Goal: Transaction & Acquisition: Purchase product/service

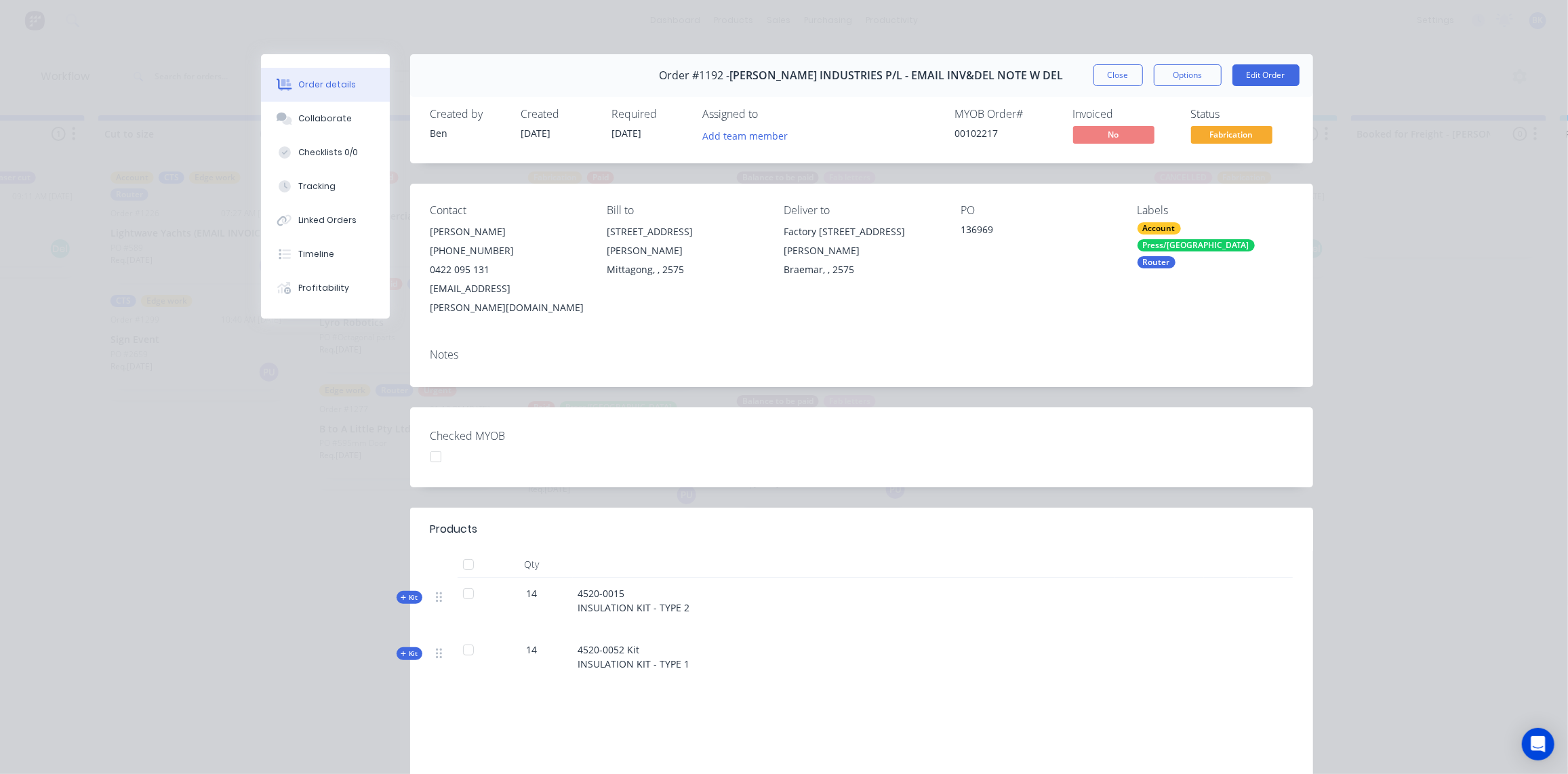
scroll to position [431, 0]
click at [1105, 75] on button "Close" at bounding box center [1118, 75] width 49 height 22
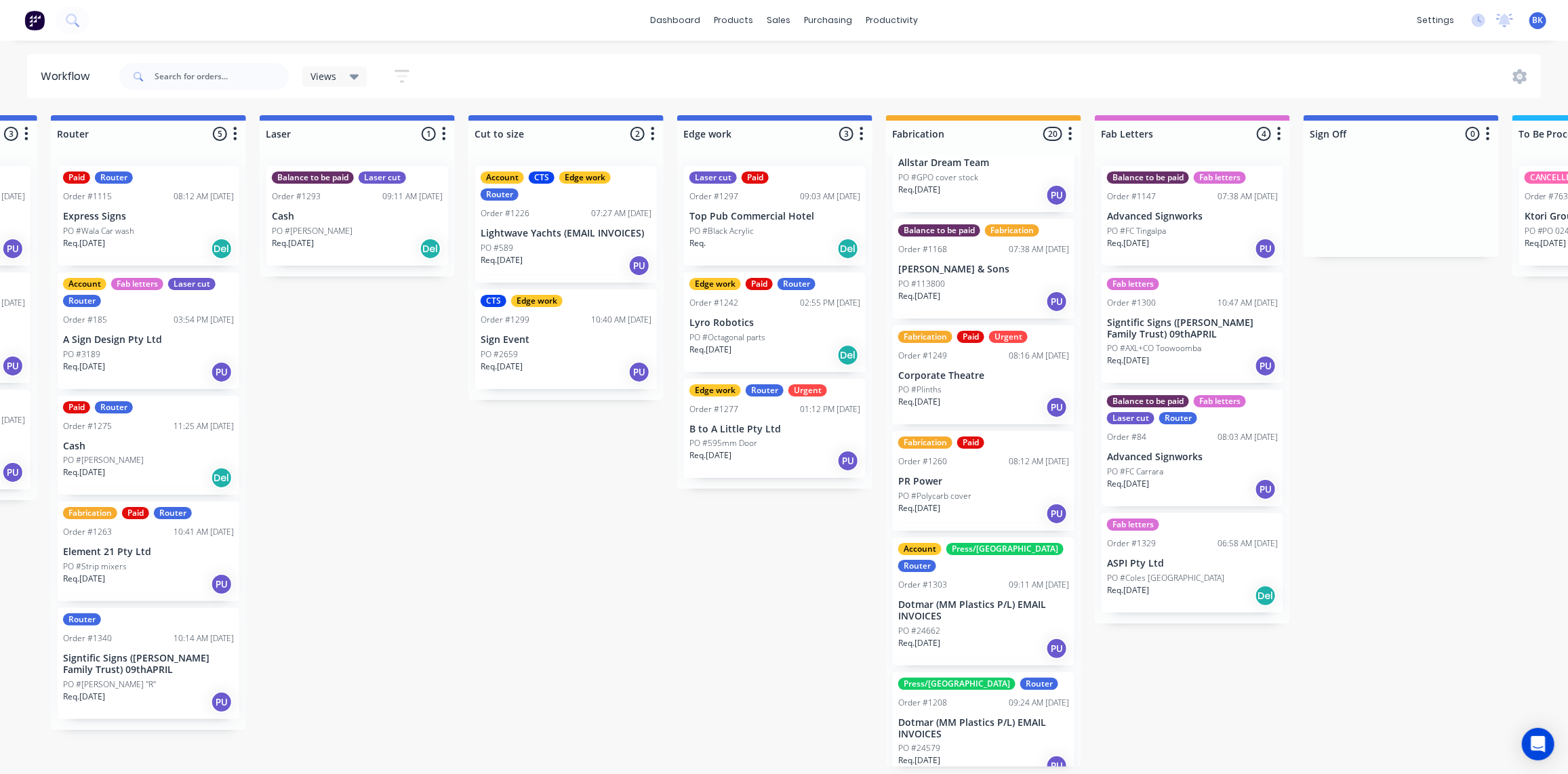
scroll to position [1627, 0]
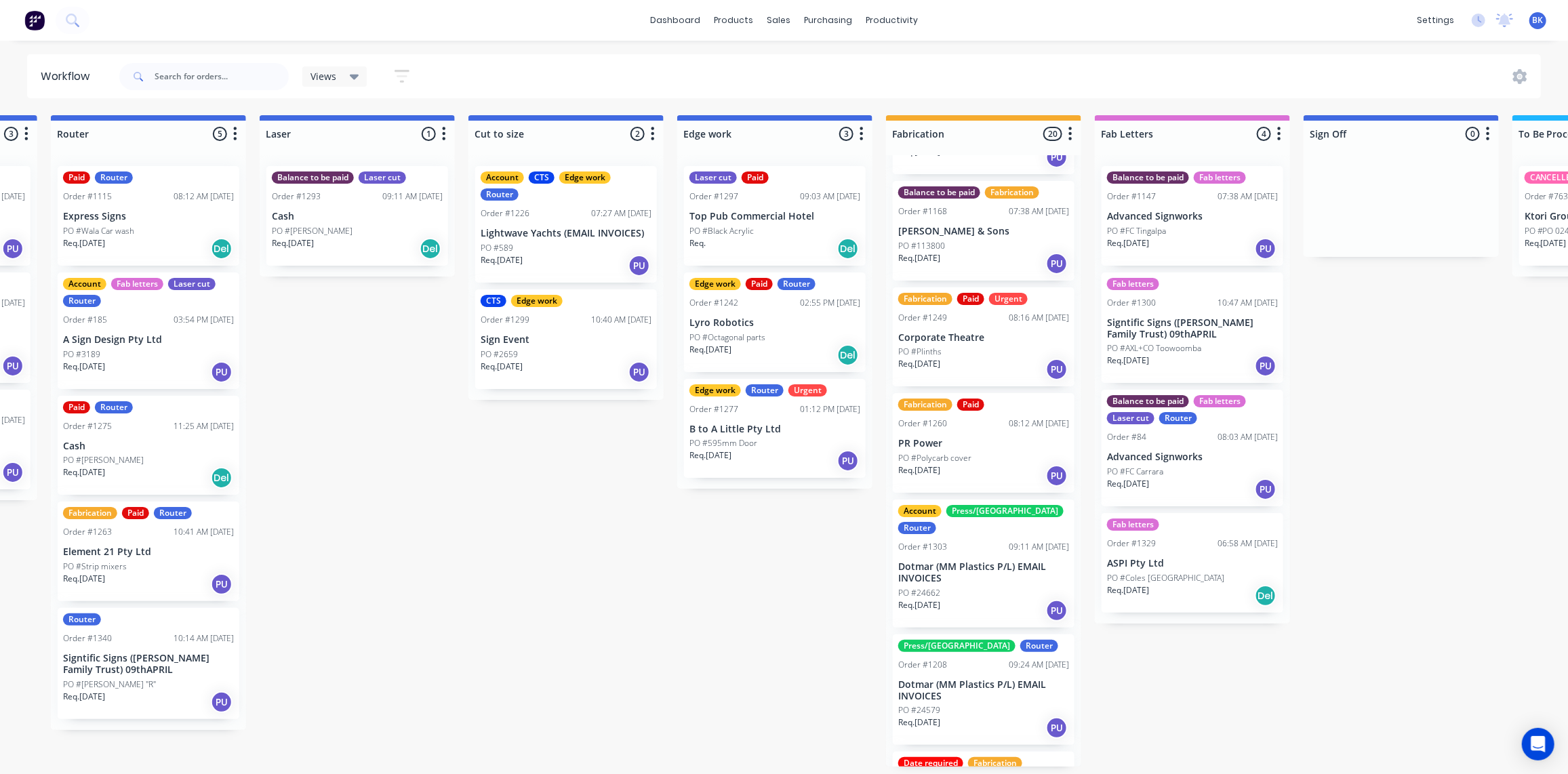
click at [977, 464] on div "Req. [DATE] PU" at bounding box center [983, 475] width 171 height 23
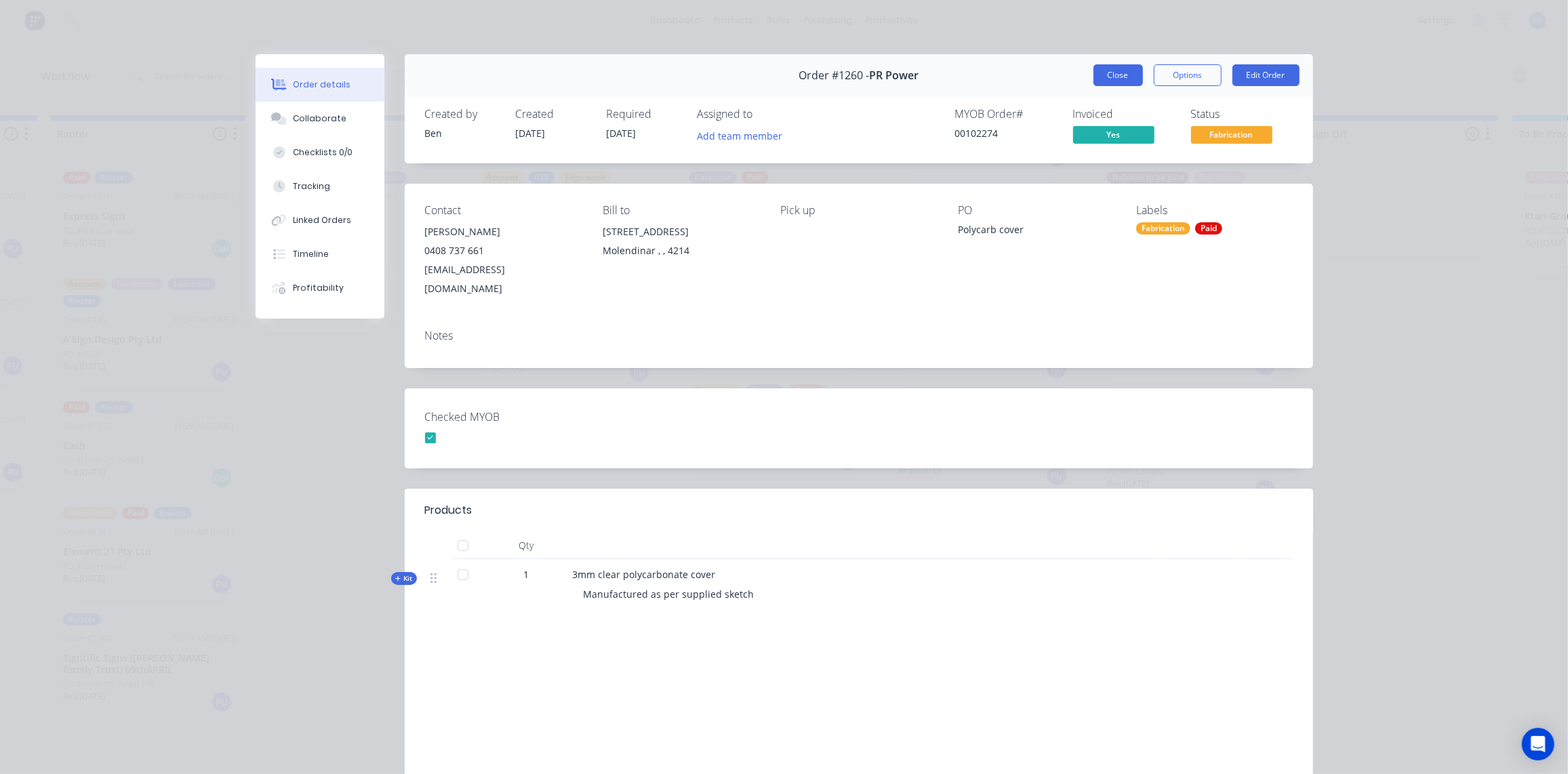
click at [1126, 76] on button "Close" at bounding box center [1118, 75] width 49 height 22
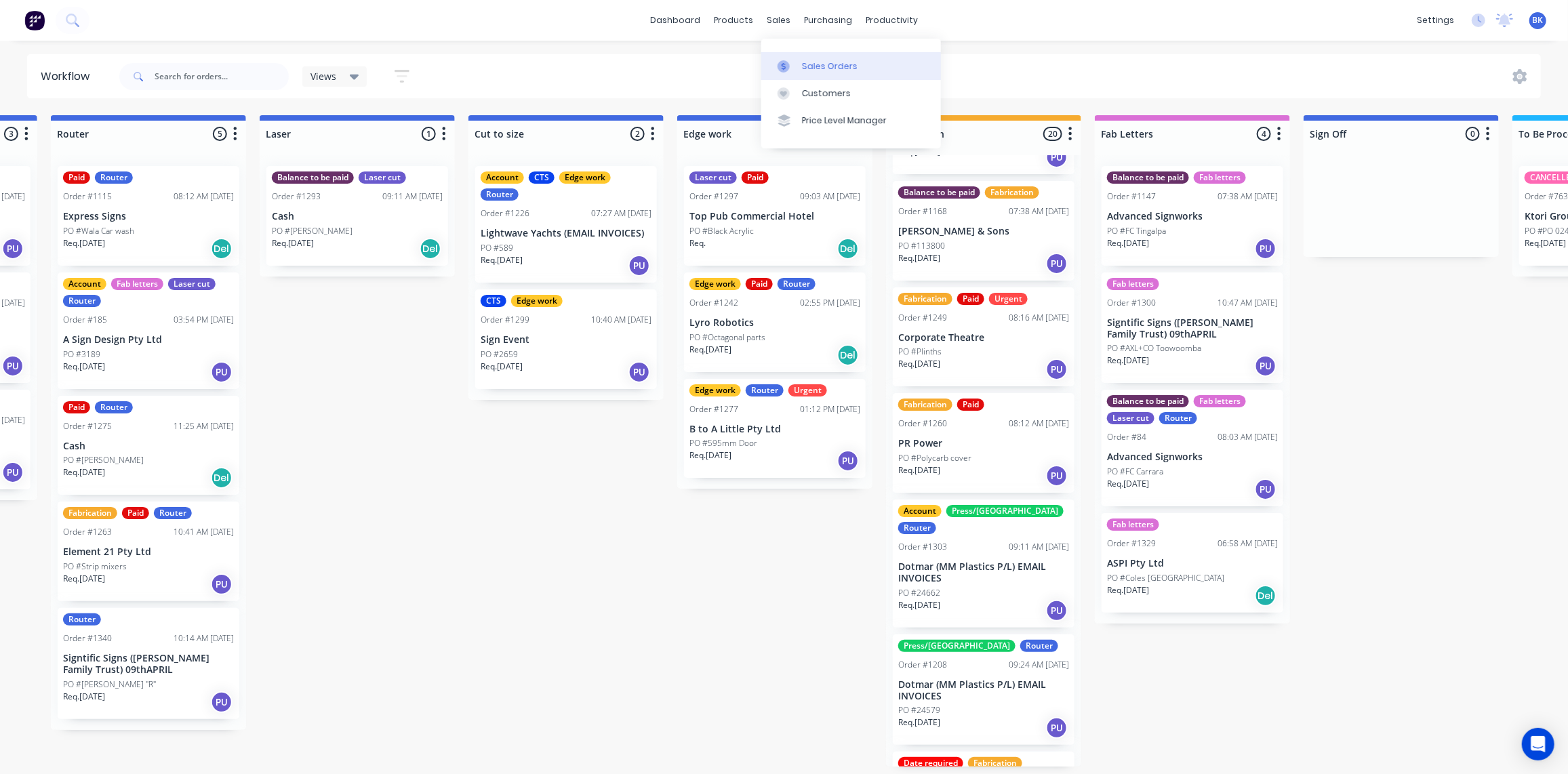
click at [788, 60] on icon at bounding box center [784, 67] width 13 height 13
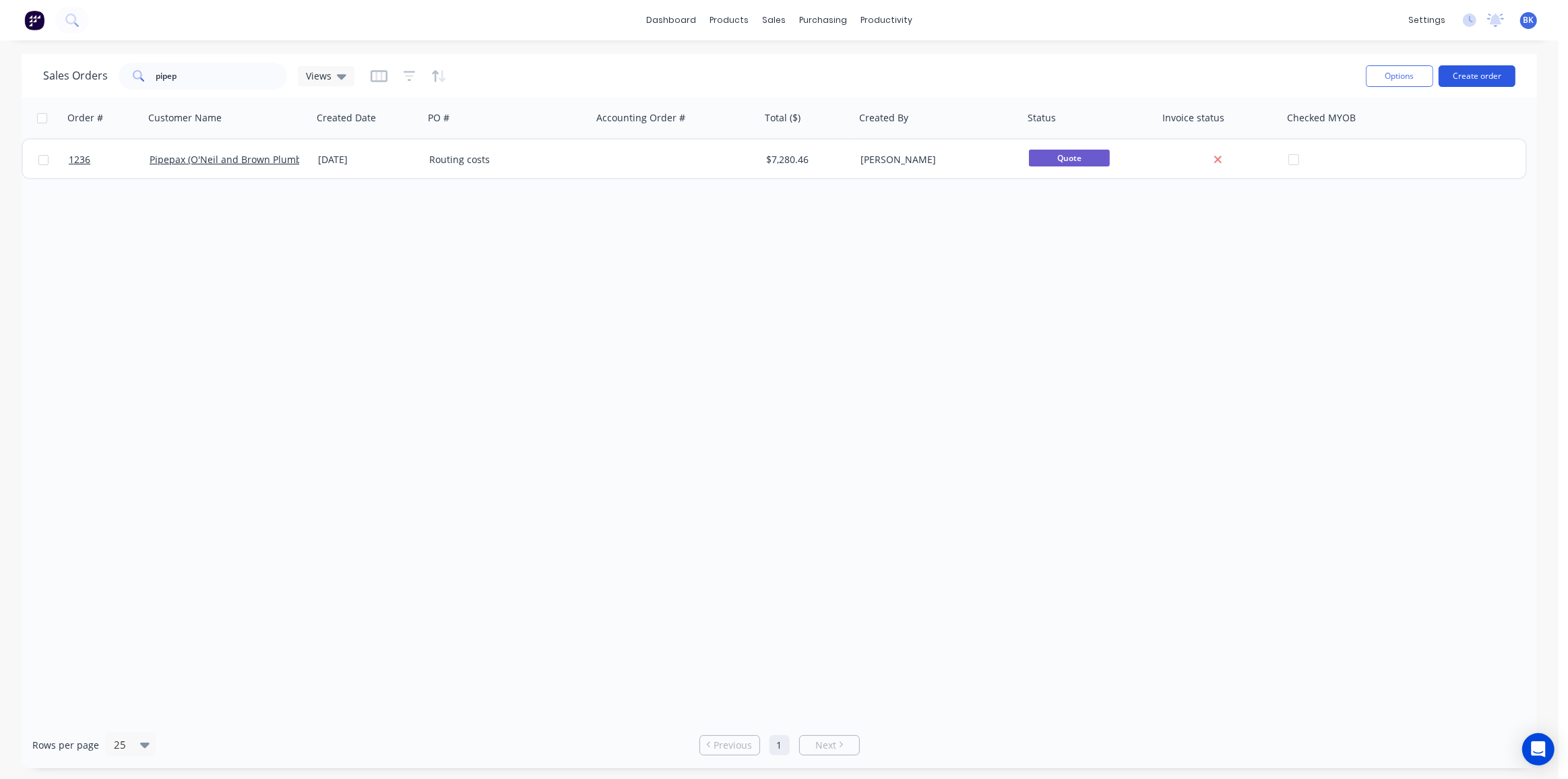
click at [1480, 75] on button "Create order" at bounding box center [1477, 76] width 77 height 22
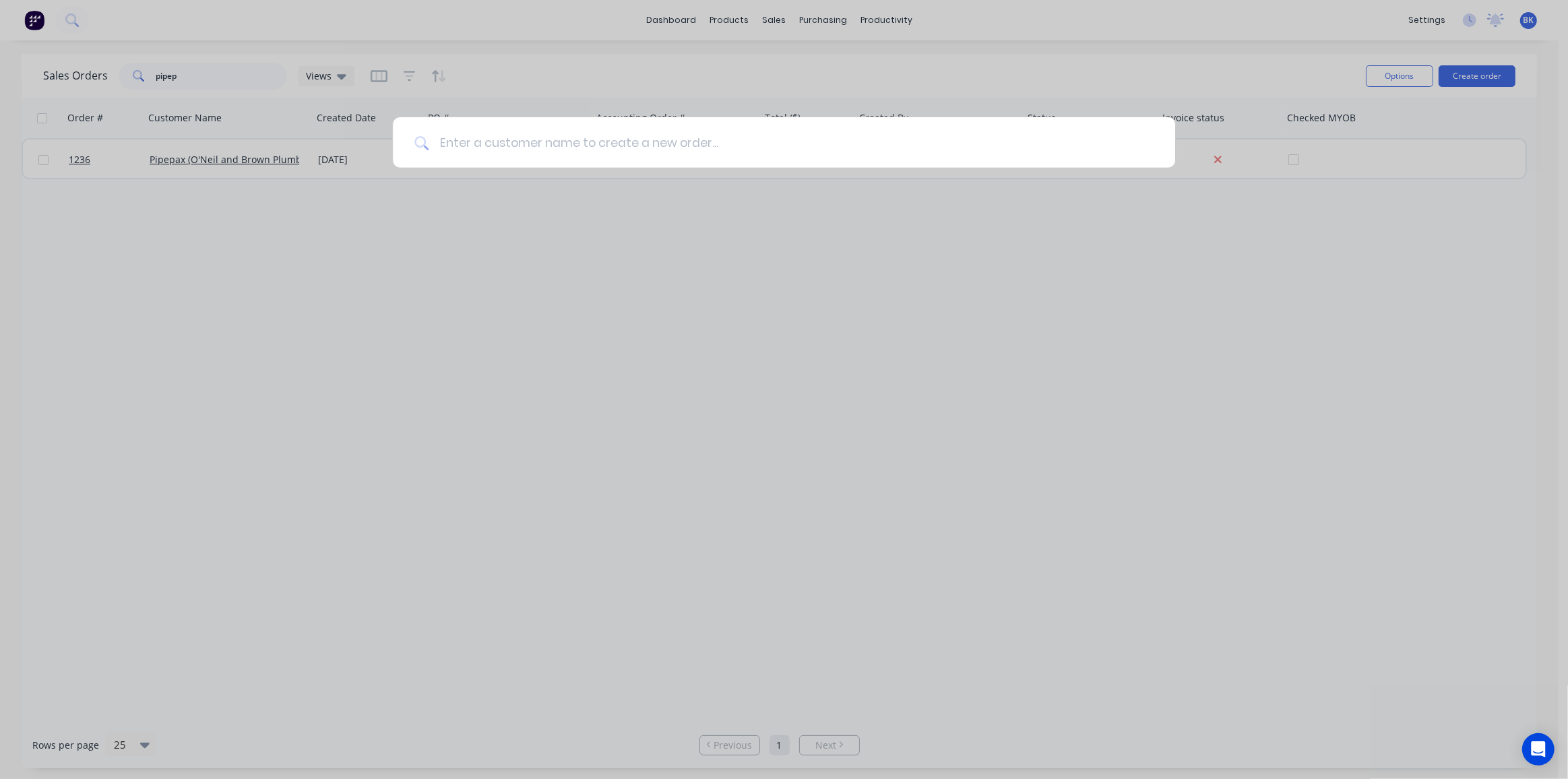
click at [538, 143] on input at bounding box center [791, 142] width 725 height 51
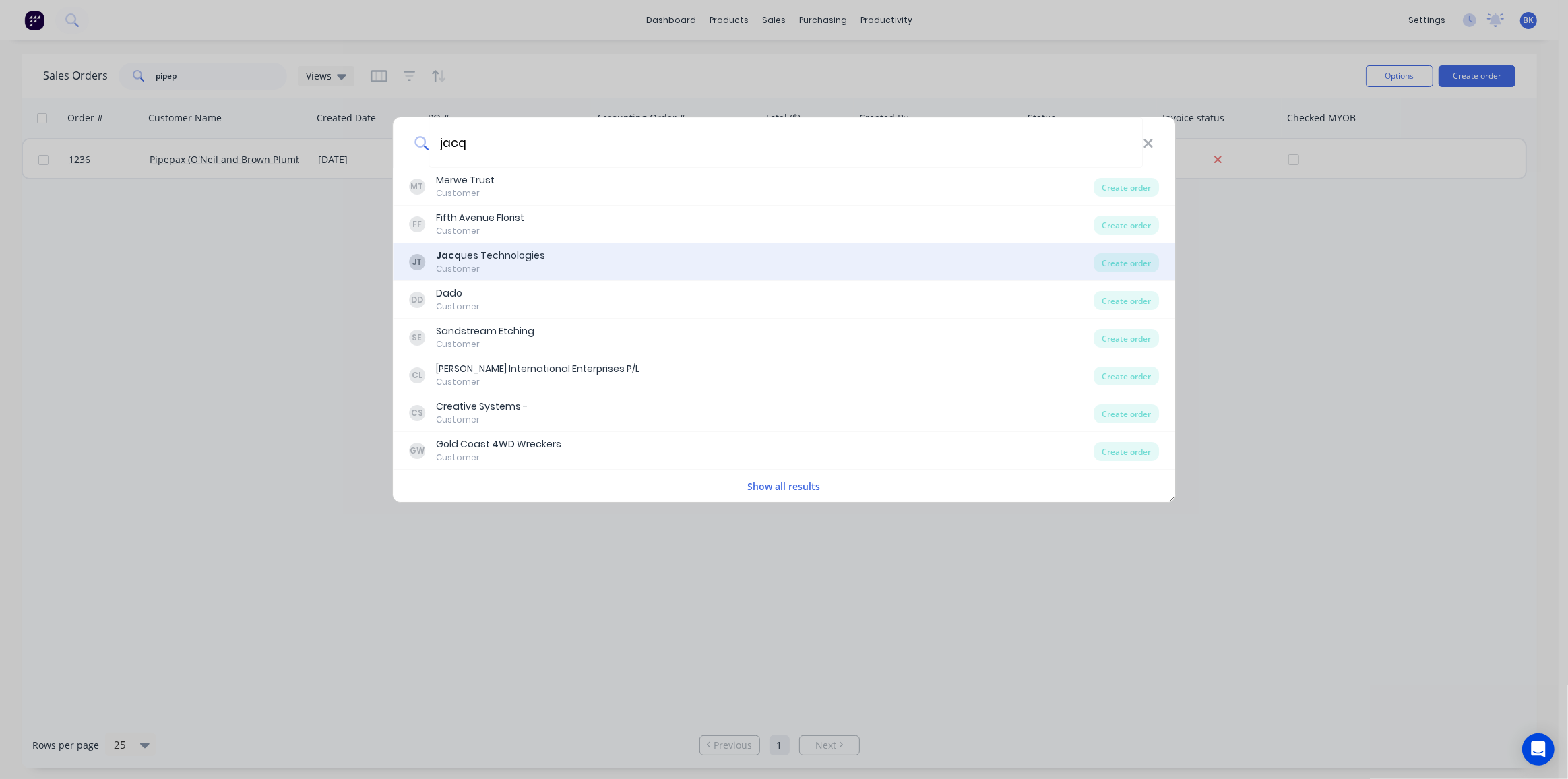
type input "jacq"
click at [524, 262] on div "Jacq ues Technologies" at bounding box center [490, 256] width 109 height 14
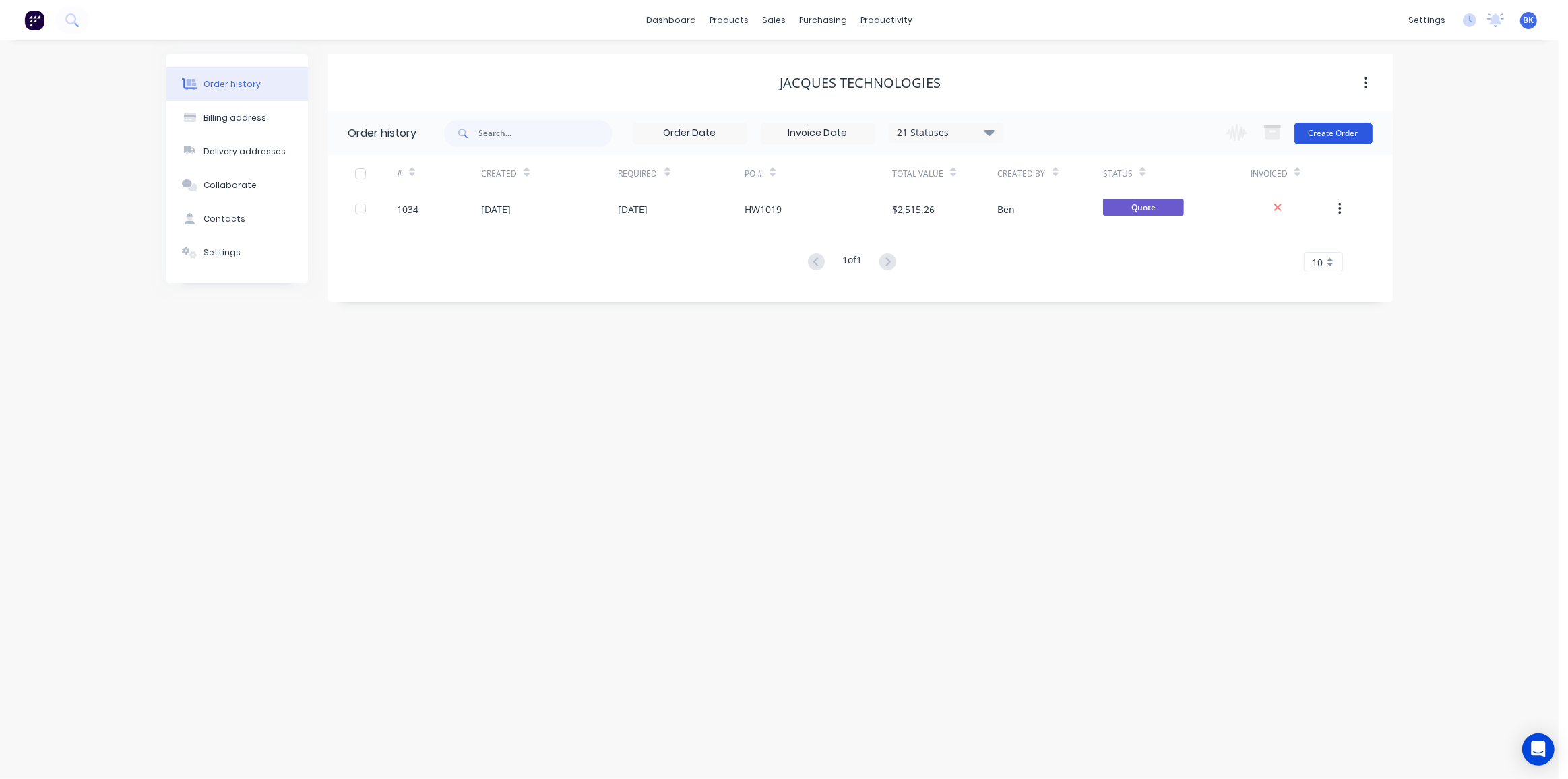
click at [1336, 132] on button "Create Order" at bounding box center [1334, 134] width 78 height 22
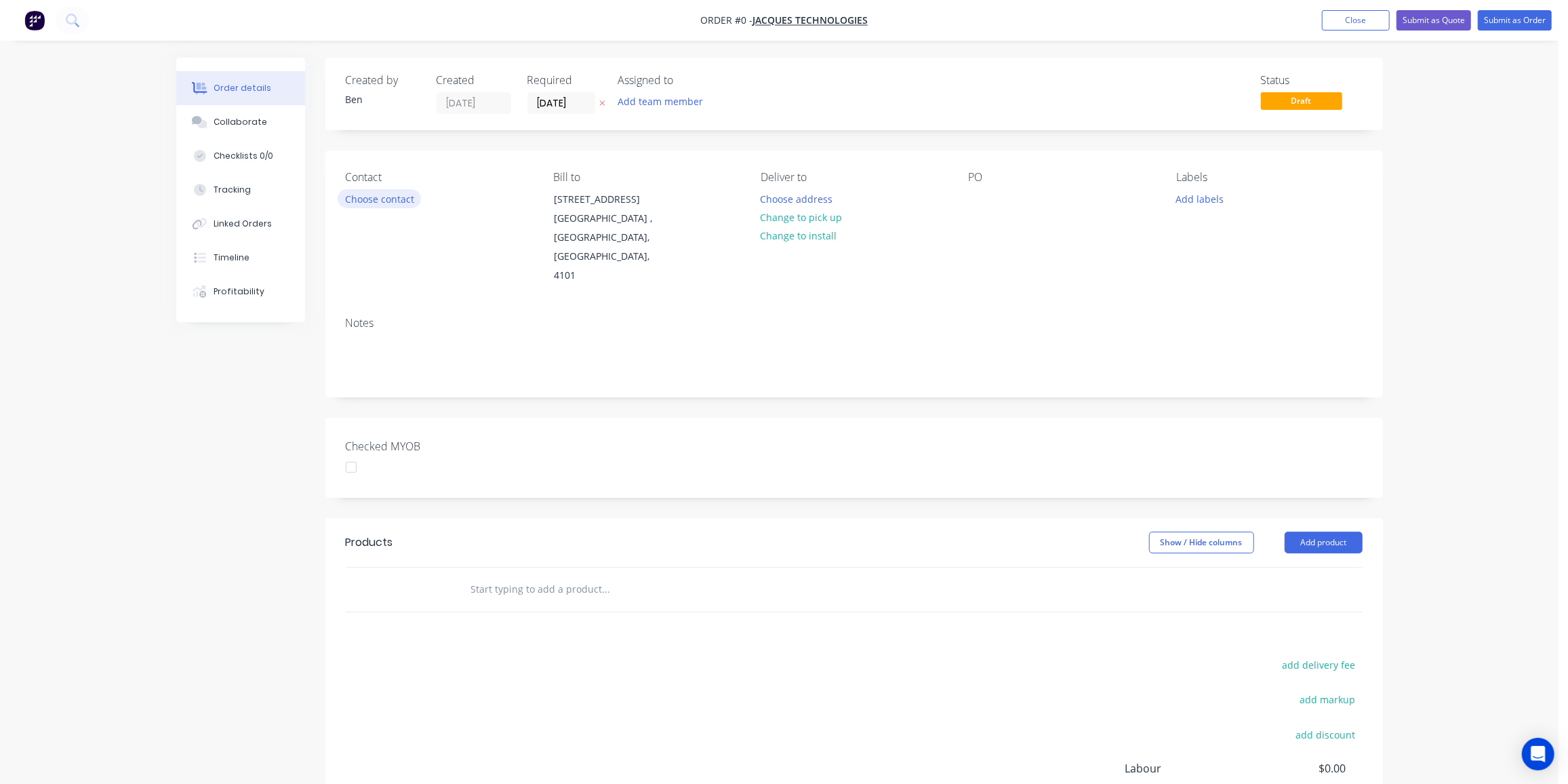
click at [395, 193] on button "Choose contact" at bounding box center [379, 198] width 84 height 18
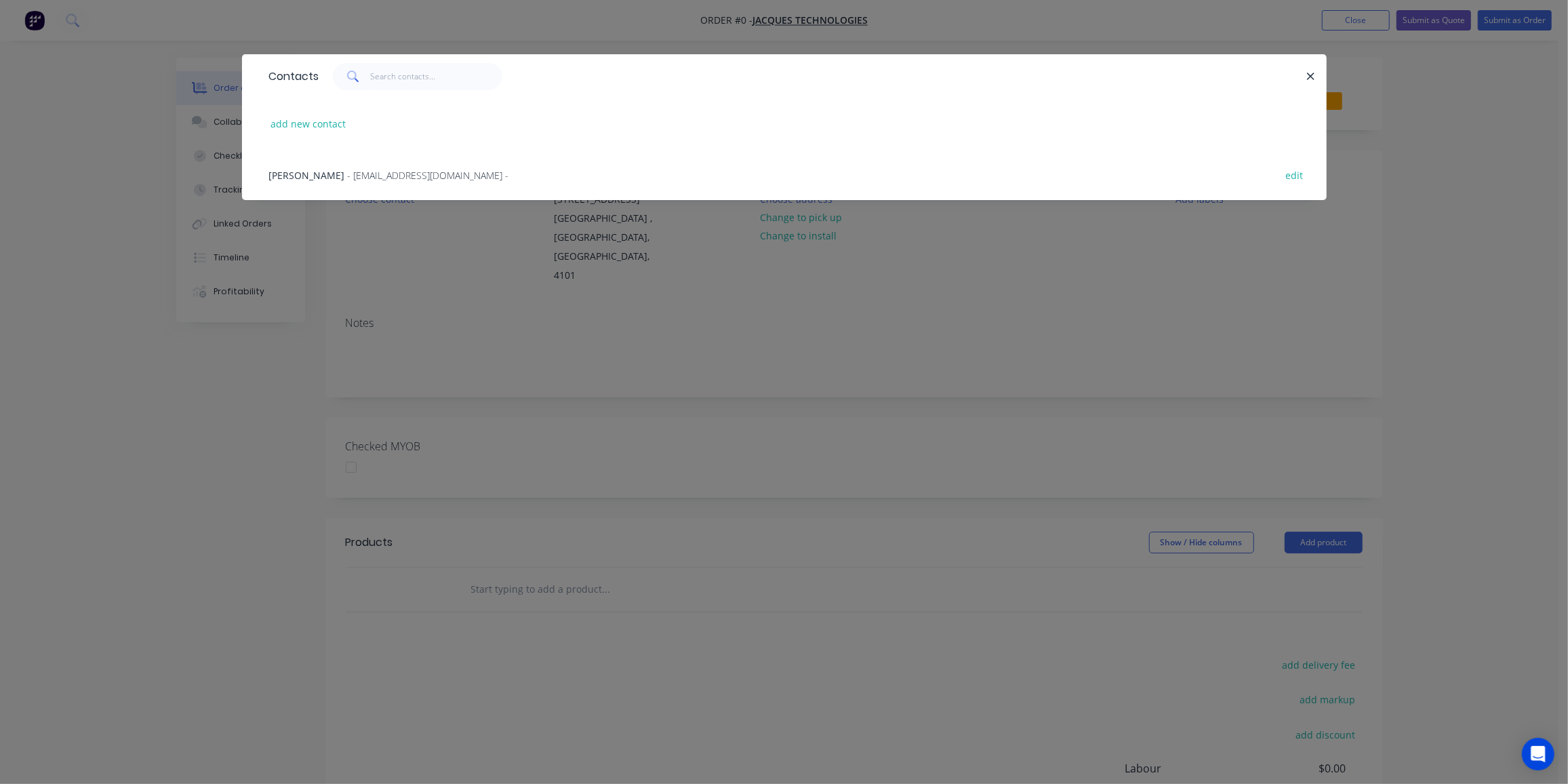
click at [308, 176] on span "[PERSON_NAME]" at bounding box center [307, 175] width 76 height 13
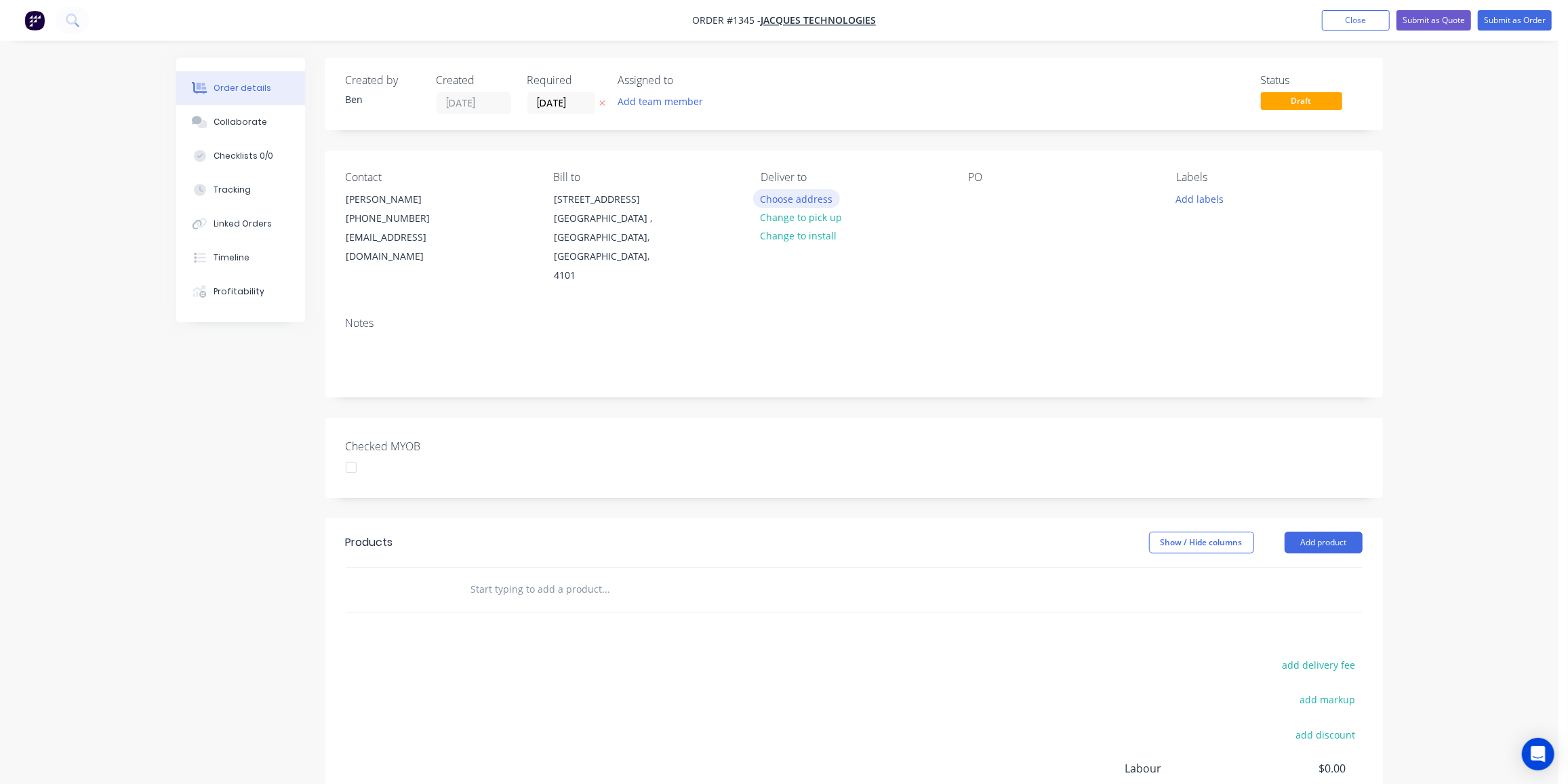
click at [795, 198] on button "Choose address" at bounding box center [796, 198] width 87 height 18
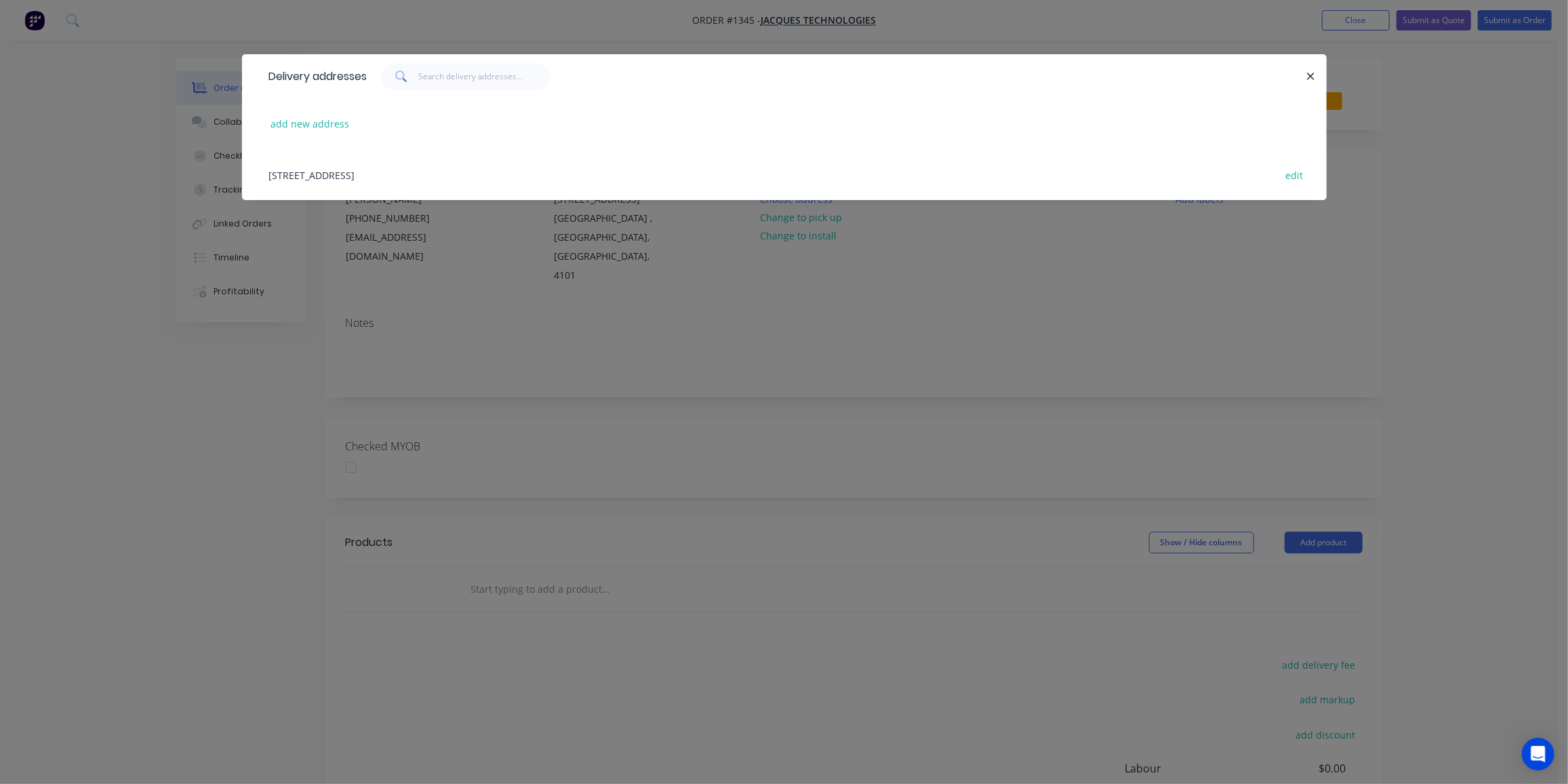
click at [473, 175] on div "[STREET_ADDRESS] edit" at bounding box center [784, 175] width 1044 height 51
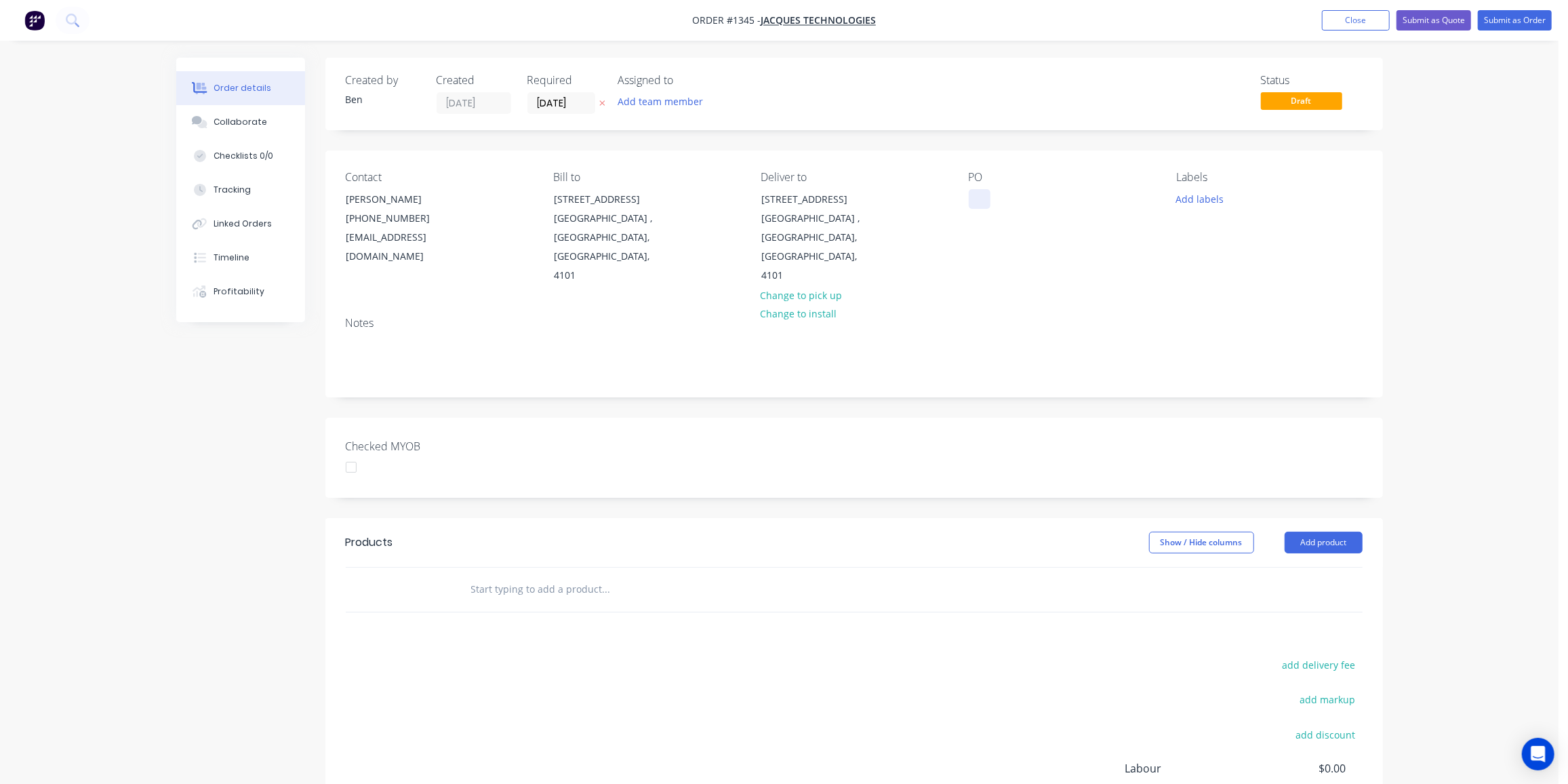
click at [986, 208] on div at bounding box center [979, 199] width 22 height 20
click at [1202, 201] on button "Add labels" at bounding box center [1200, 198] width 63 height 18
click at [1244, 323] on div "Laser cut" at bounding box center [1236, 323] width 48 height 15
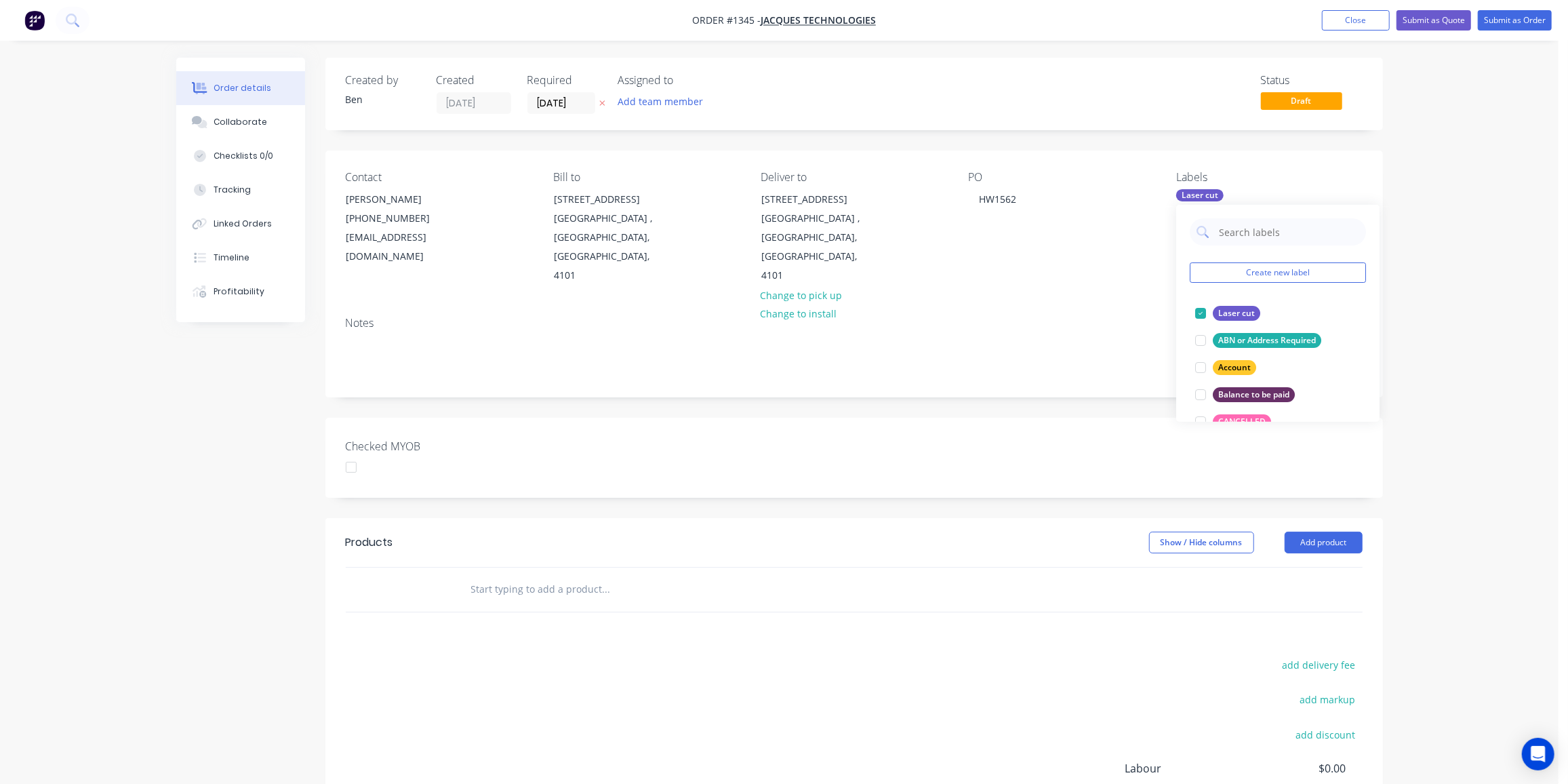
click at [512, 576] on input "text" at bounding box center [606, 589] width 271 height 27
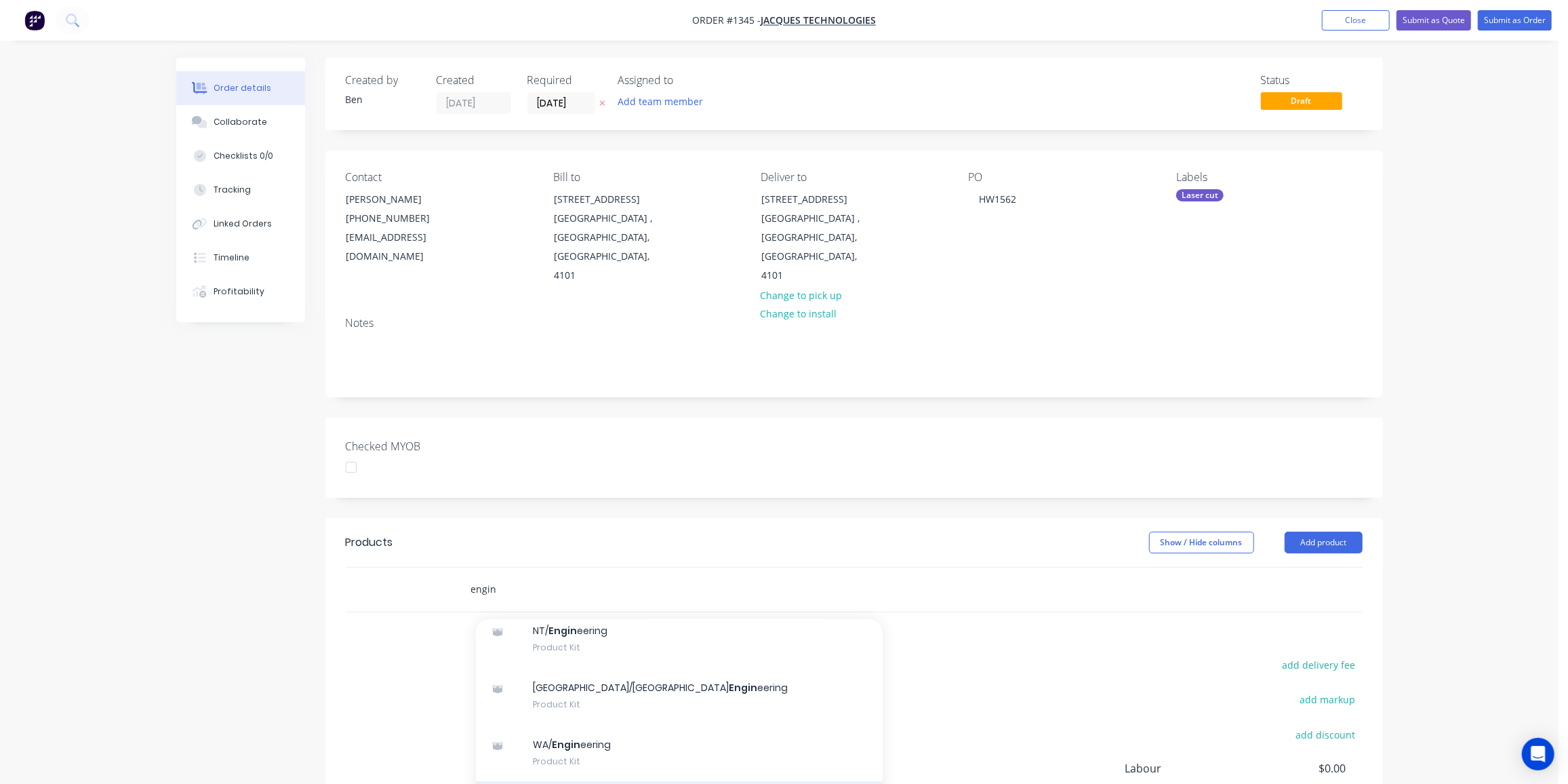
scroll to position [185, 0]
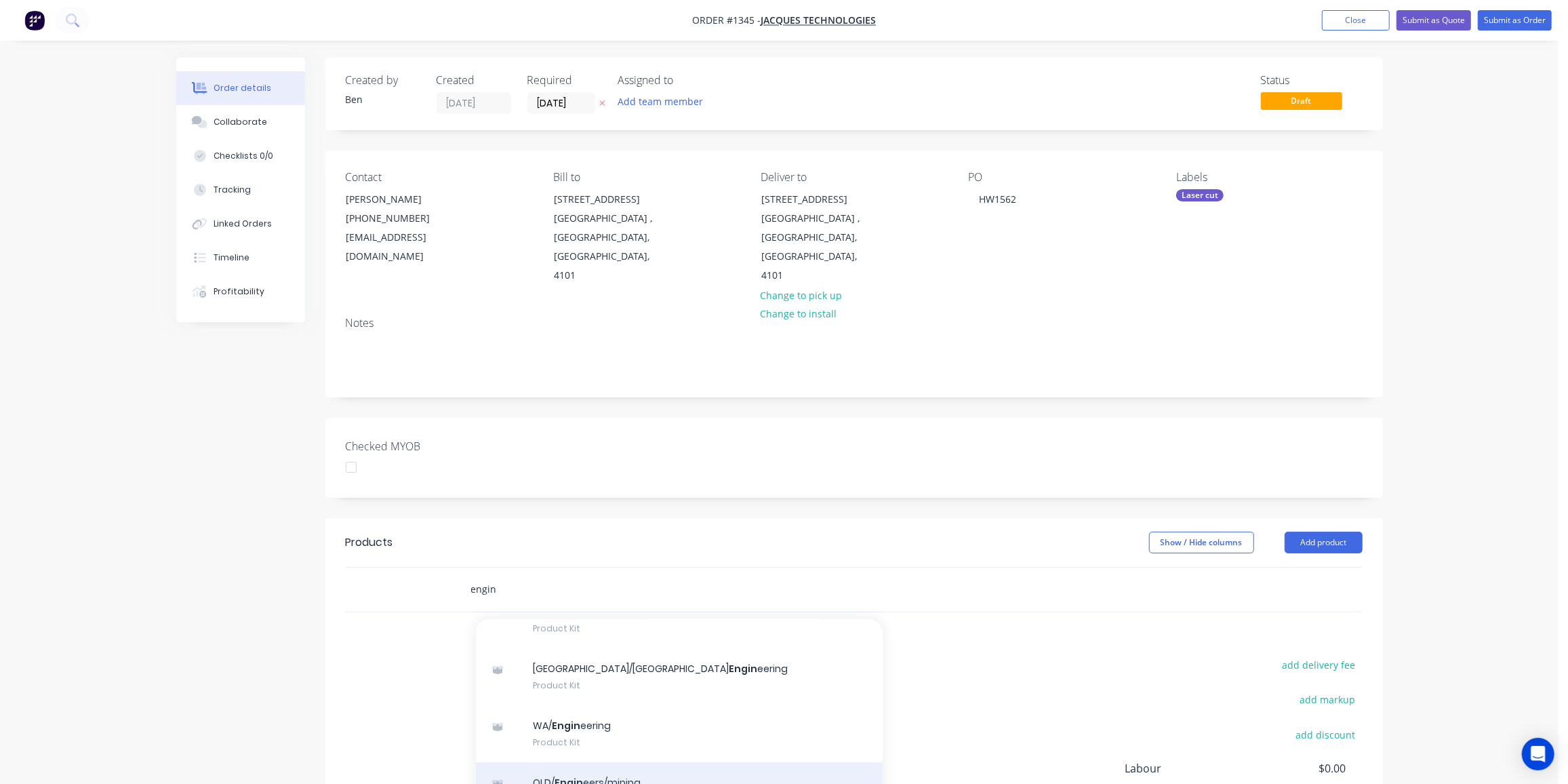
type input "engin"
click at [578, 762] on div "QLD/ Engin eers/mining Product Kit" at bounding box center [679, 790] width 407 height 57
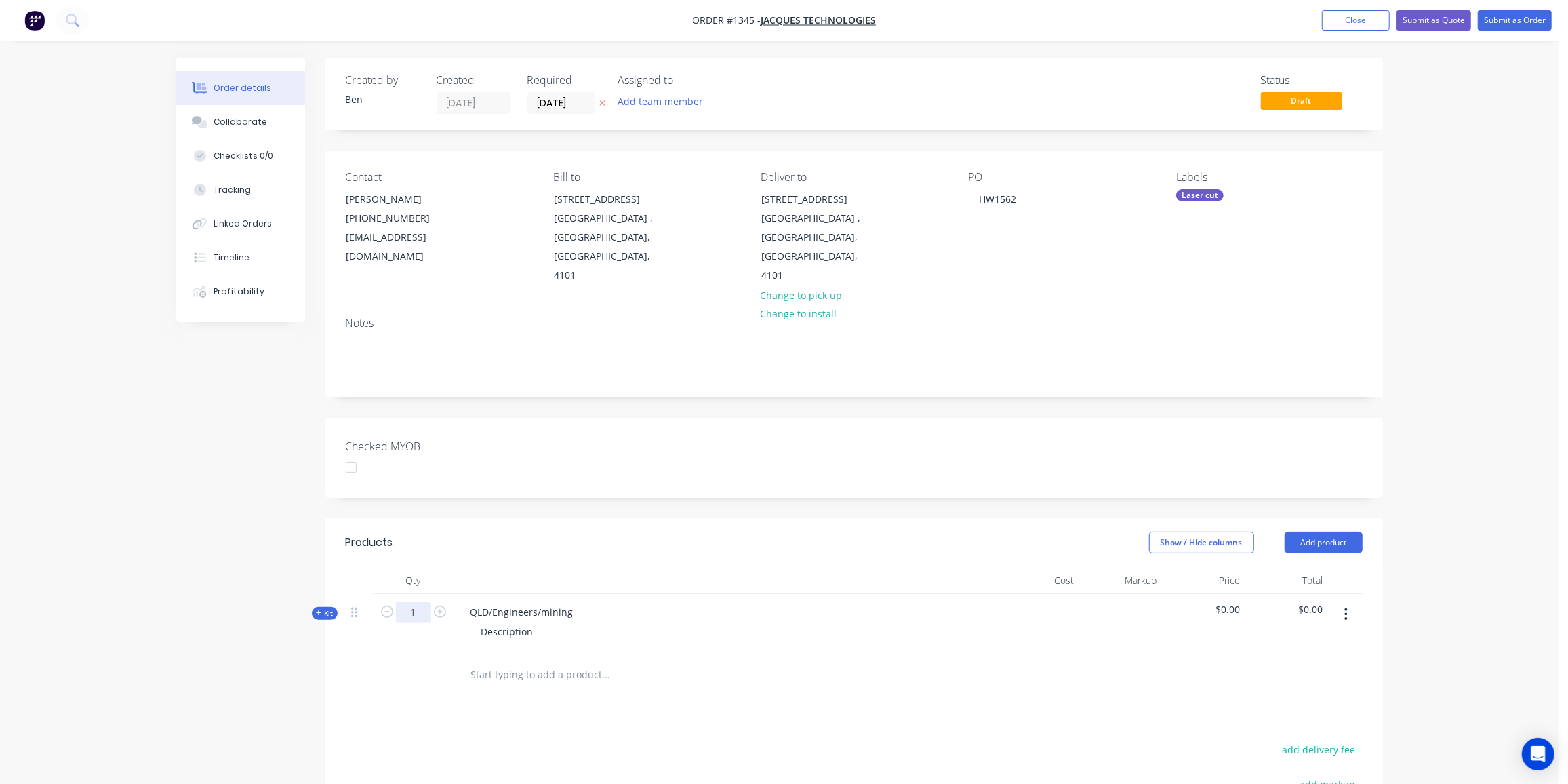
click at [417, 602] on input "1" at bounding box center [413, 612] width 35 height 20
type input "50"
drag, startPoint x: 572, startPoint y: 571, endPoint x: 442, endPoint y: 569, distance: 130.0
click at [442, 594] on div "Kit 50 QLD/Engineers/mining Description $0.00 $0.00" at bounding box center [854, 623] width 1017 height 59
click at [535, 602] on div "Part HW1562" at bounding box center [499, 612] width 80 height 20
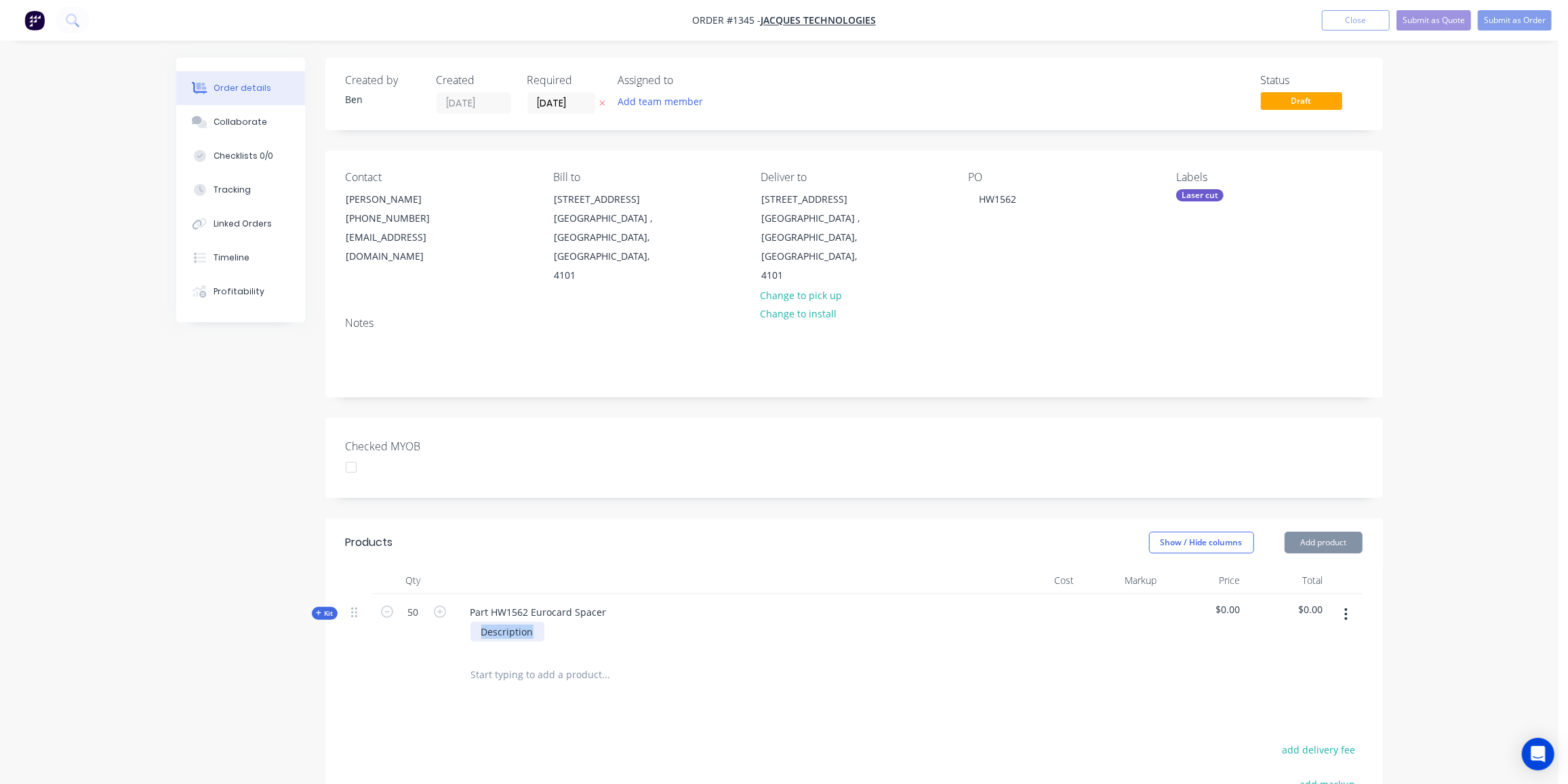
drag, startPoint x: 535, startPoint y: 590, endPoint x: 454, endPoint y: 591, distance: 81.0
click at [454, 594] on div "Part HW1562 Eurocard Spacer Description" at bounding box center [725, 623] width 542 height 59
click at [330, 609] on span "Kit" at bounding box center [325, 613] width 18 height 10
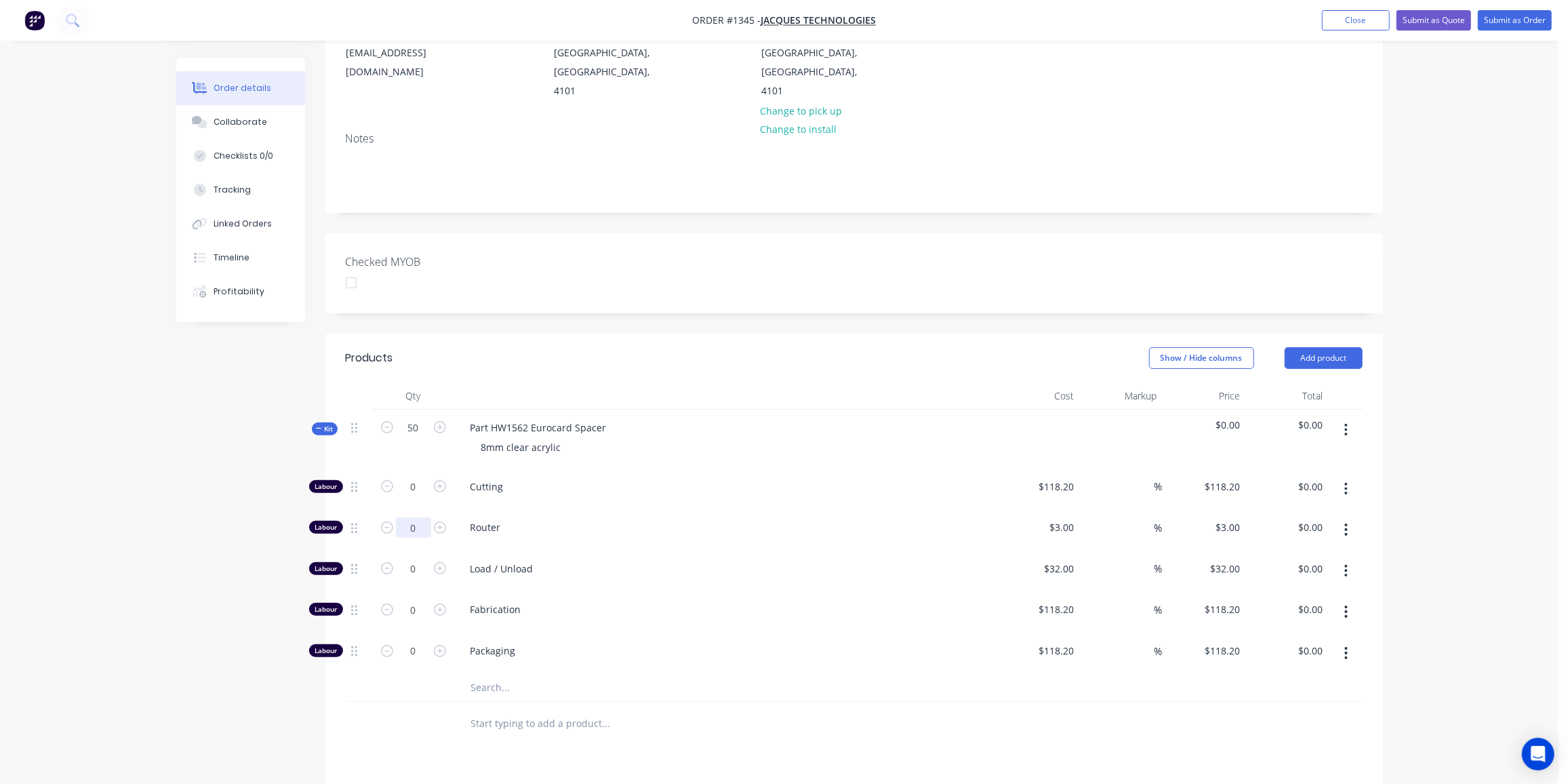
click at [424, 483] on input "0" at bounding box center [413, 487] width 35 height 20
type input "18"
type input "$54.00"
click at [414, 497] on input "0" at bounding box center [413, 487] width 35 height 20
type input "1"
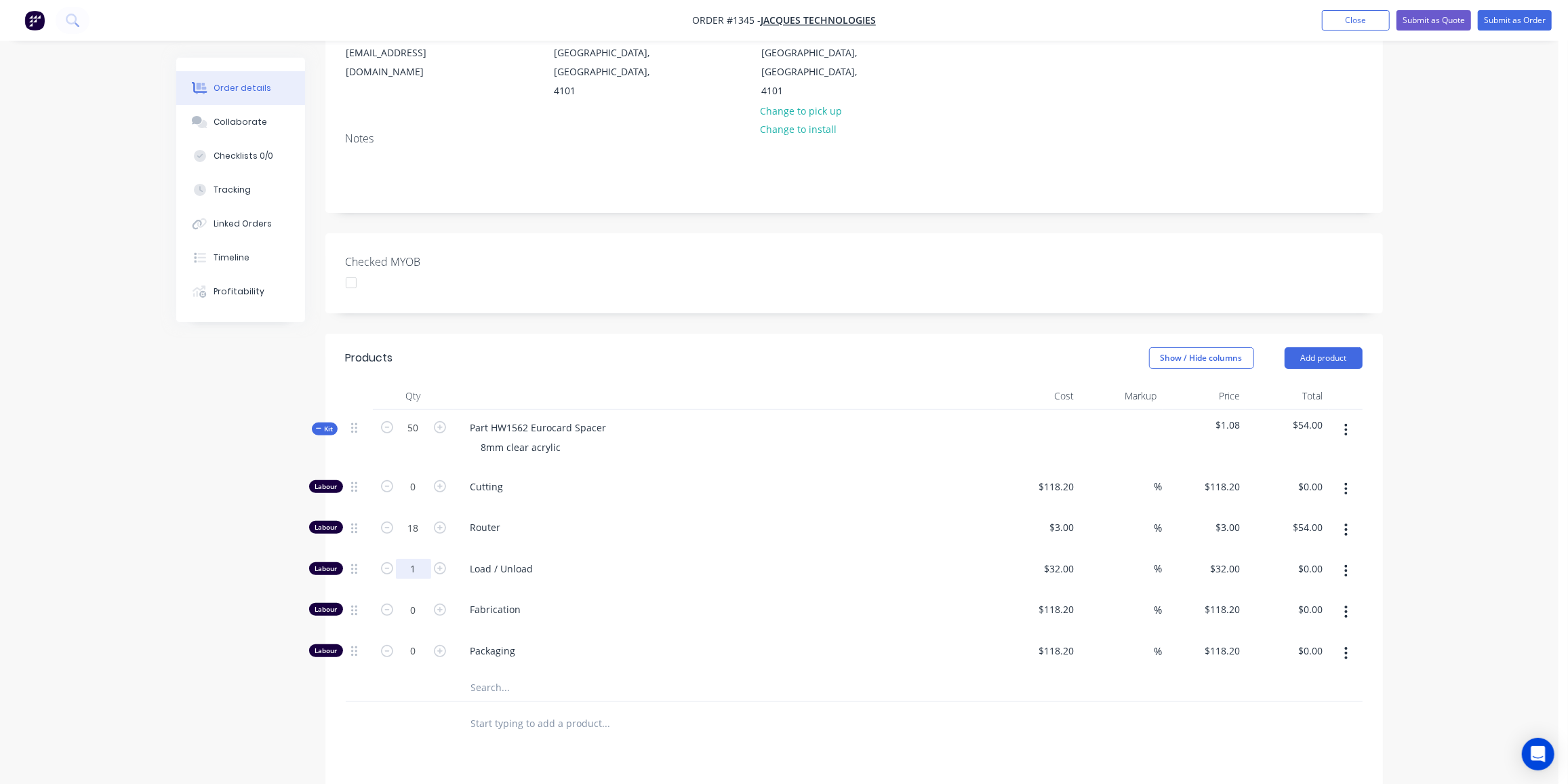
type input "$32.00"
click at [498, 674] on input "text" at bounding box center [606, 688] width 271 height 27
type input "000"
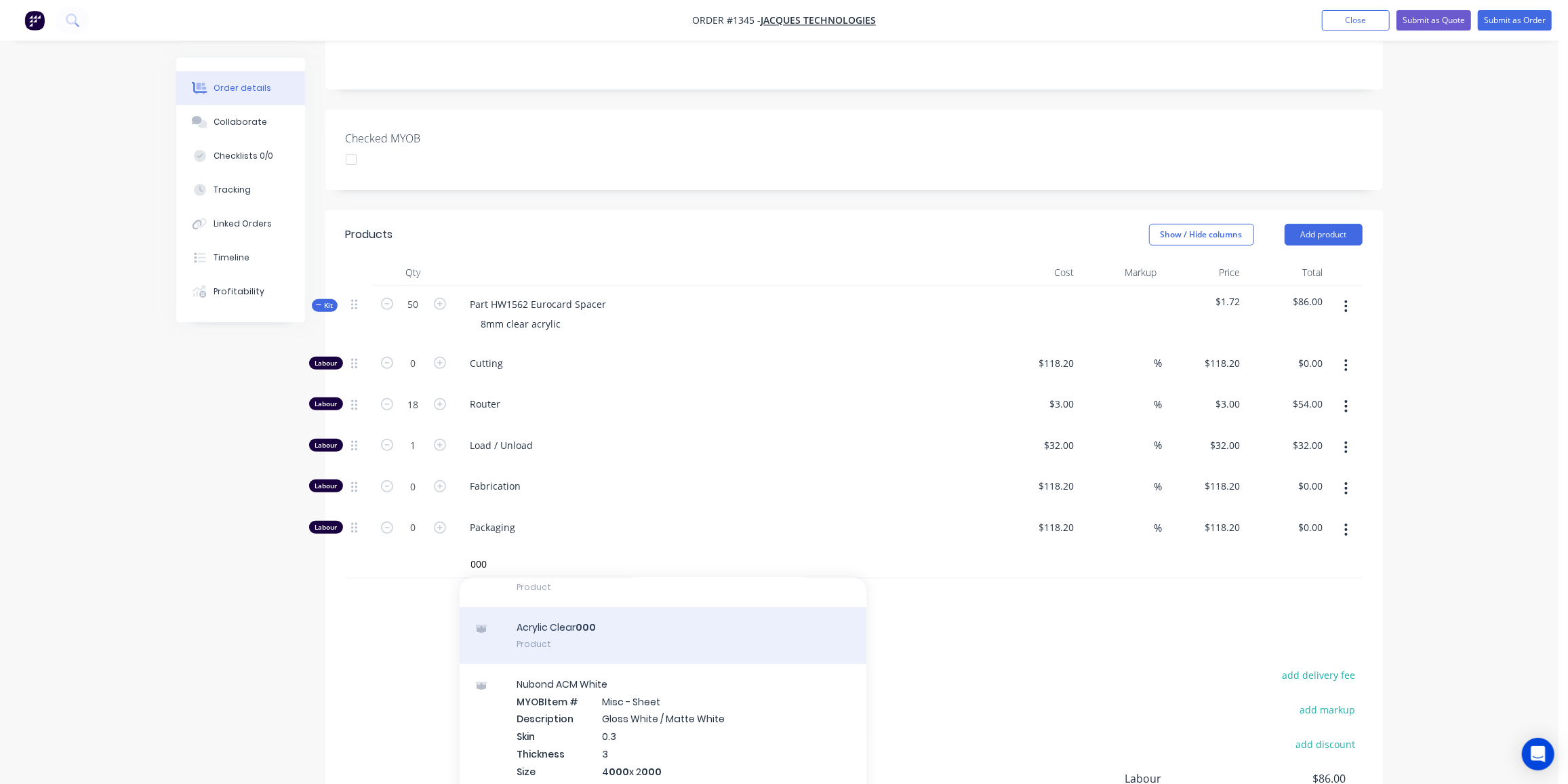
click at [600, 607] on div "Acrylic Clear 000 Product" at bounding box center [663, 635] width 407 height 57
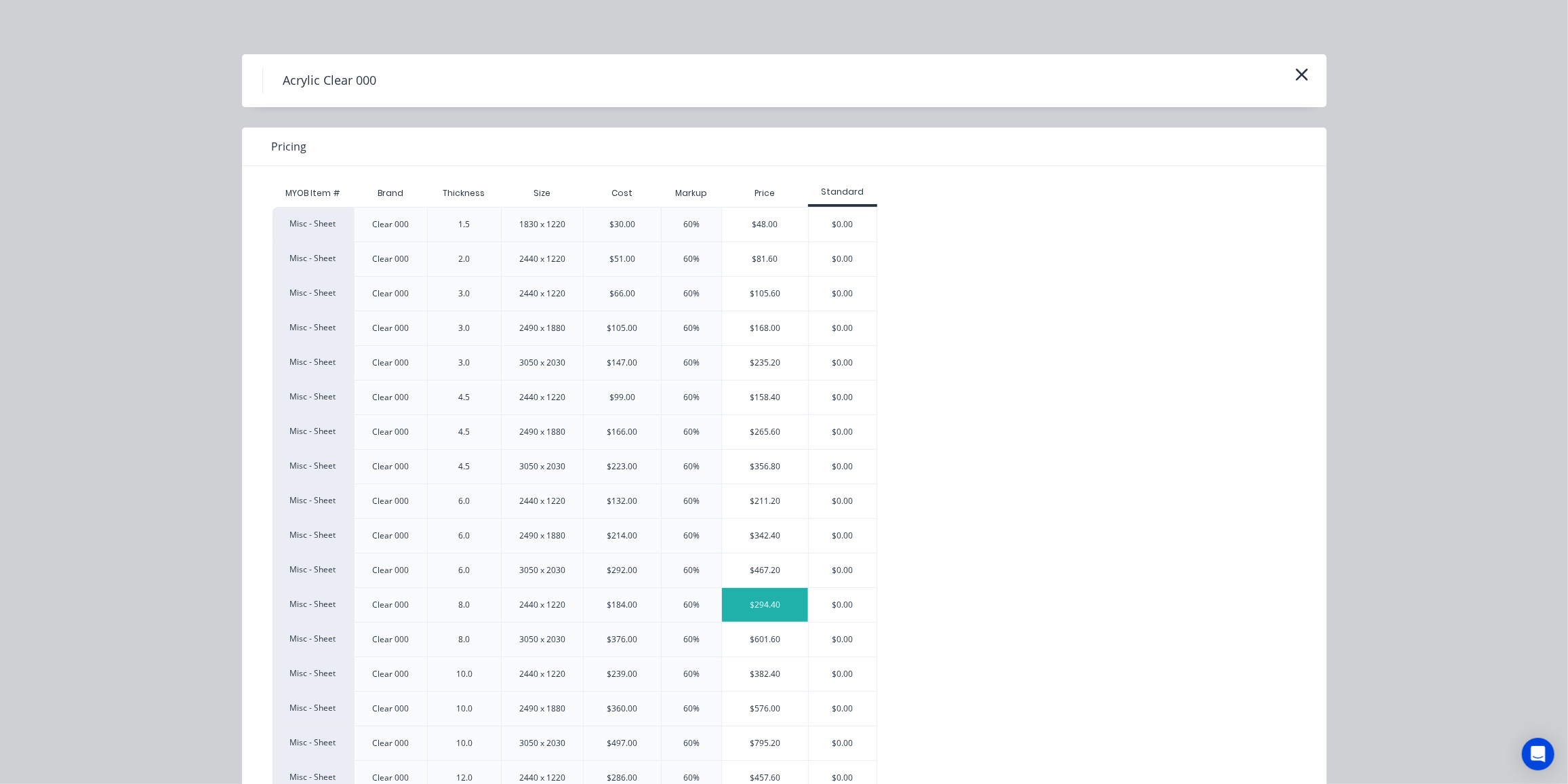
click at [771, 602] on div "$294.40" at bounding box center [765, 605] width 86 height 34
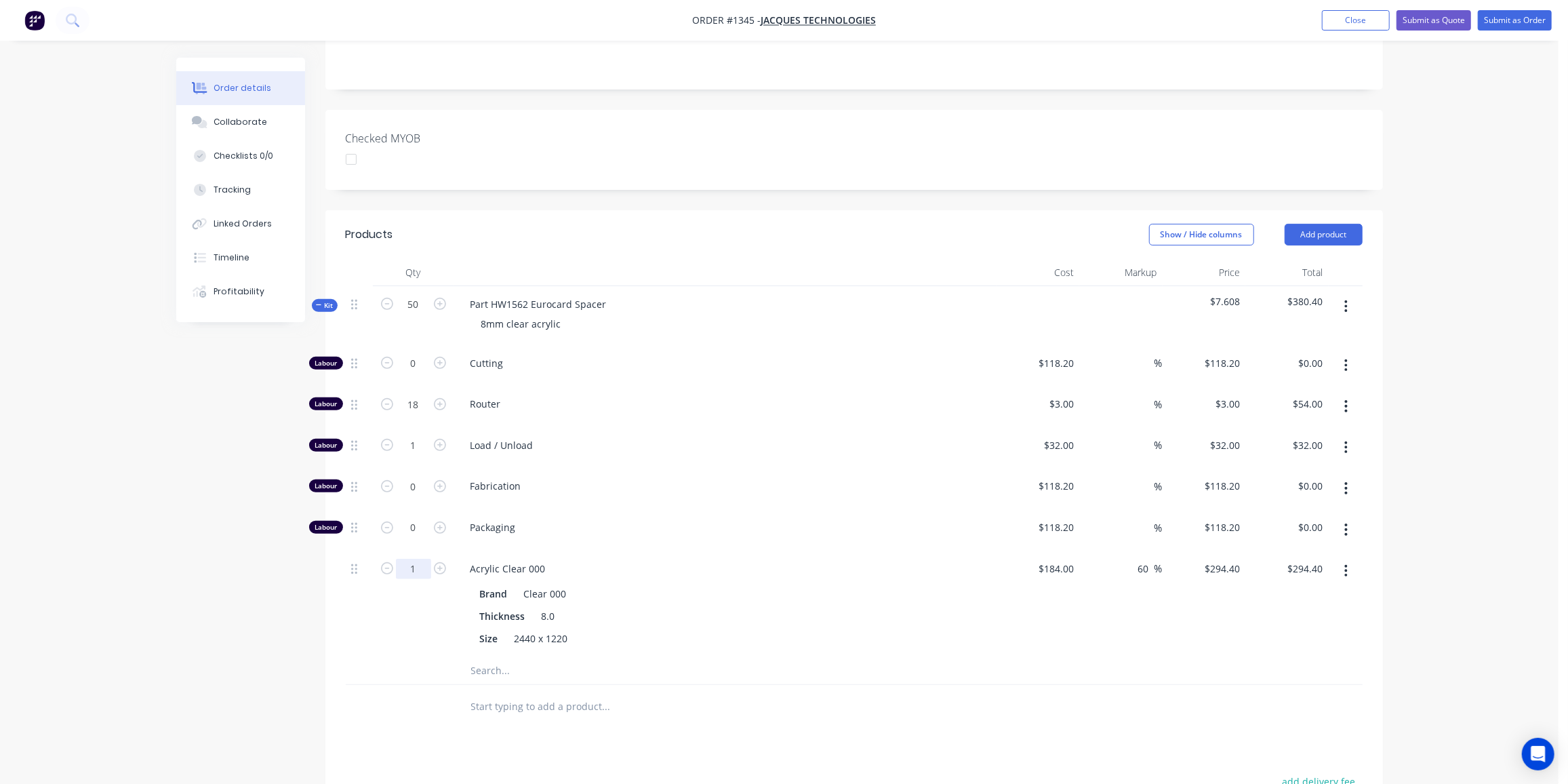
click at [420, 374] on input "1" at bounding box center [413, 363] width 35 height 20
type input "0.1"
type input "$29.44"
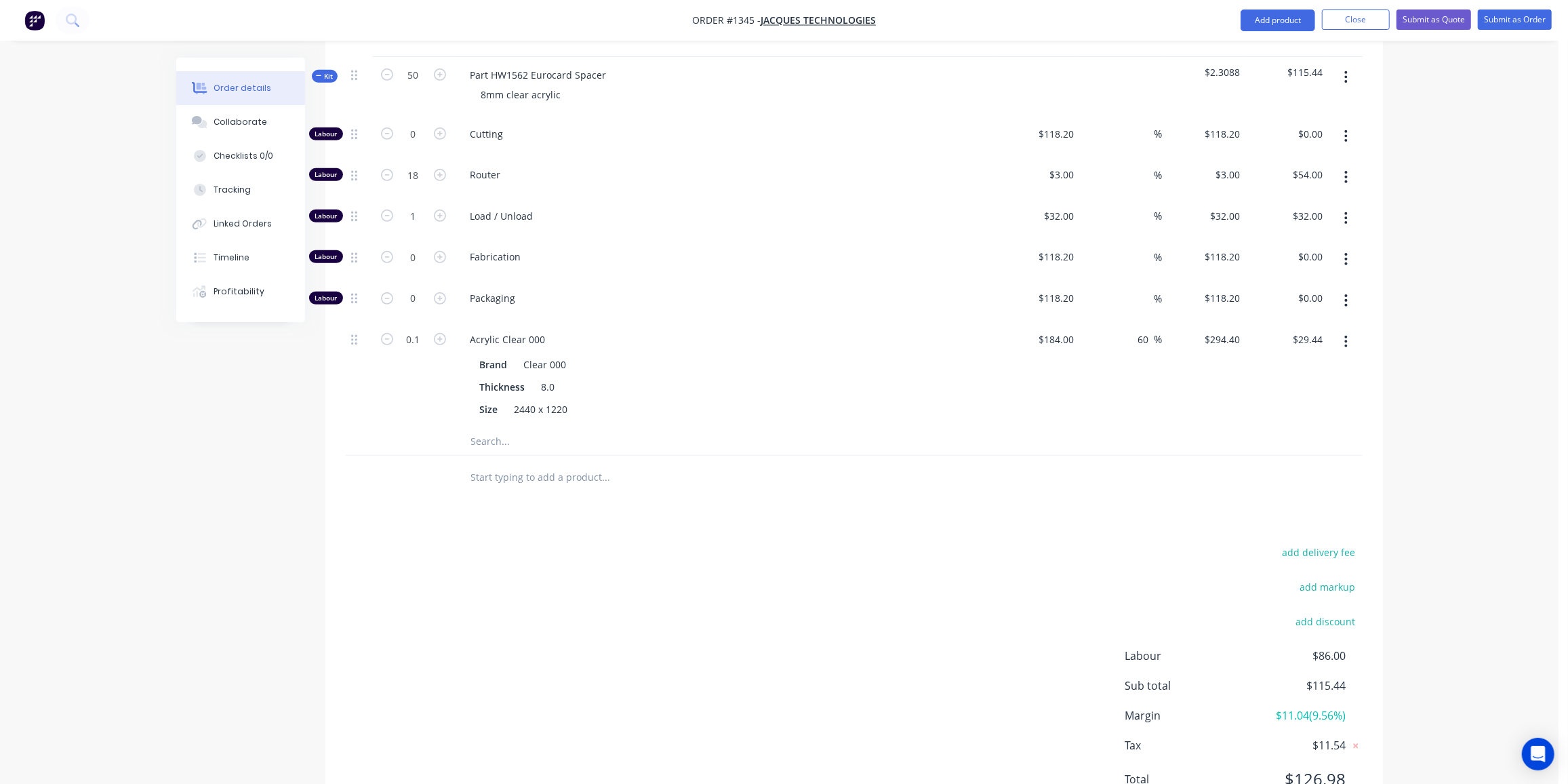
scroll to position [555, 0]
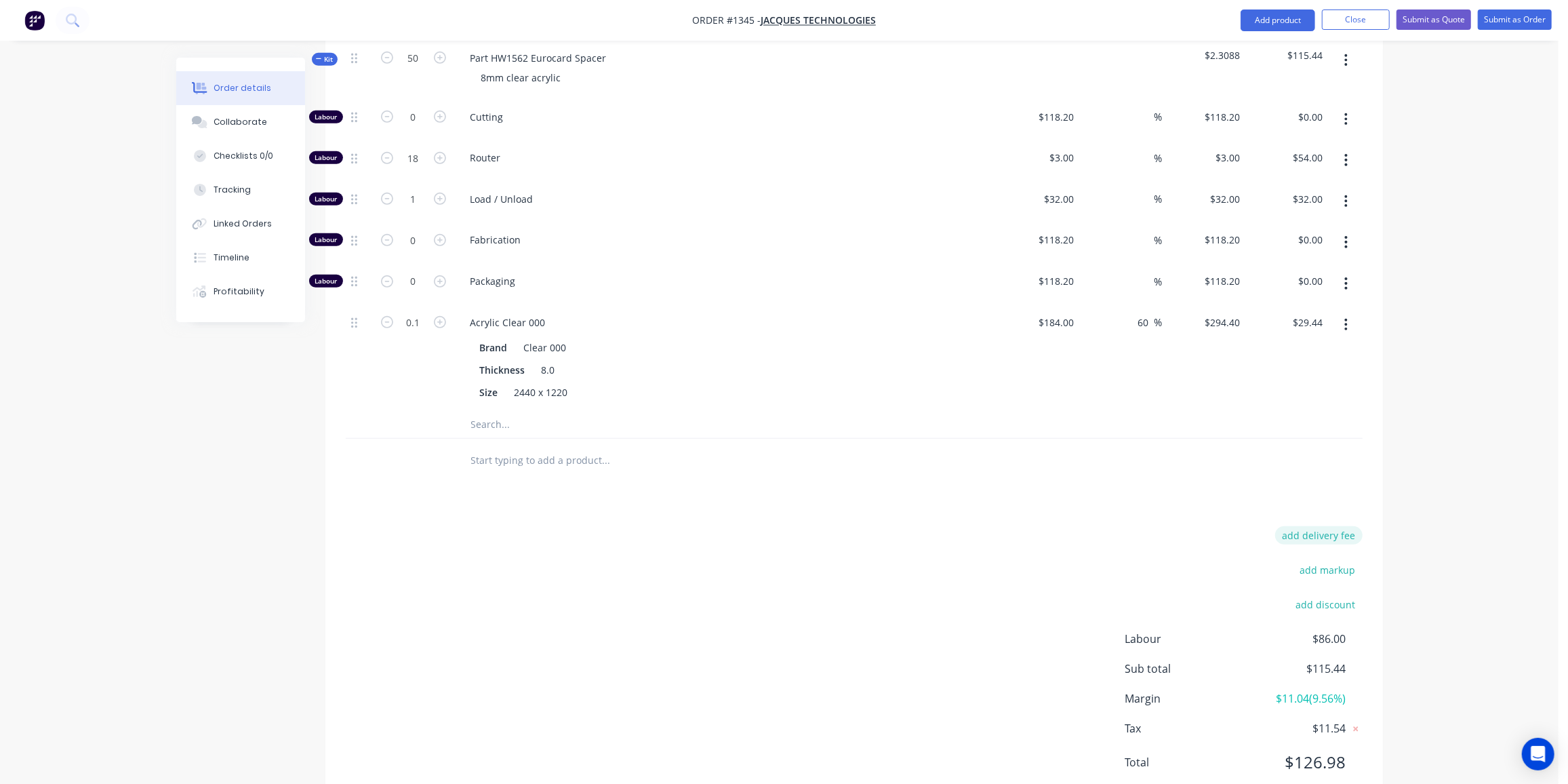
click at [1338, 526] on button "add delivery fee" at bounding box center [1319, 535] width 88 height 18
type input "30"
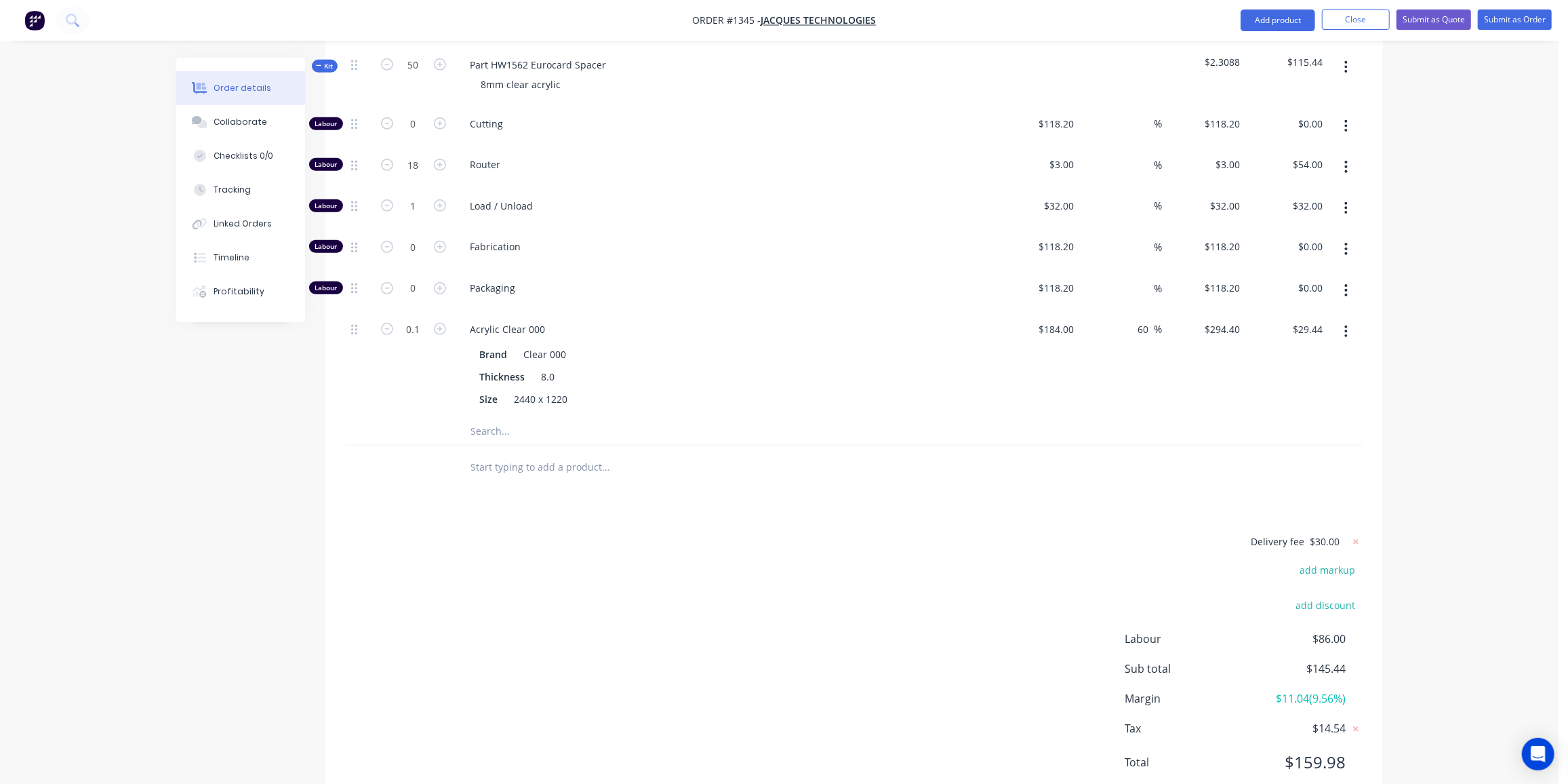
click at [932, 453] on div at bounding box center [698, 467] width 478 height 27
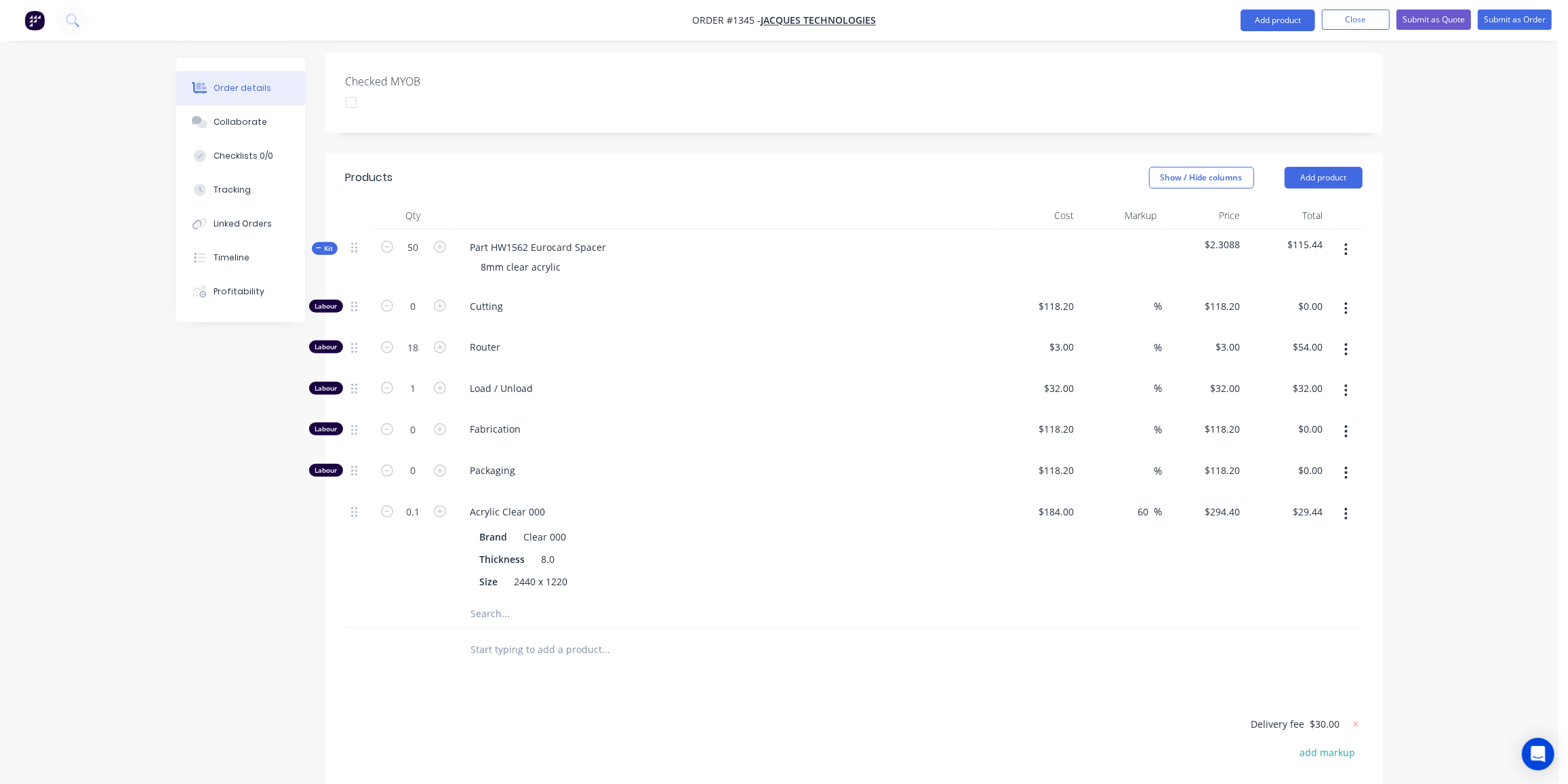
scroll to position [240, 0]
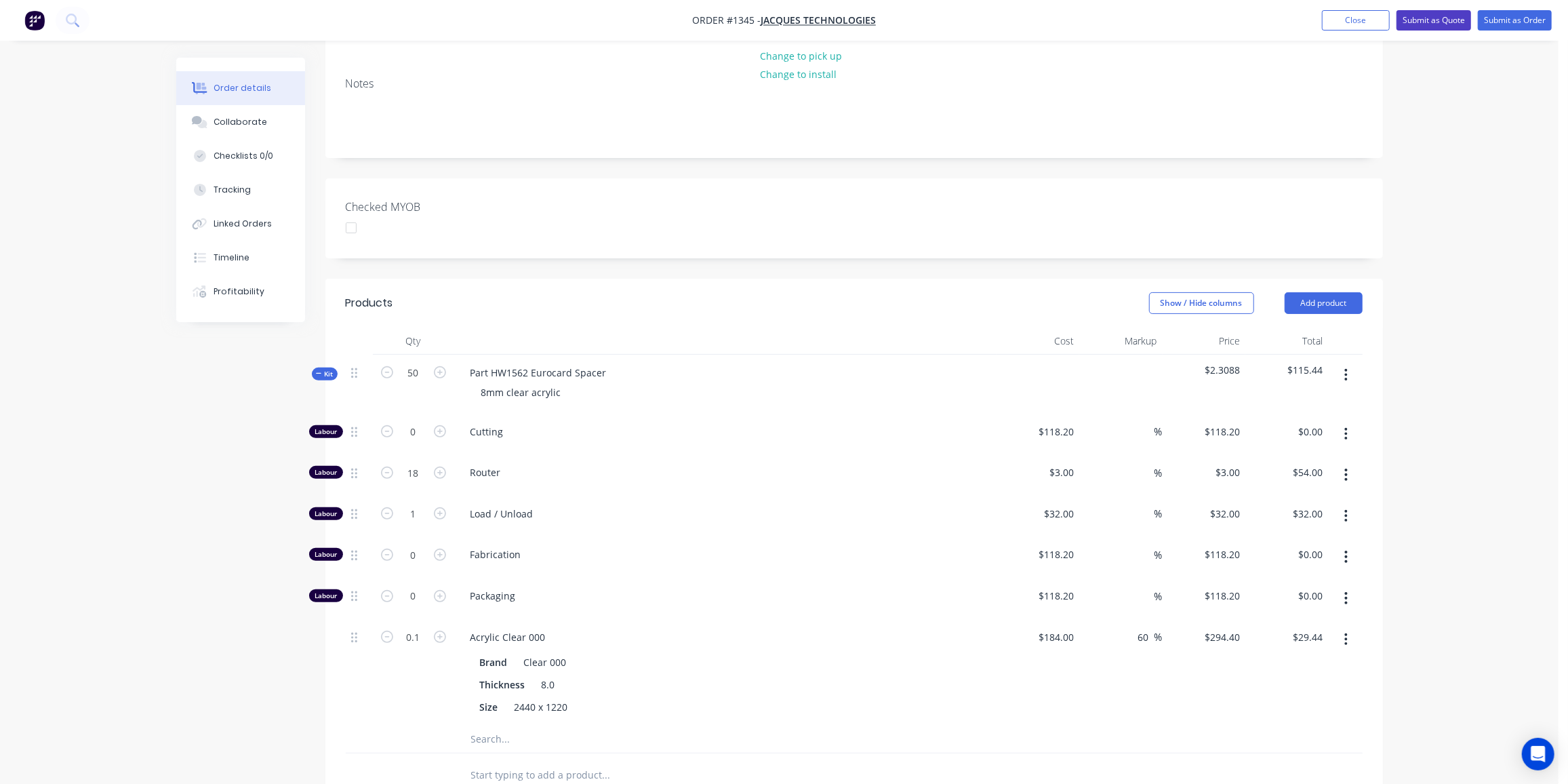
click at [1436, 18] on button "Submit as Quote" at bounding box center [1433, 20] width 74 height 20
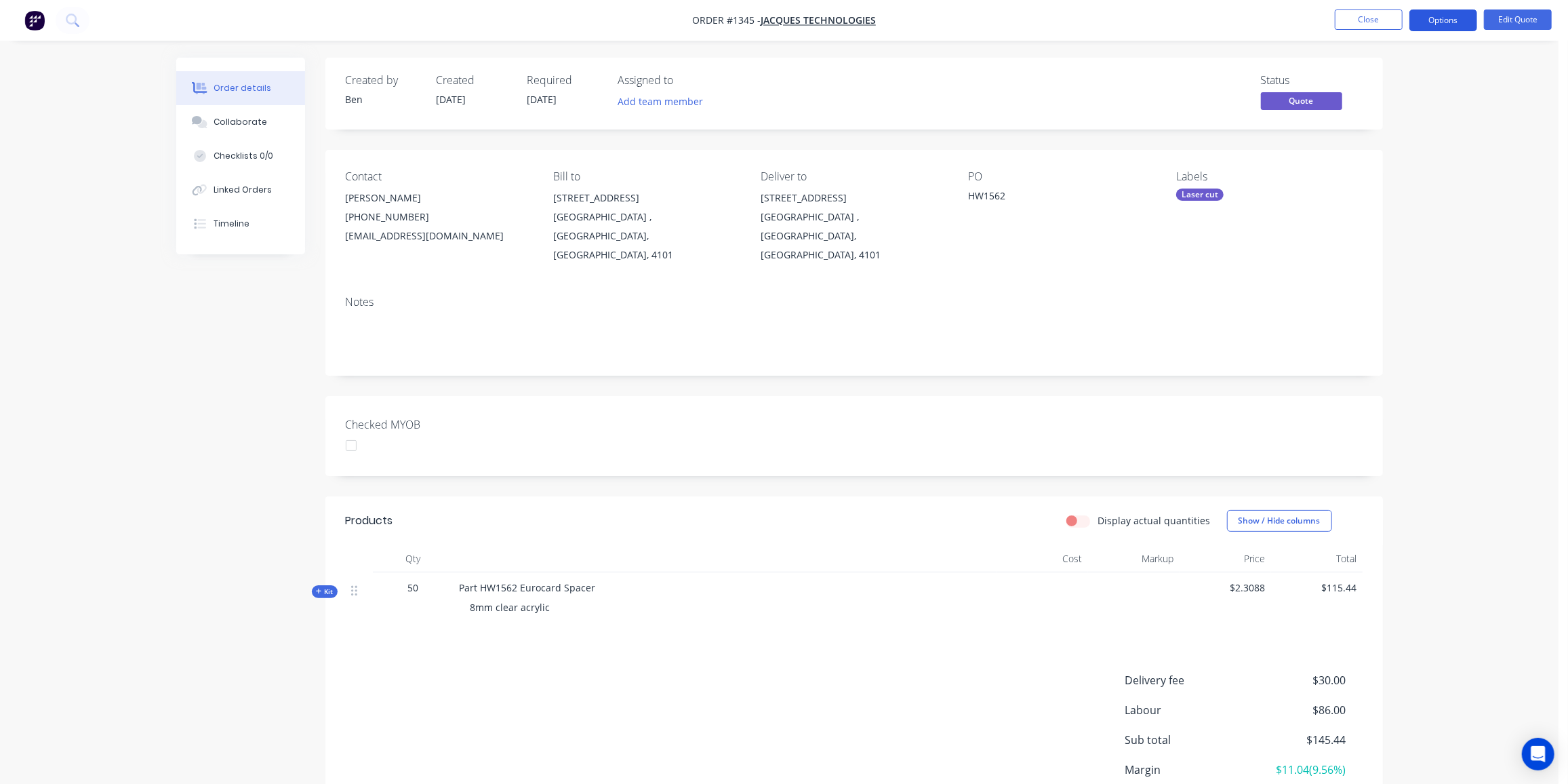
click at [1441, 21] on button "Options" at bounding box center [1443, 20] width 68 height 22
click at [1349, 84] on div "Quote" at bounding box center [1402, 82] width 124 height 20
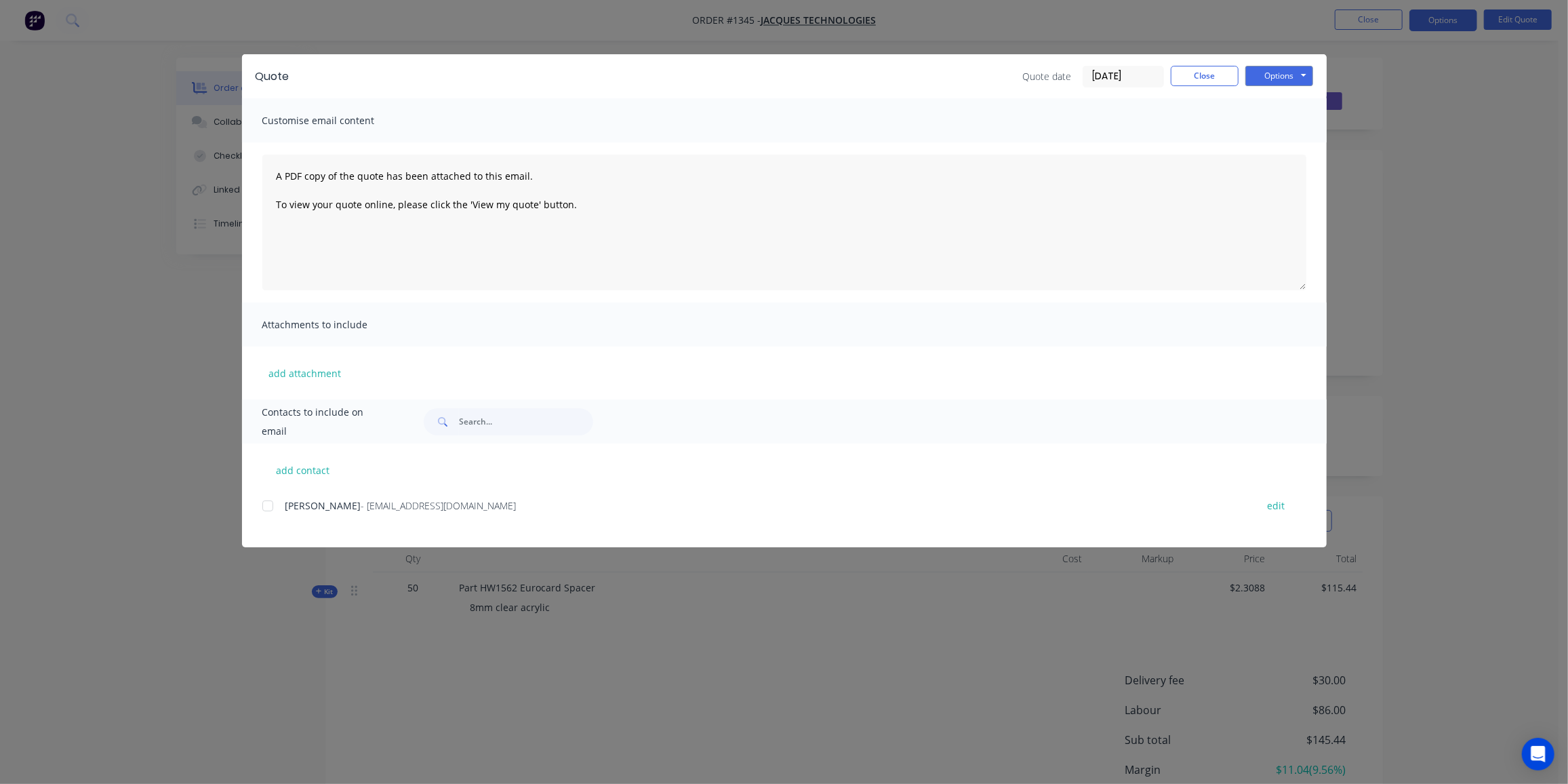
click at [274, 504] on div at bounding box center [268, 506] width 27 height 27
click at [1303, 70] on button "Options" at bounding box center [1279, 76] width 68 height 20
click at [1281, 146] on button "Email" at bounding box center [1289, 145] width 87 height 23
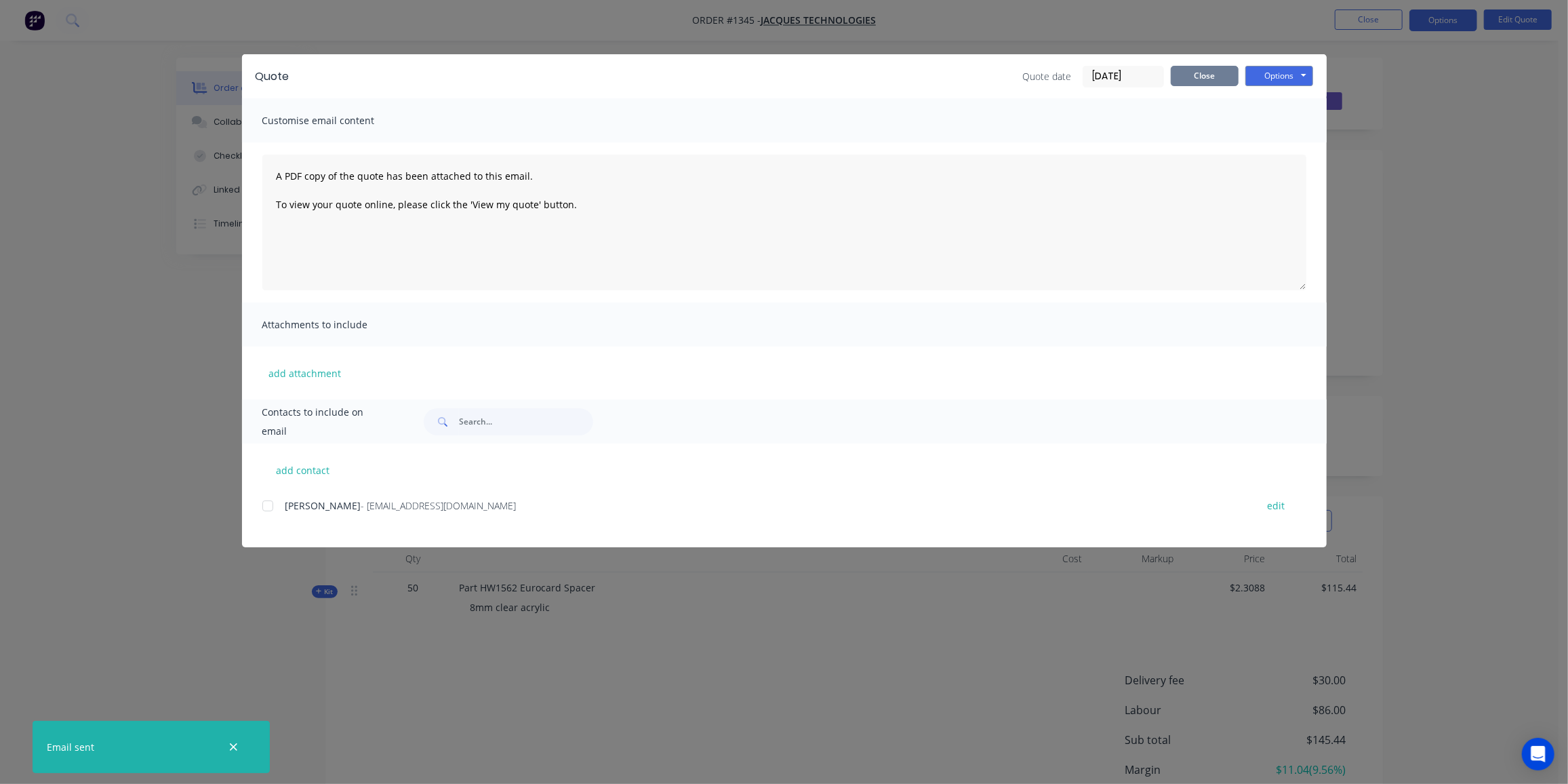
click at [1224, 77] on button "Close" at bounding box center [1205, 76] width 68 height 20
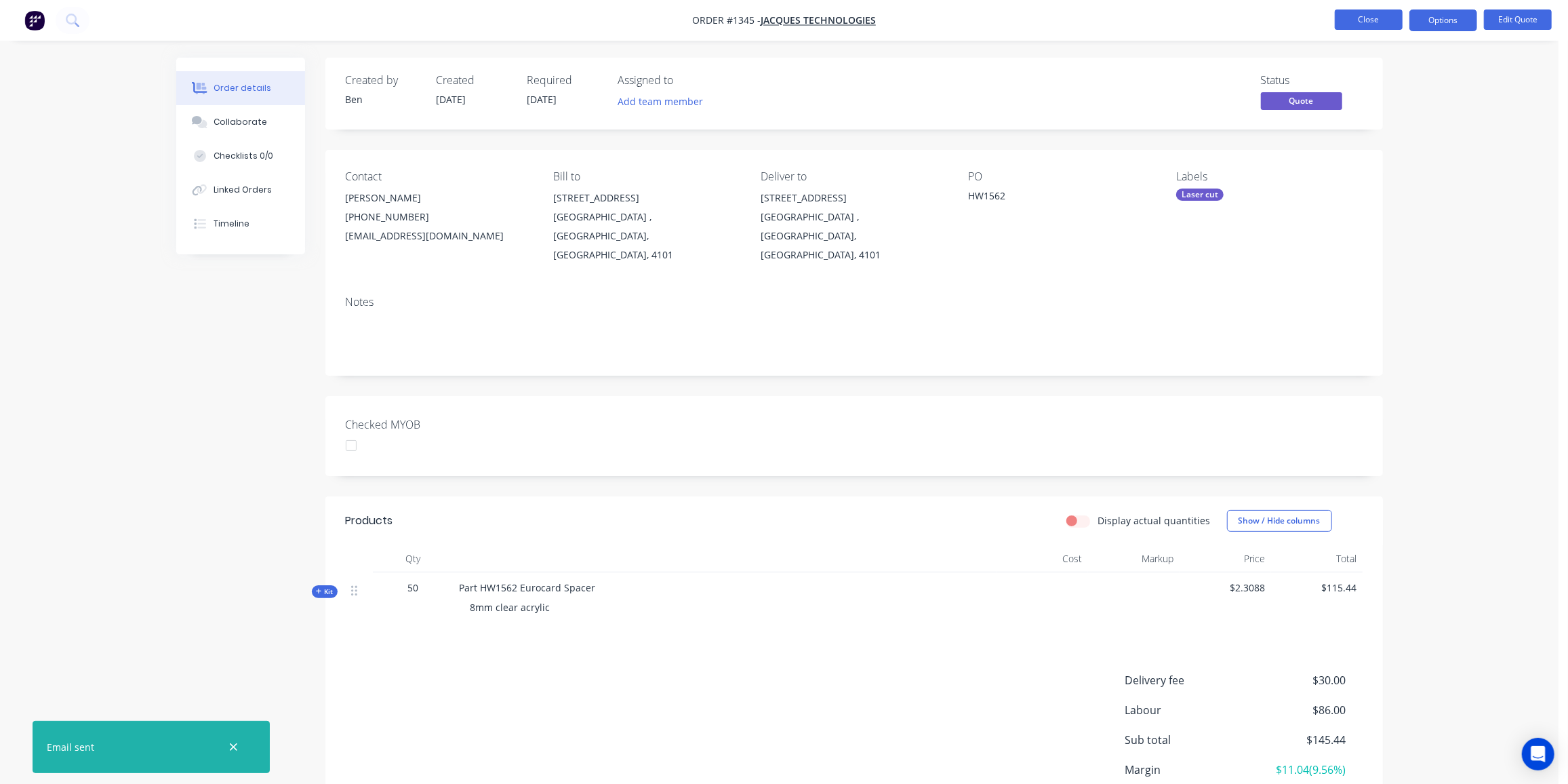
click at [1382, 24] on button "Close" at bounding box center [1368, 20] width 68 height 20
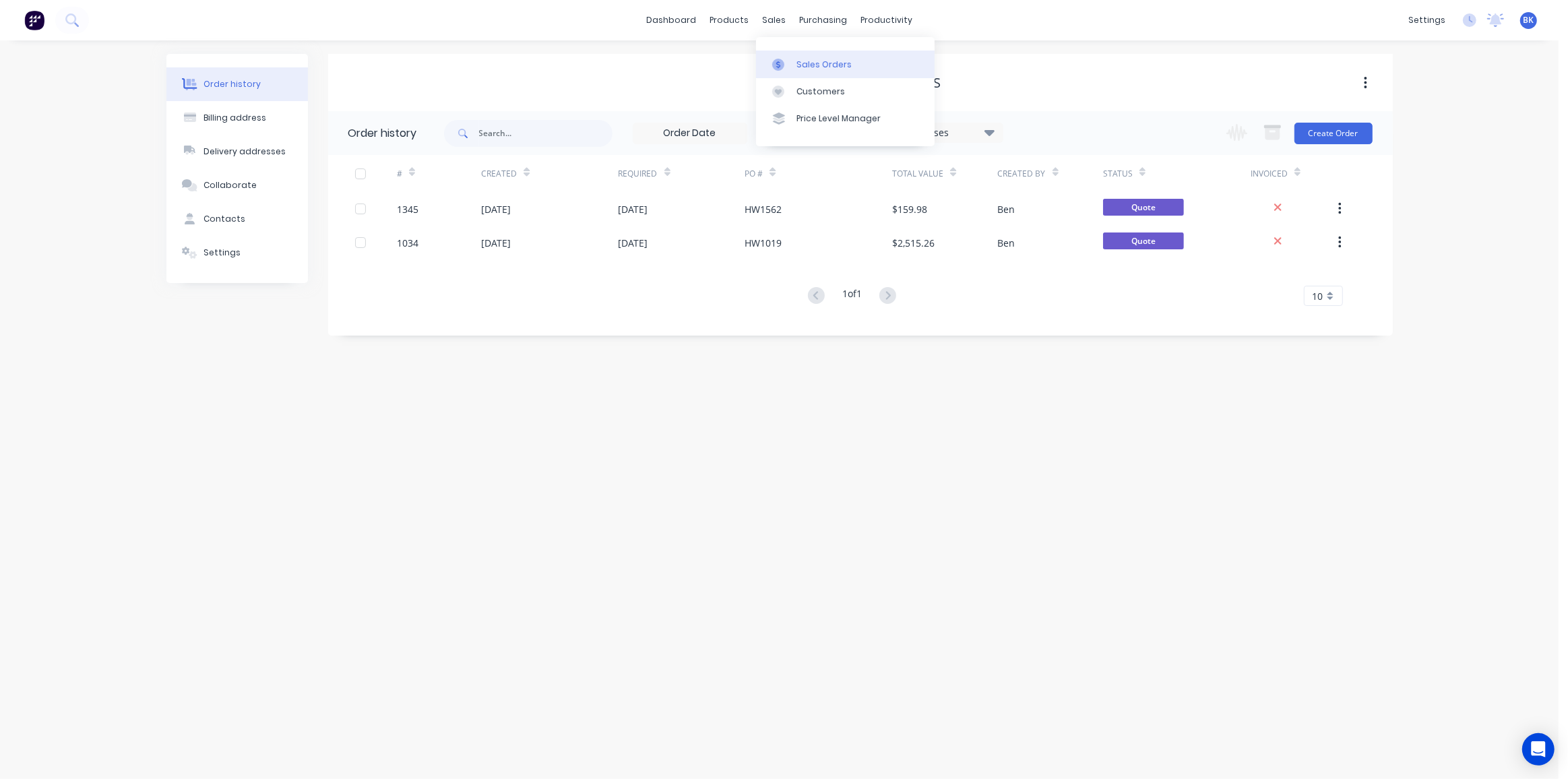
click at [791, 56] on link "Sales Orders" at bounding box center [845, 64] width 178 height 27
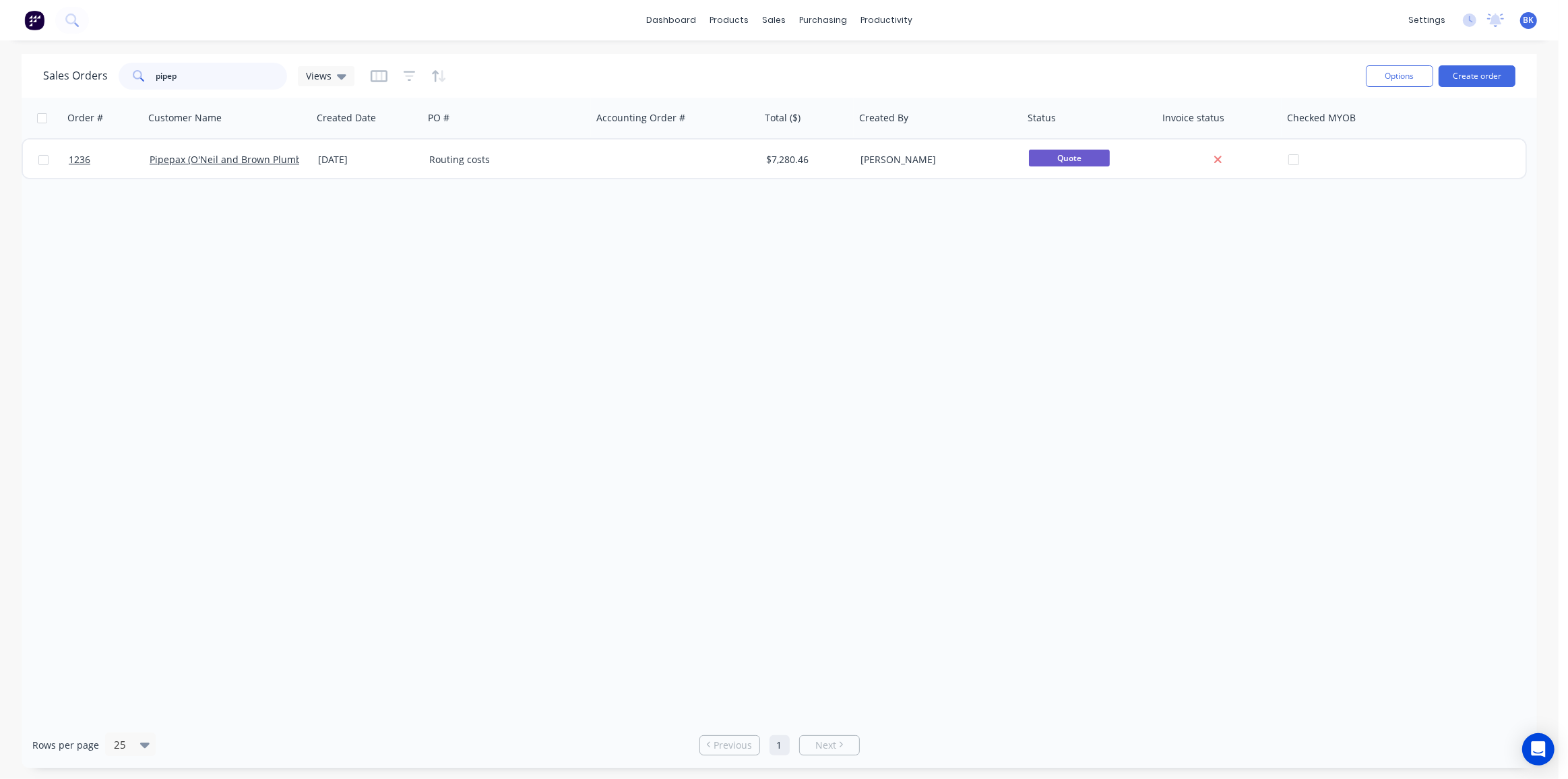
drag, startPoint x: 188, startPoint y: 77, endPoint x: 30, endPoint y: 83, distance: 158.1
click at [30, 83] on div "Sales Orders pipep Views Options Create order" at bounding box center [780, 75] width 1516 height 44
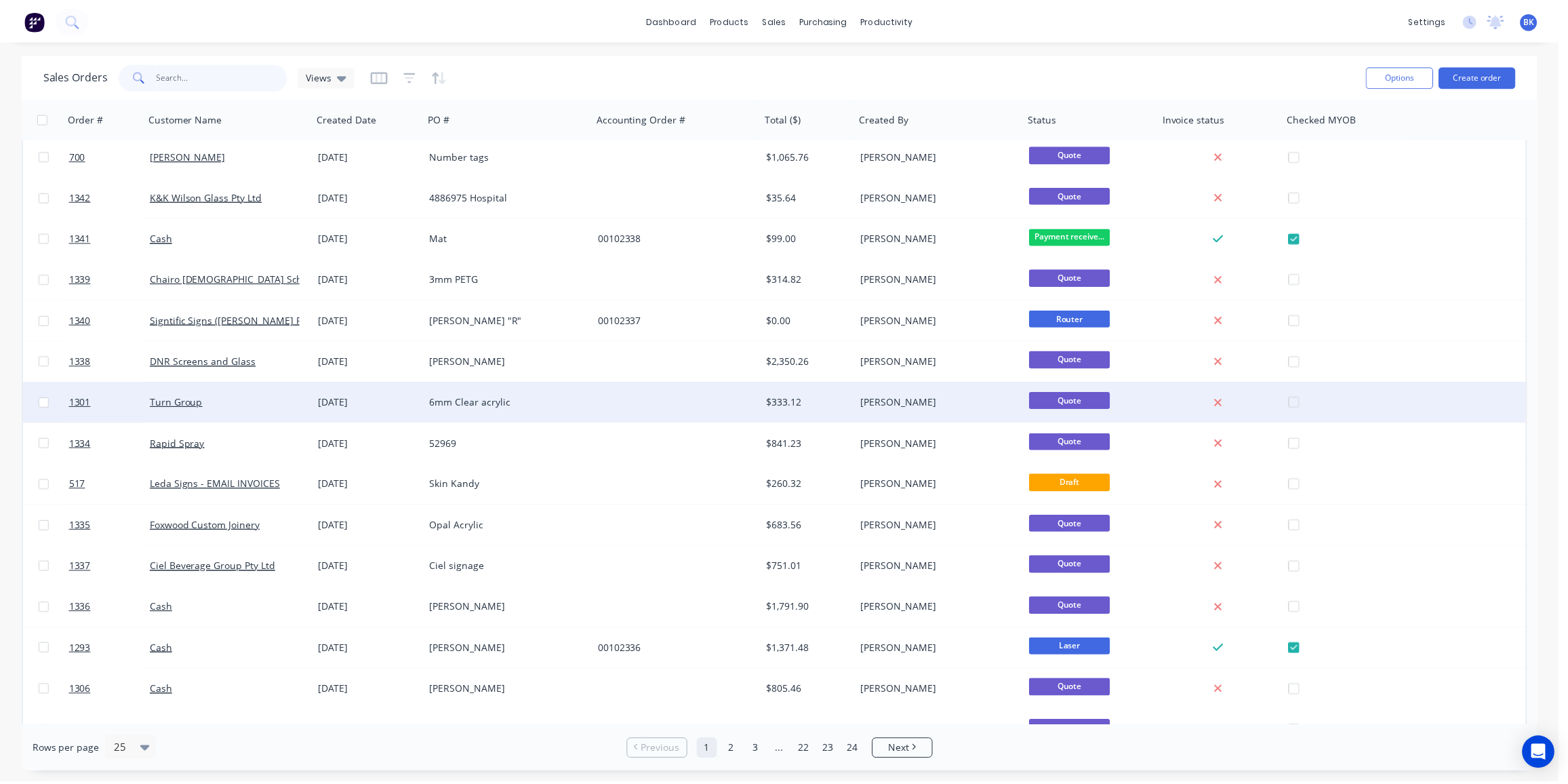
scroll to position [370, 0]
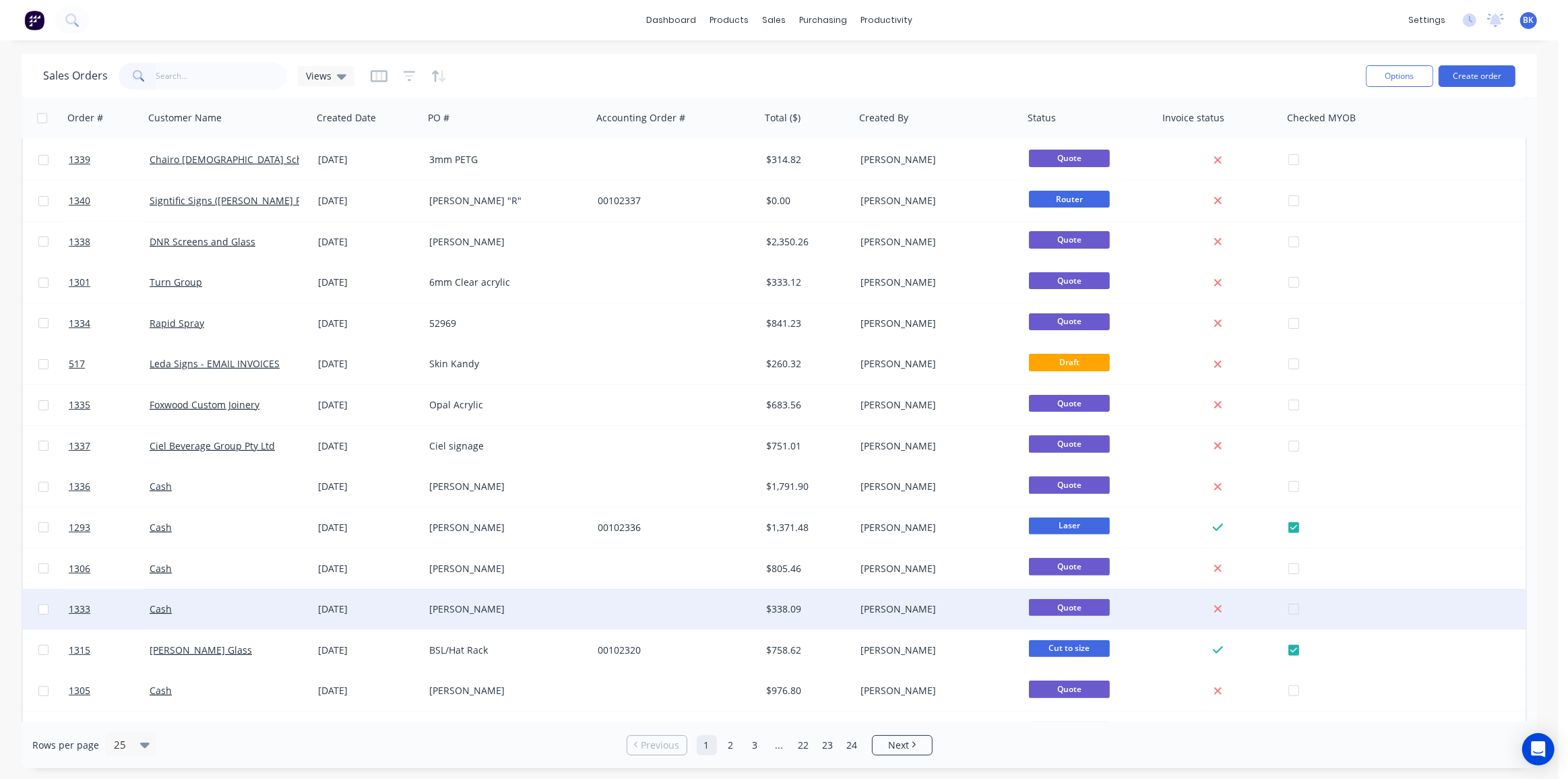
click at [514, 608] on div "[PERSON_NAME]" at bounding box center [504, 609] width 149 height 13
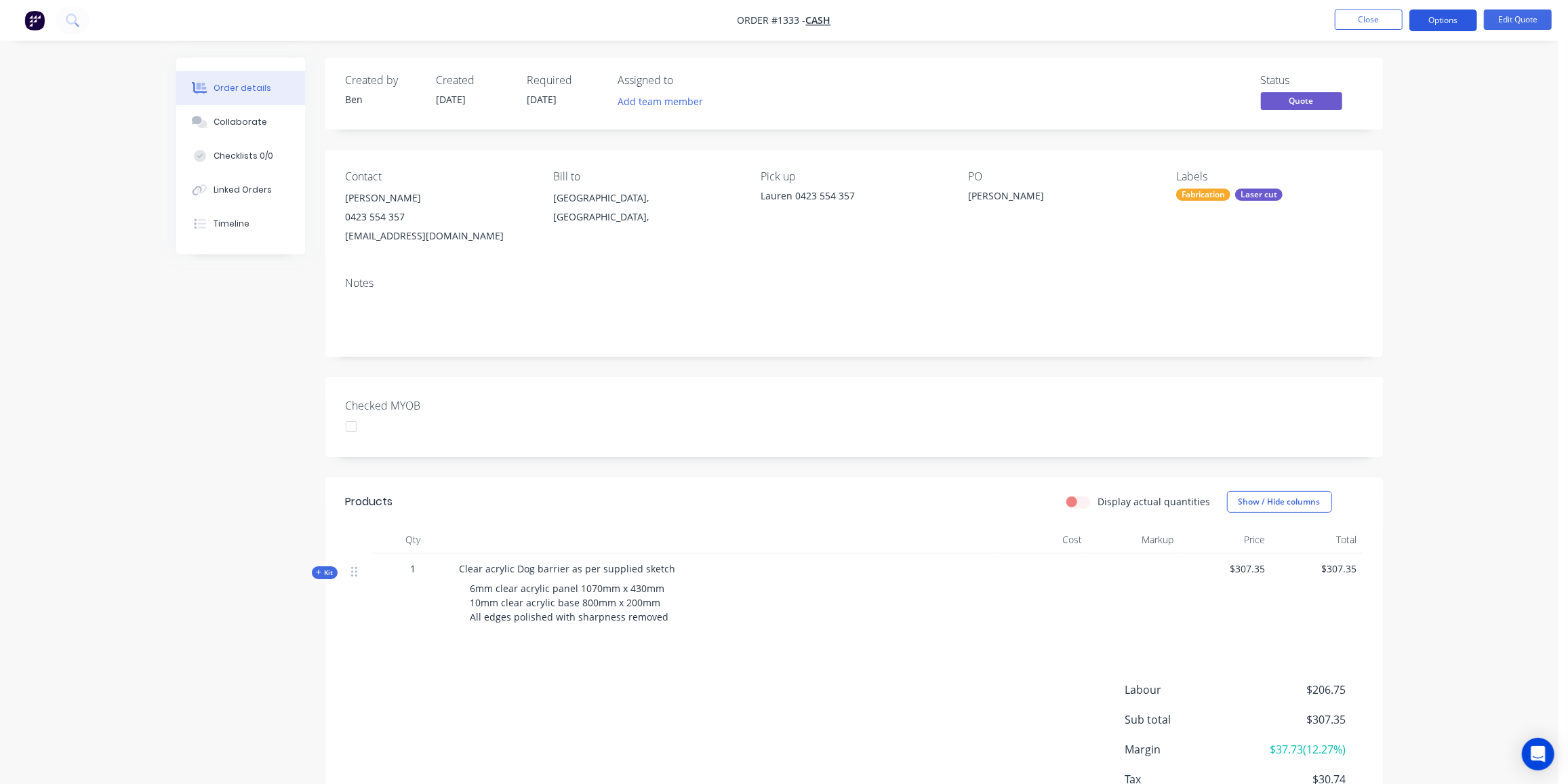
click at [1434, 15] on button "Options" at bounding box center [1443, 20] width 68 height 22
click at [1409, 112] on div "Proforma Invoice" at bounding box center [1402, 109] width 124 height 20
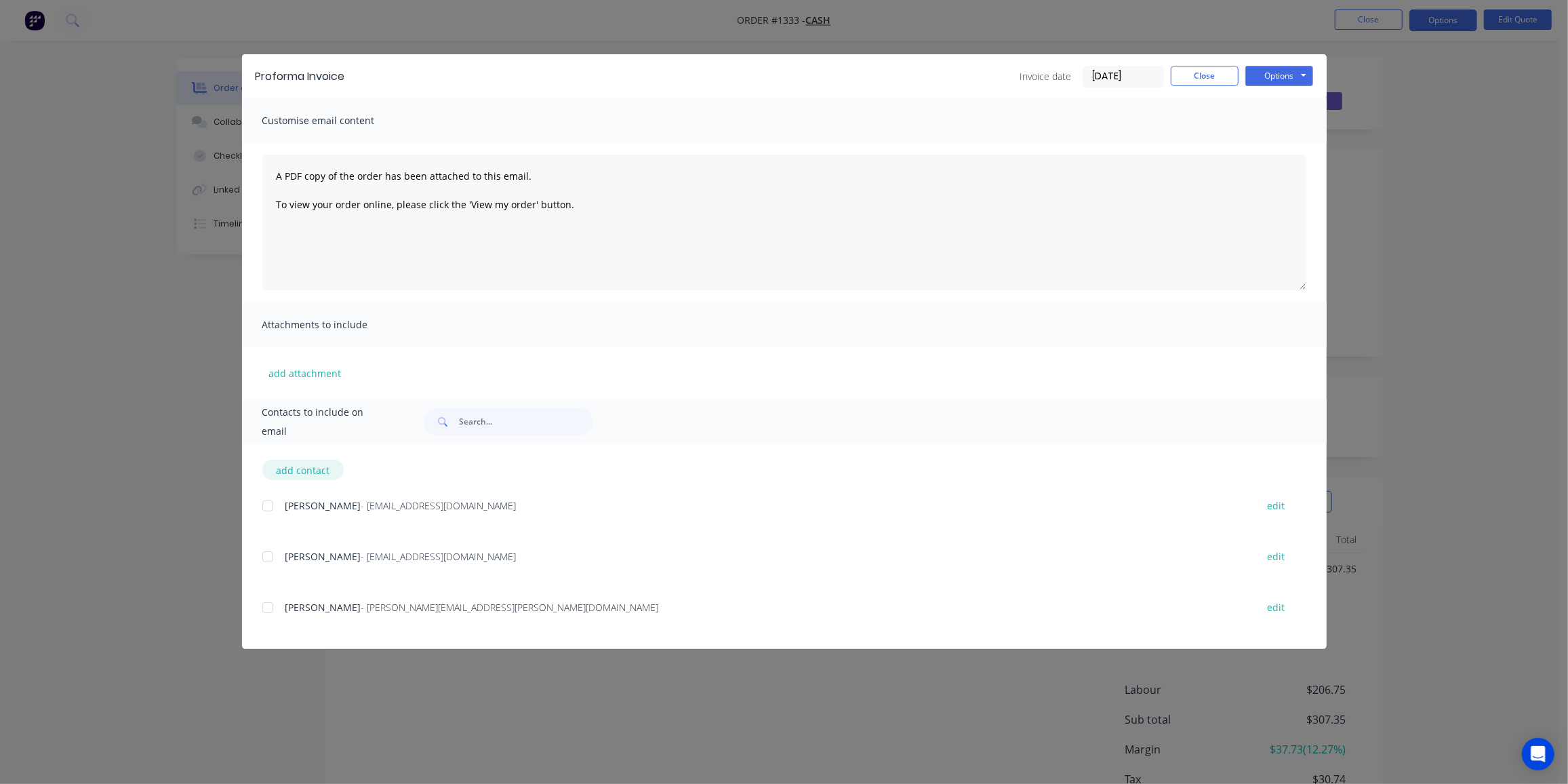
click at [307, 473] on button "add contact" at bounding box center [303, 470] width 81 height 20
select select "AU"
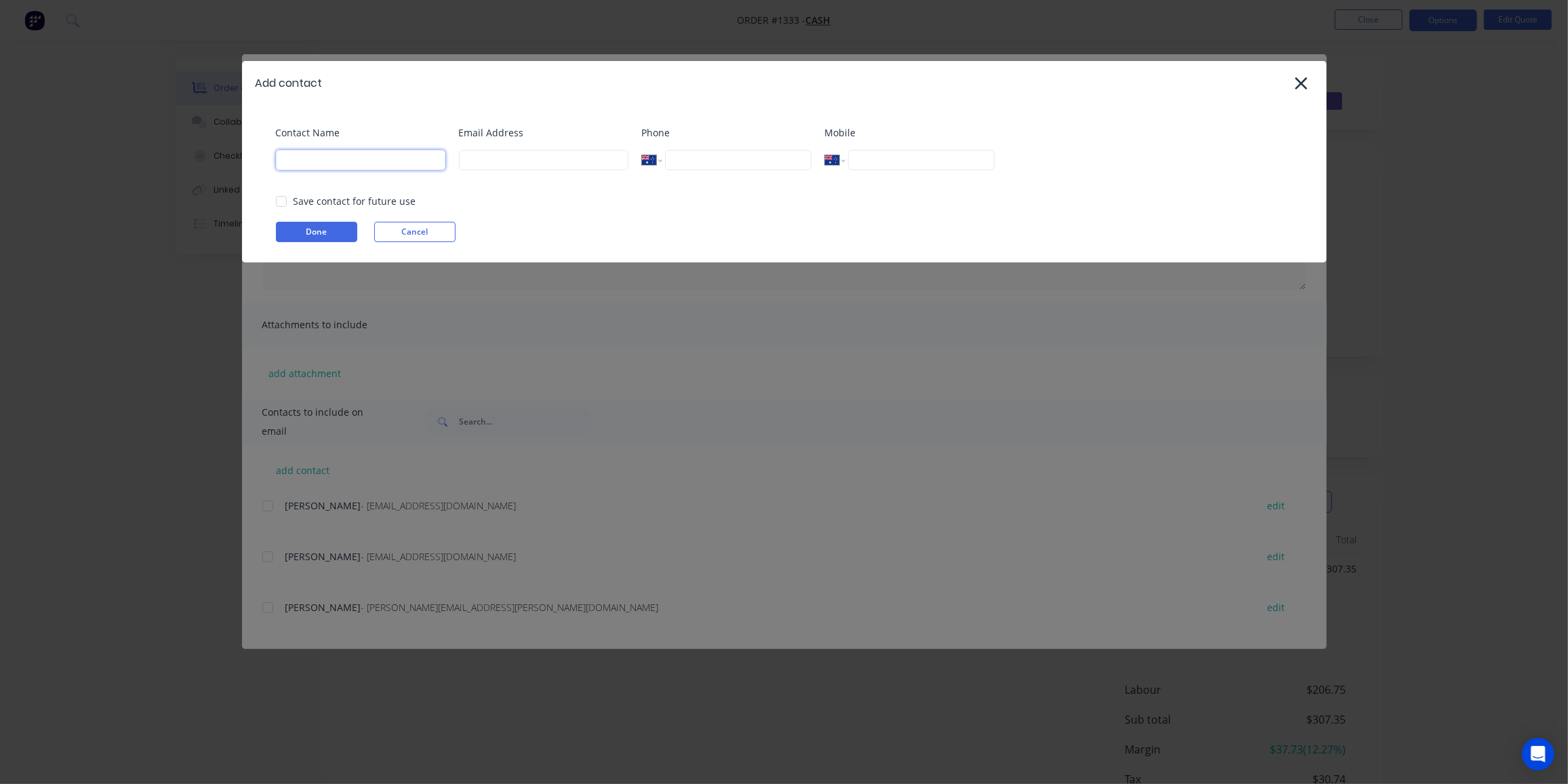
click at [359, 161] on input at bounding box center [360, 160] width 169 height 20
paste input "[PERSON_NAME] <[EMAIL_ADDRESS][DOMAIN_NAME]>"
drag, startPoint x: 341, startPoint y: 157, endPoint x: 480, endPoint y: 164, distance: 139.2
click at [480, 164] on div "Contact Name [PERSON_NAME] <[EMAIL_ADDRESS][DOMAIN_NAME]> Email Address Phone I…" at bounding box center [791, 153] width 1030 height 55
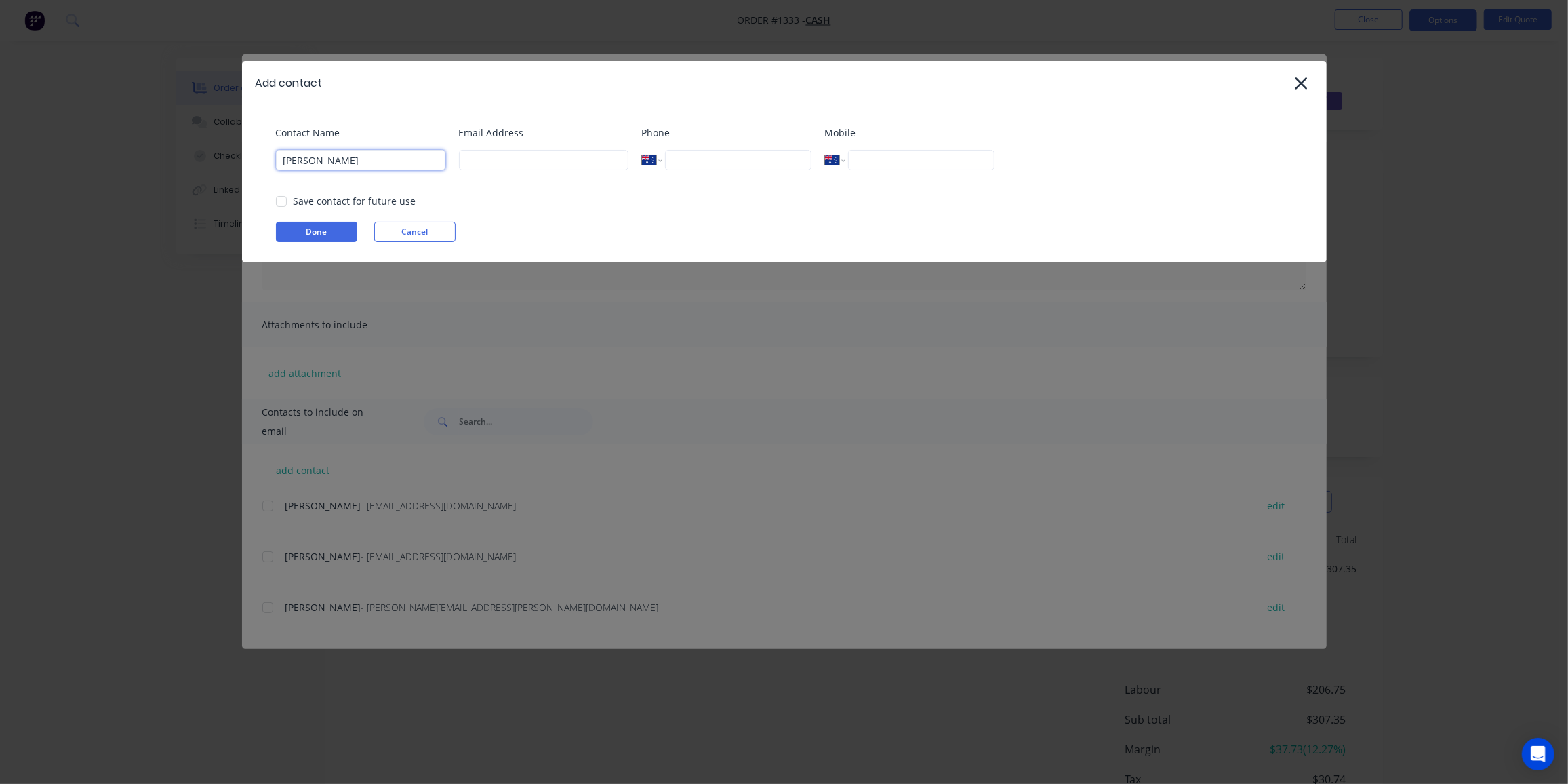
scroll to position [0, 0]
type input "[PERSON_NAME]"
click at [498, 158] on input at bounding box center [543, 160] width 169 height 20
paste input "<[EMAIL_ADDRESS][DOMAIN_NAME]>"
drag, startPoint x: 469, startPoint y: 161, endPoint x: 443, endPoint y: 164, distance: 26.2
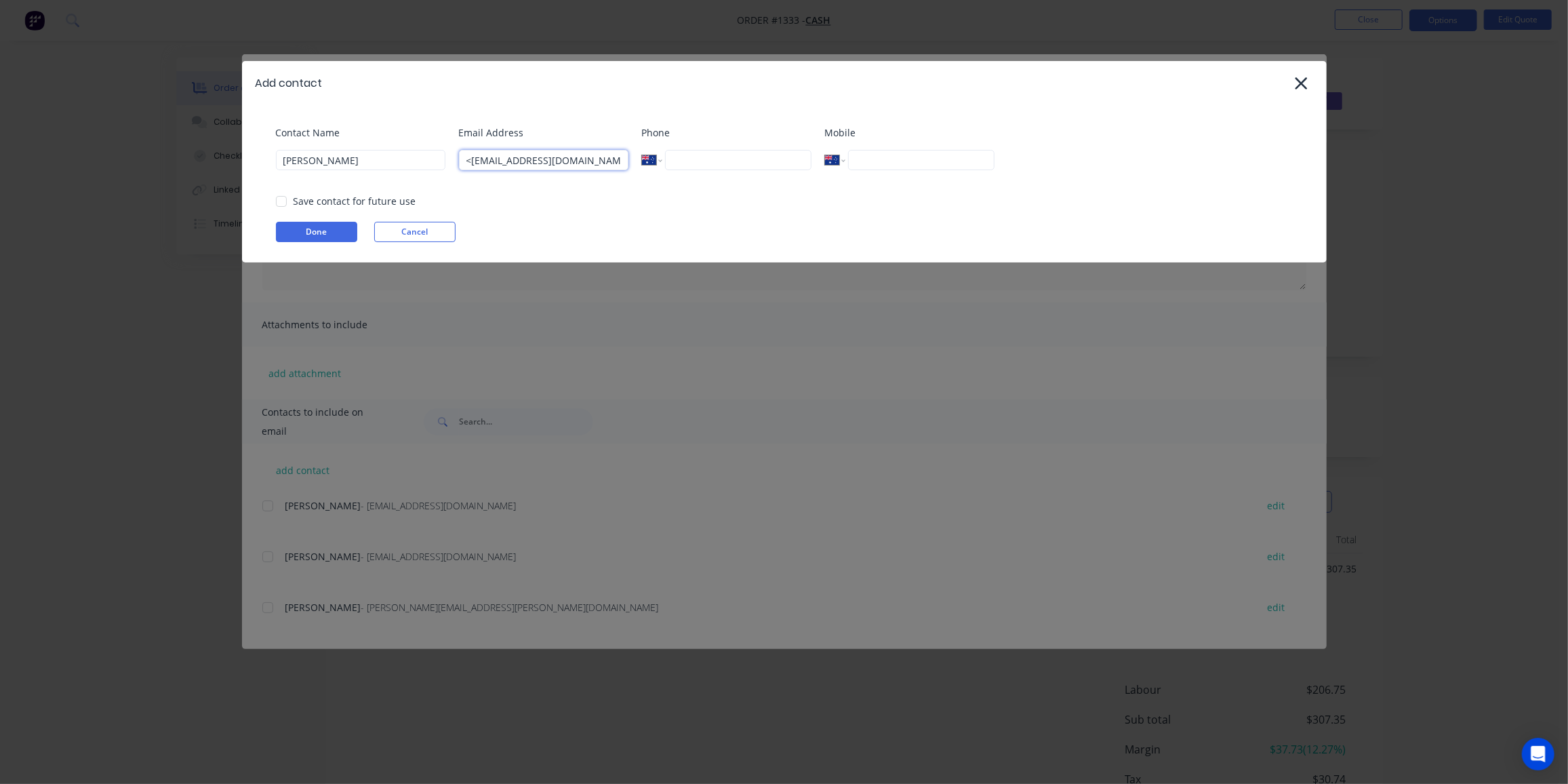
click at [443, 164] on div "Contact Name [PERSON_NAME] Email Address <[EMAIL_ADDRESS][DOMAIN_NAME]> Phone I…" at bounding box center [791, 153] width 1030 height 55
click at [559, 156] on input "[EMAIL_ADDRESS][DOMAIN_NAME]>" at bounding box center [543, 160] width 169 height 20
type input "[EMAIL_ADDRESS][DOMAIN_NAME]"
click at [336, 226] on button "Done" at bounding box center [316, 232] width 81 height 20
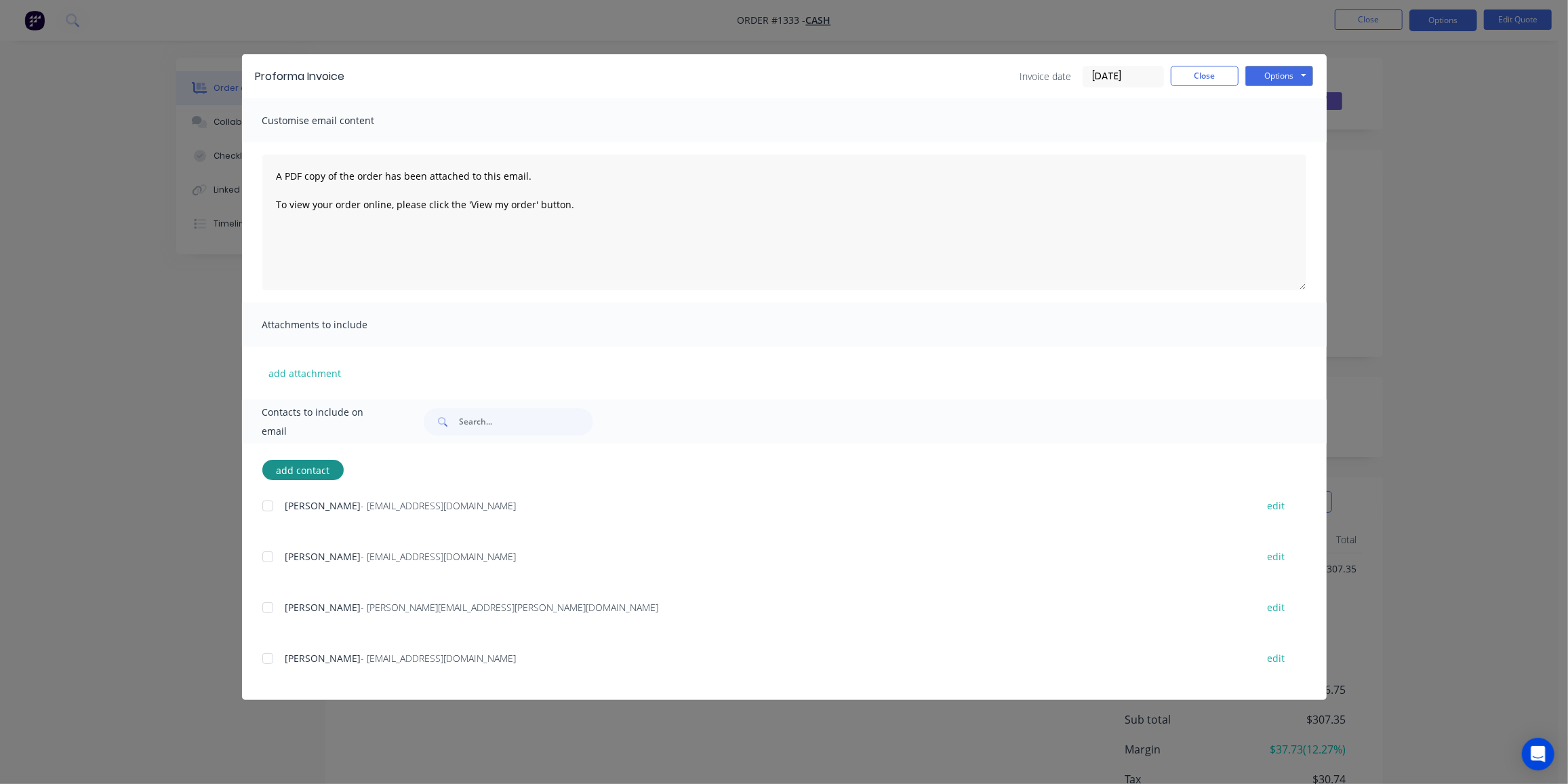
click at [269, 660] on div at bounding box center [268, 659] width 27 height 27
click at [1283, 79] on button "Options" at bounding box center [1279, 76] width 68 height 20
click at [1285, 149] on button "Email" at bounding box center [1289, 145] width 87 height 23
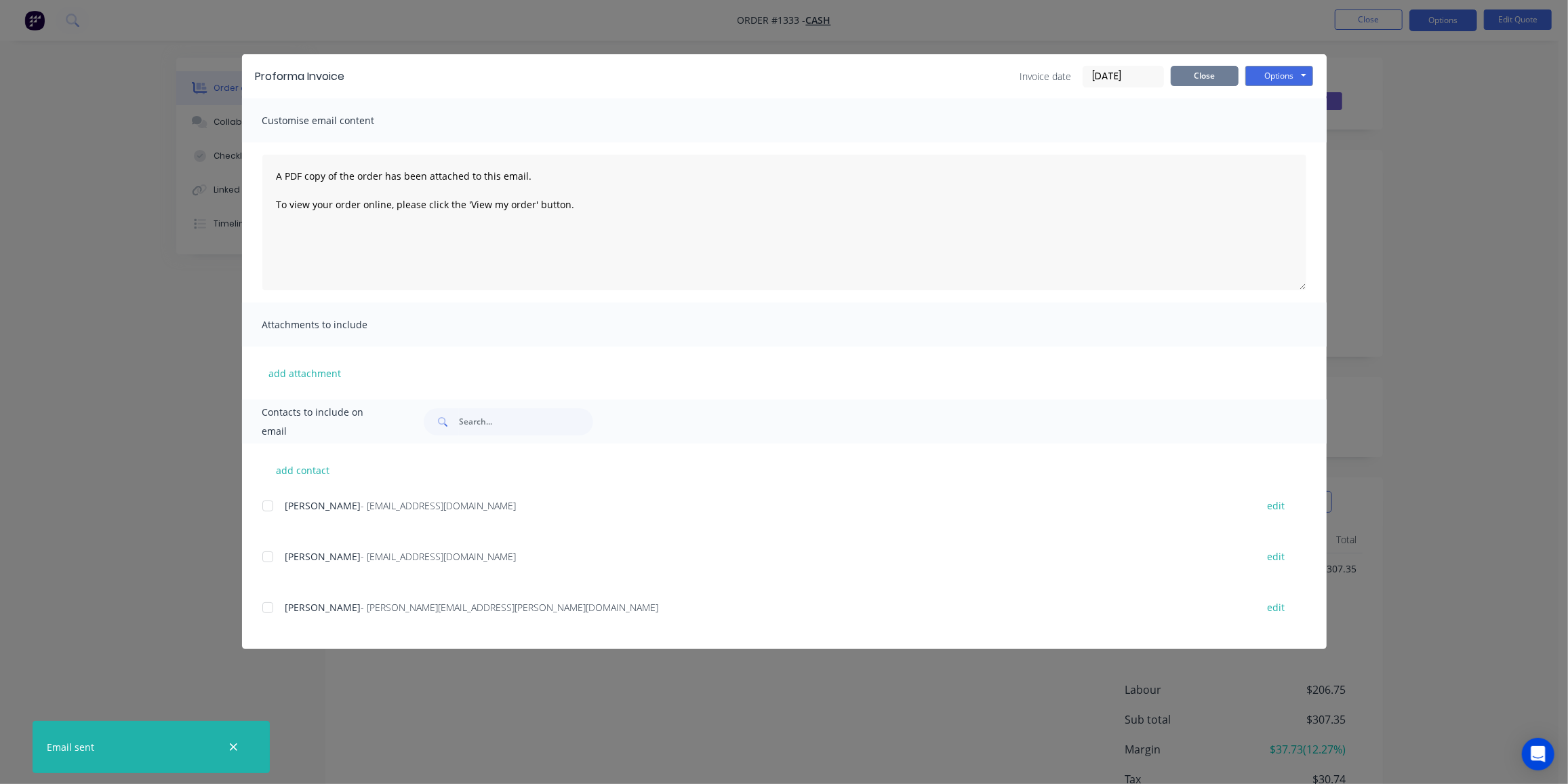
click at [1203, 78] on button "Close" at bounding box center [1205, 76] width 68 height 20
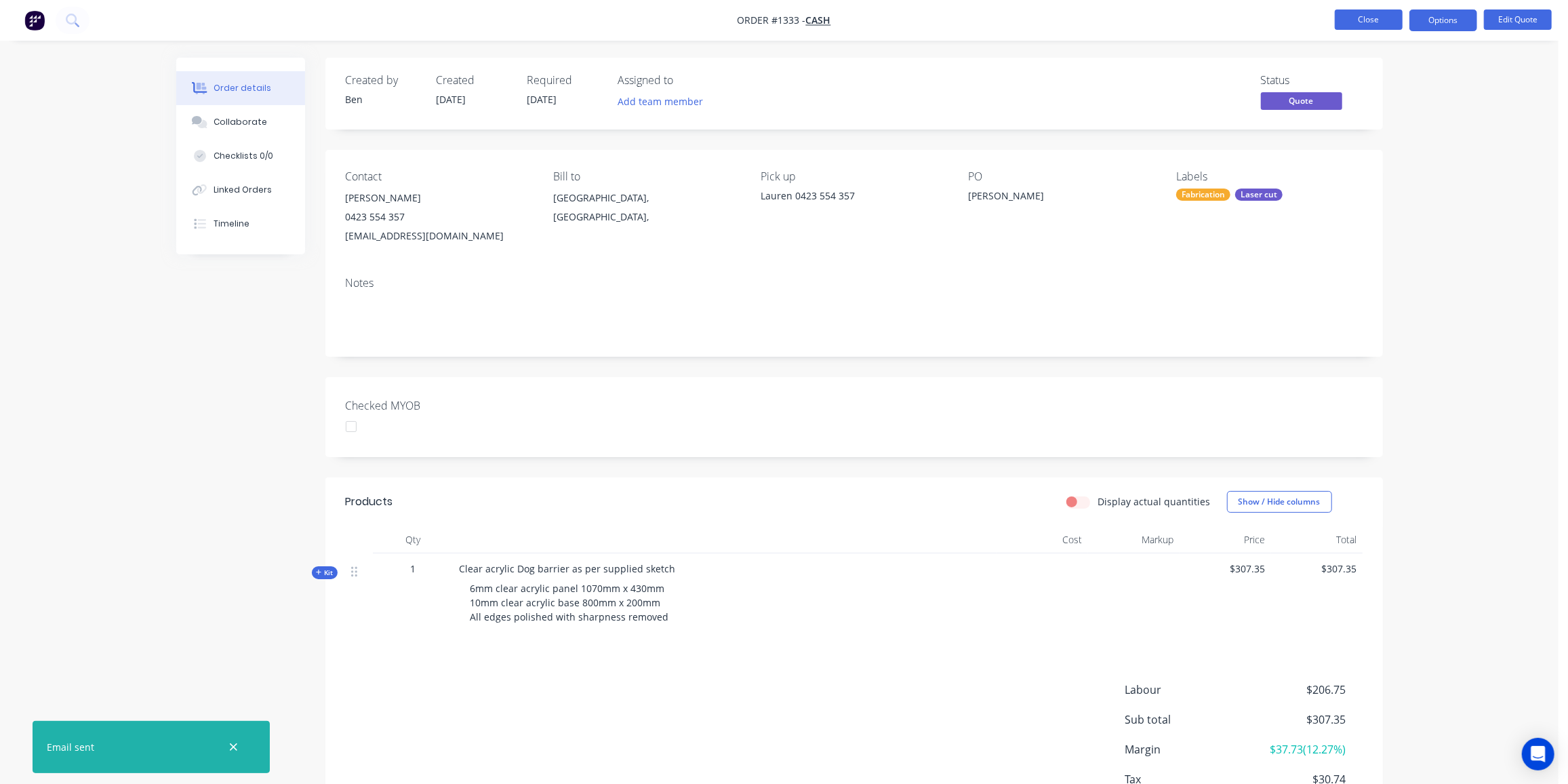
click at [1377, 16] on button "Close" at bounding box center [1368, 20] width 68 height 20
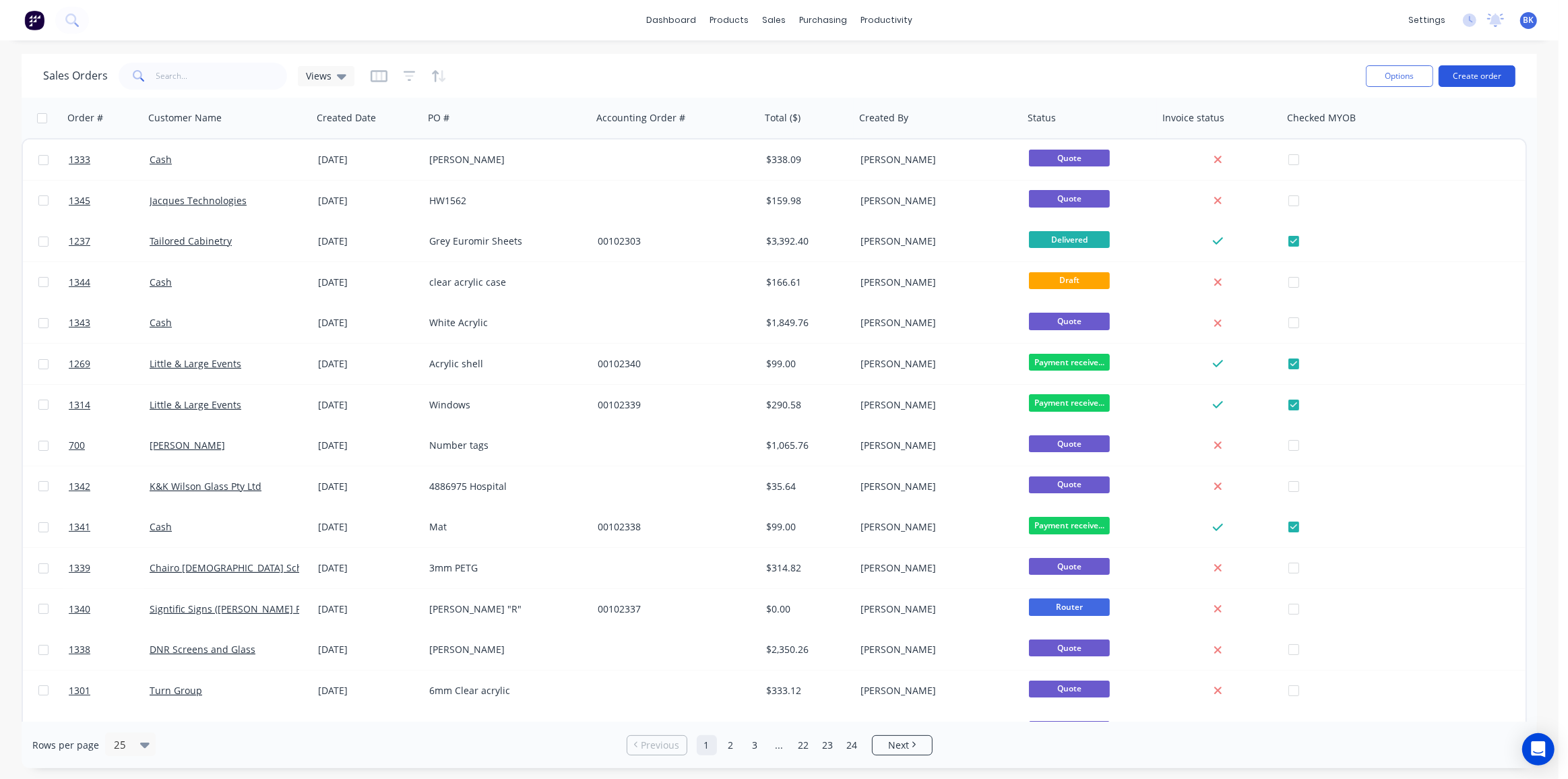
click at [1491, 79] on button "Create order" at bounding box center [1477, 76] width 77 height 22
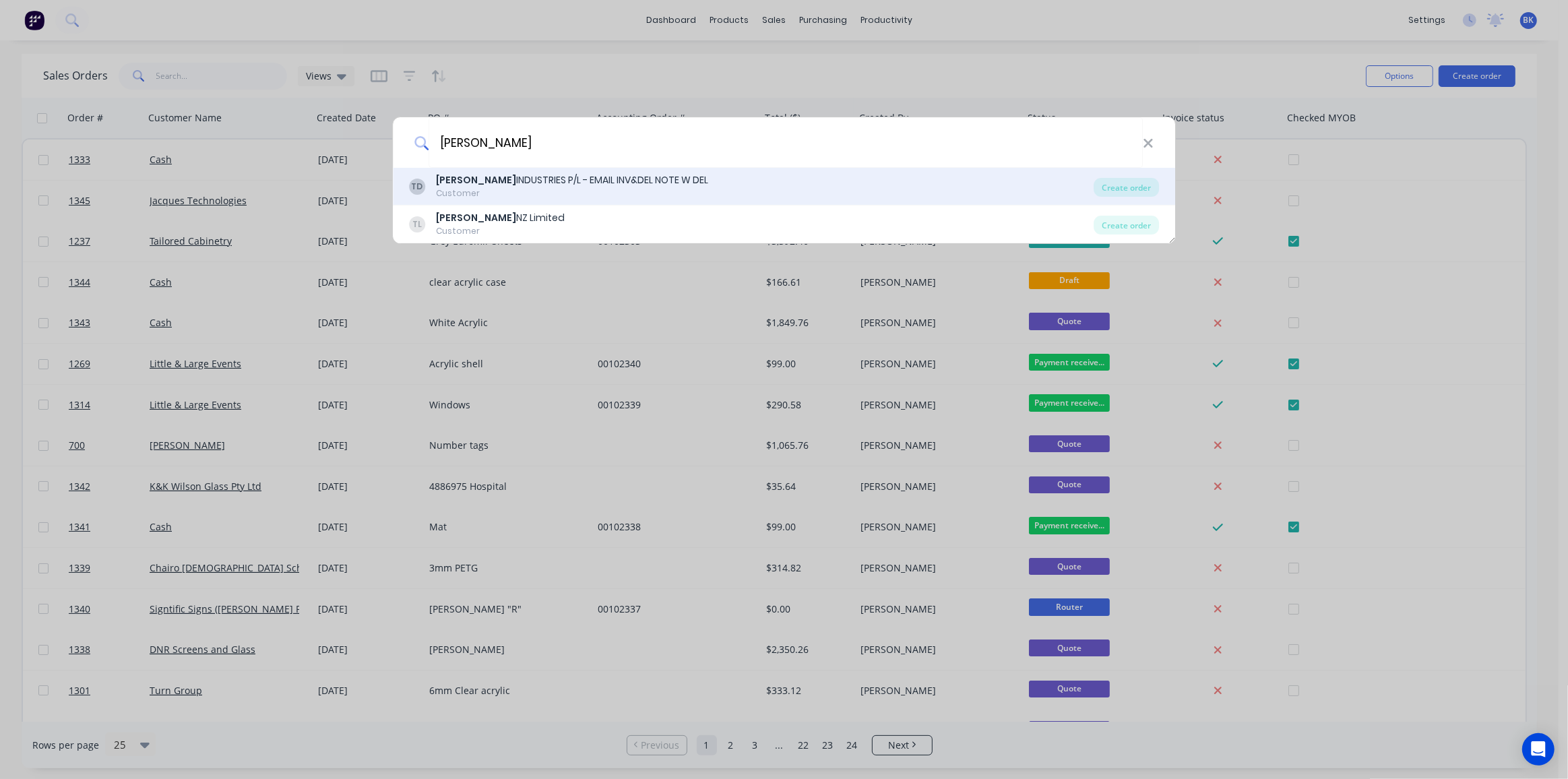
type input "[PERSON_NAME]"
click at [489, 184] on div "[PERSON_NAME] INDUSTRIES P/L - EMAIL INV&DEL NOTE W DEL" at bounding box center [572, 181] width 272 height 14
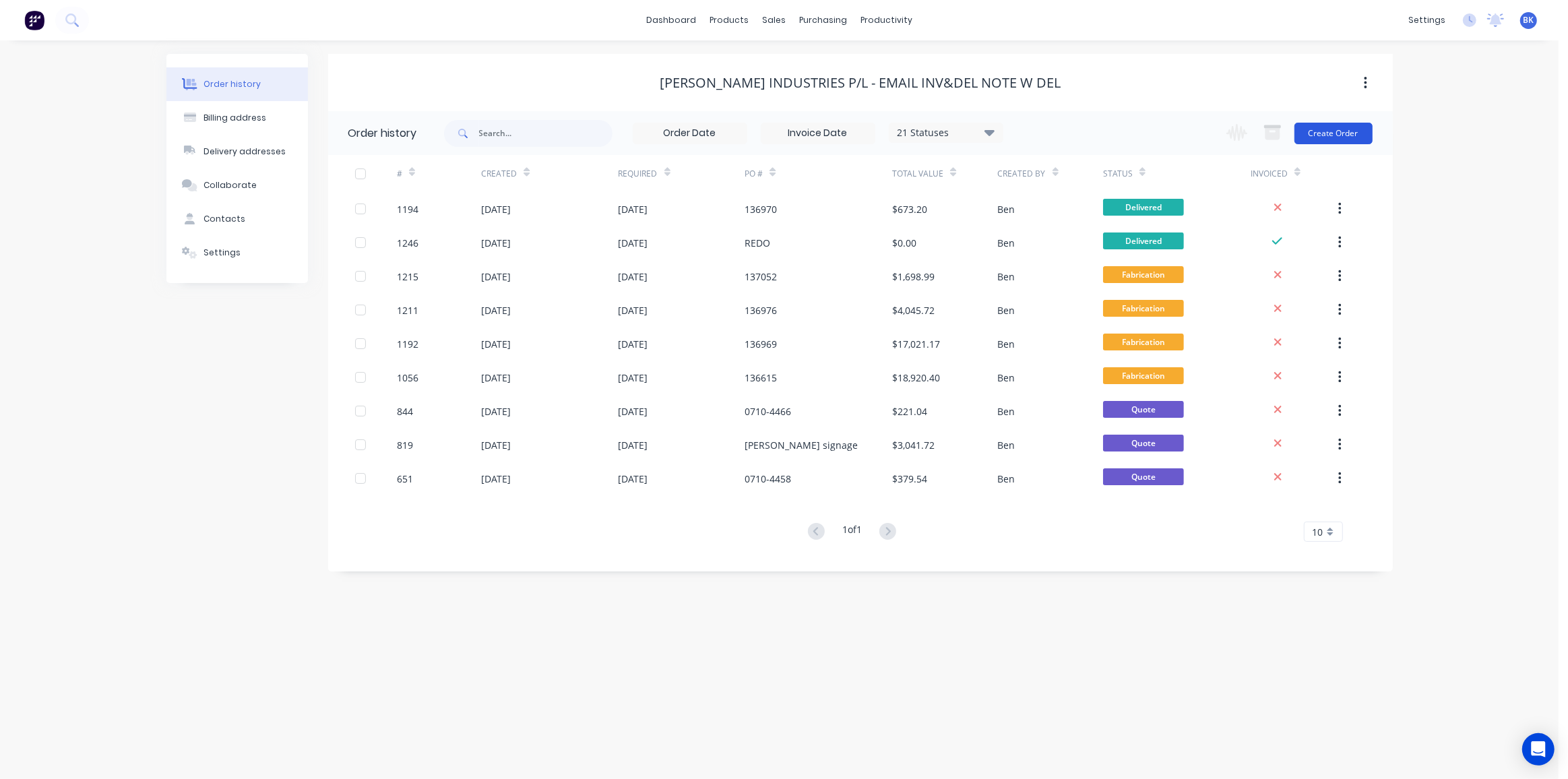
click at [1325, 133] on button "Create Order" at bounding box center [1334, 134] width 78 height 22
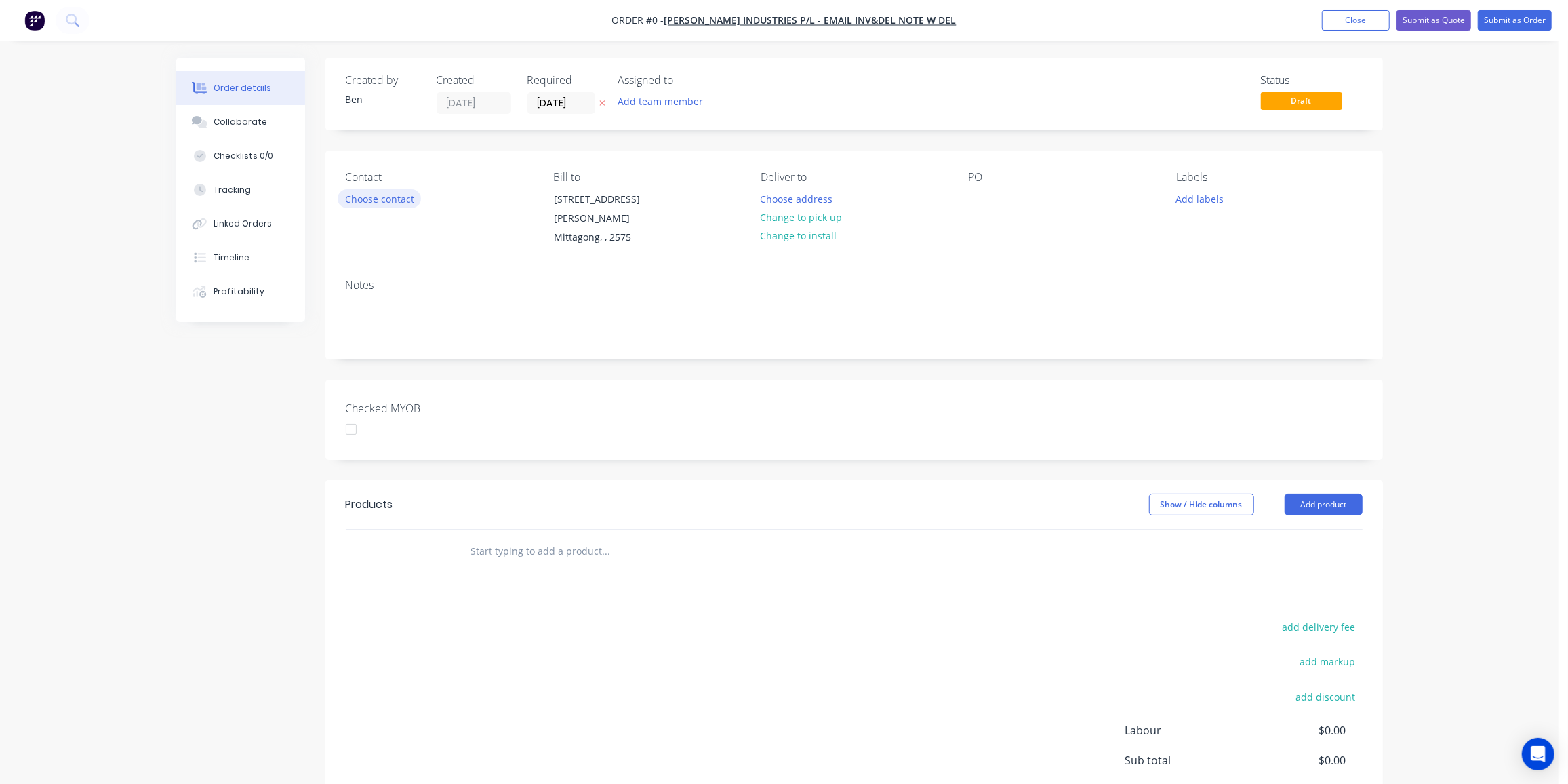
click at [406, 204] on button "Choose contact" at bounding box center [379, 198] width 84 height 18
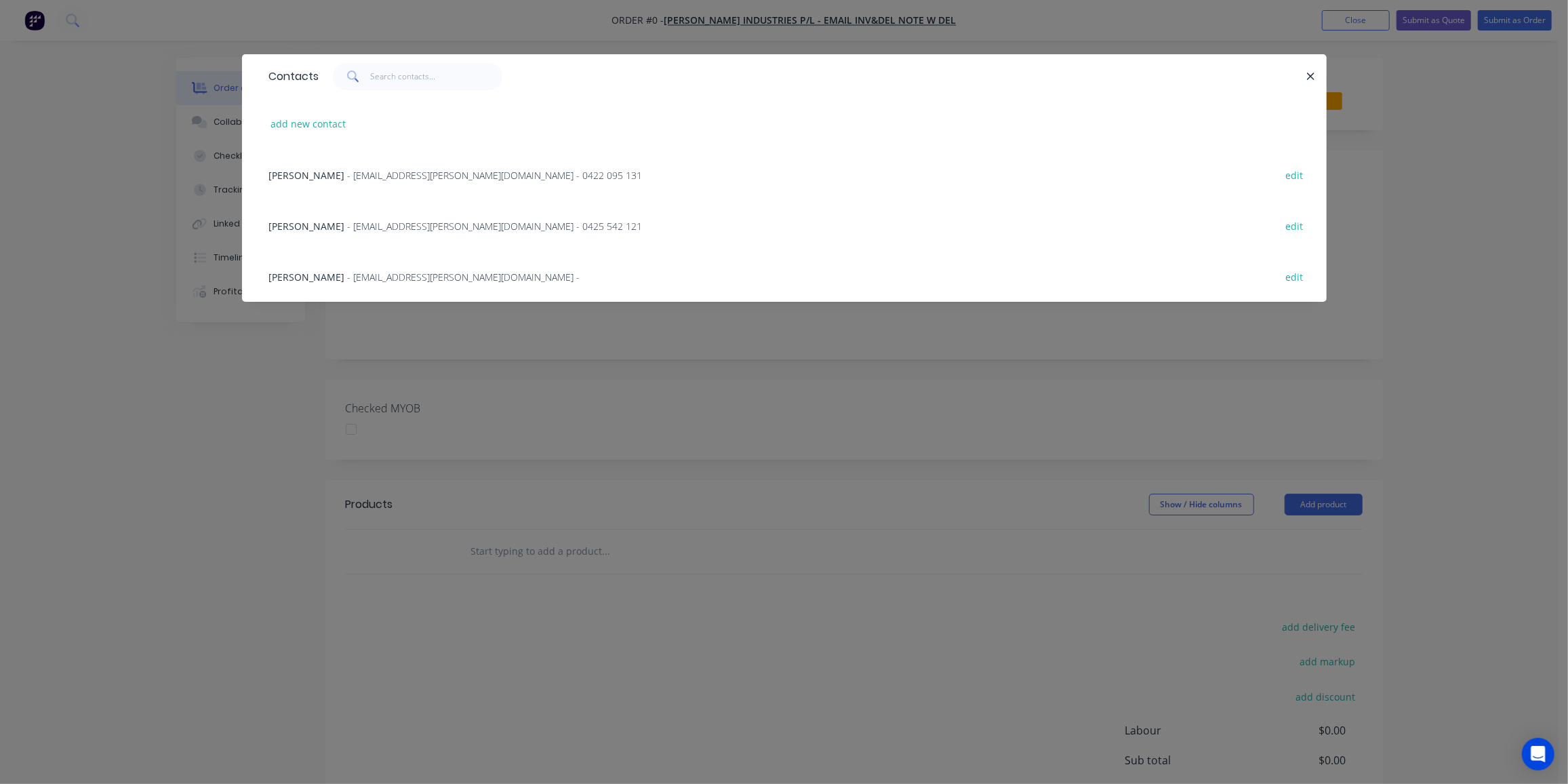
click at [357, 172] on span "- [EMAIL_ADDRESS][PERSON_NAME][DOMAIN_NAME] - 0422 095 131" at bounding box center [495, 175] width 295 height 13
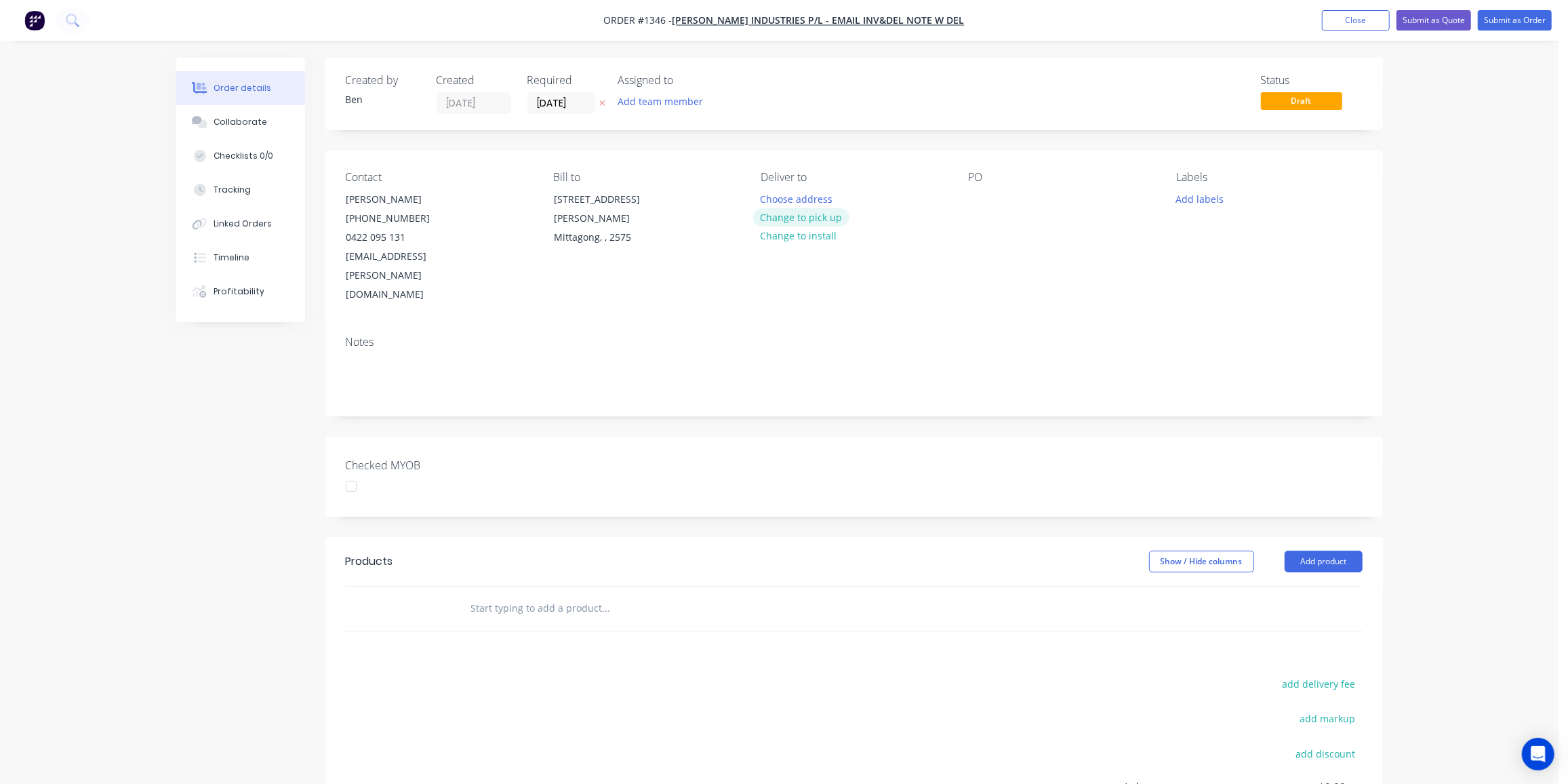
click at [802, 215] on button "Change to pick up" at bounding box center [801, 217] width 96 height 18
click at [798, 216] on button "Change to delivery" at bounding box center [802, 218] width 99 height 18
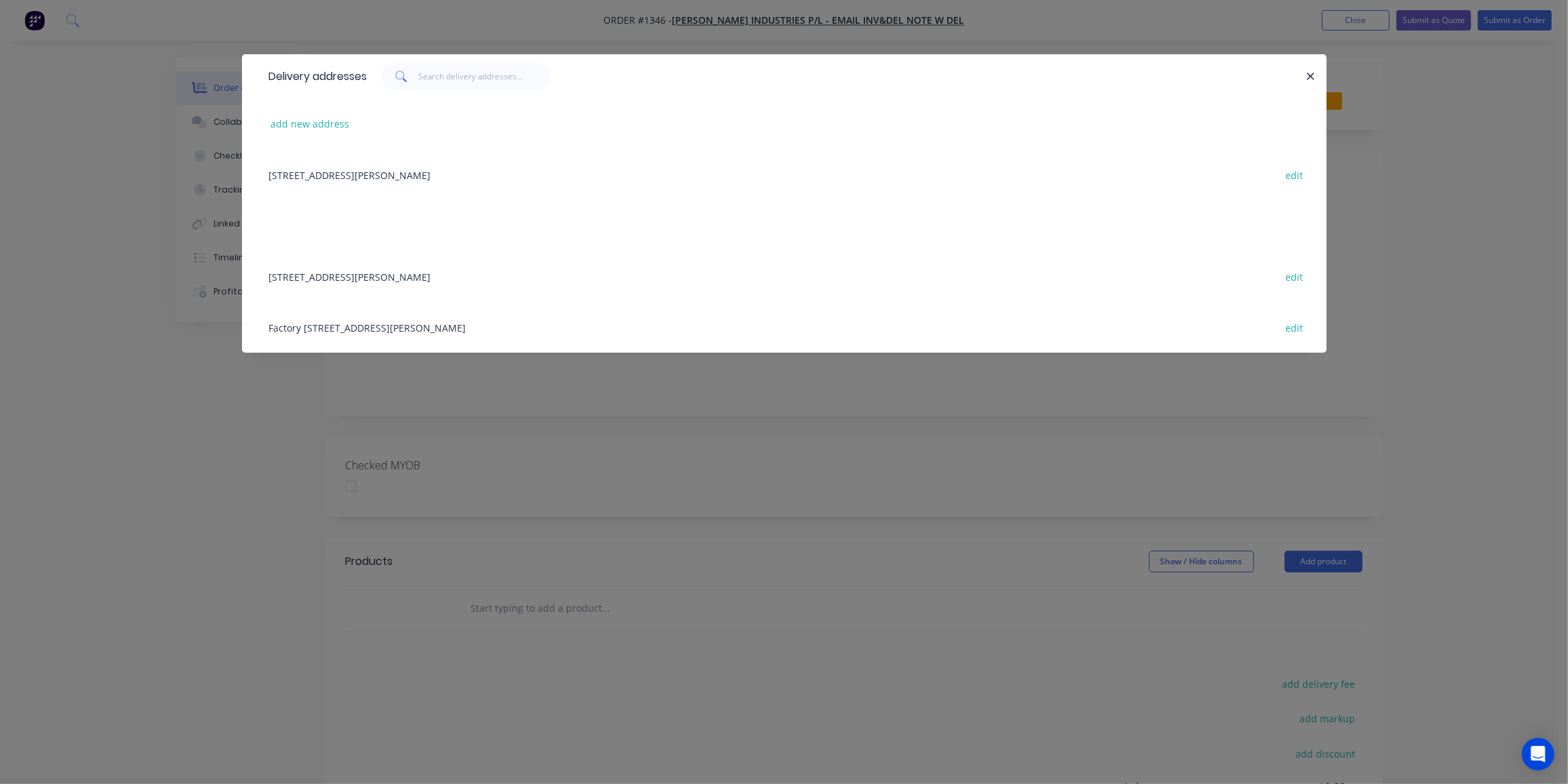
click at [410, 330] on div "Factory [STREET_ADDRESS][PERSON_NAME] edit" at bounding box center [784, 327] width 1044 height 51
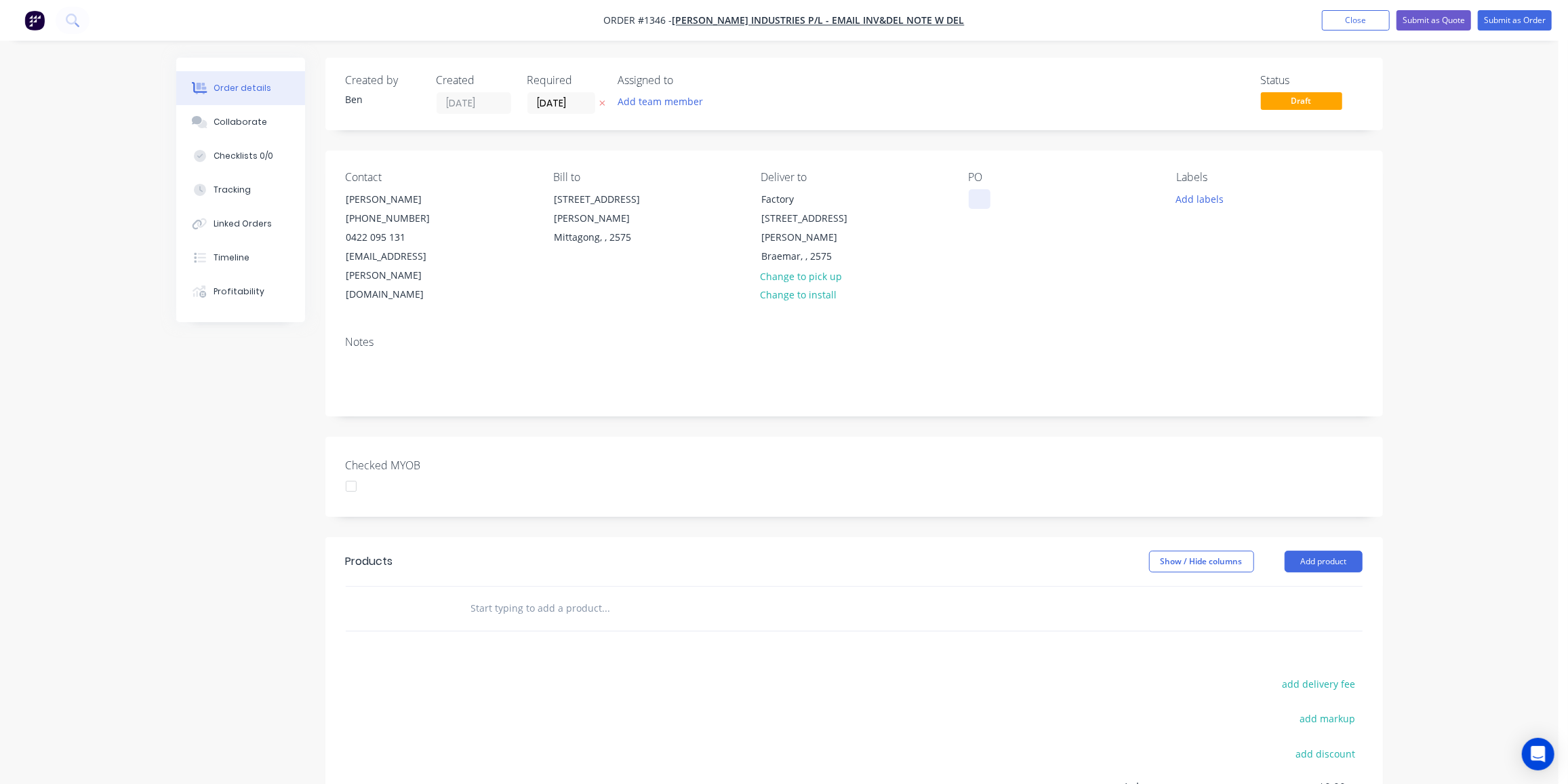
click at [984, 195] on div at bounding box center [979, 199] width 22 height 20
click at [981, 194] on div at bounding box center [979, 199] width 22 height 20
drag, startPoint x: 1196, startPoint y: 195, endPoint x: 1196, endPoint y: 202, distance: 7.0
click at [1196, 195] on button "Add labels" at bounding box center [1200, 198] width 63 height 18
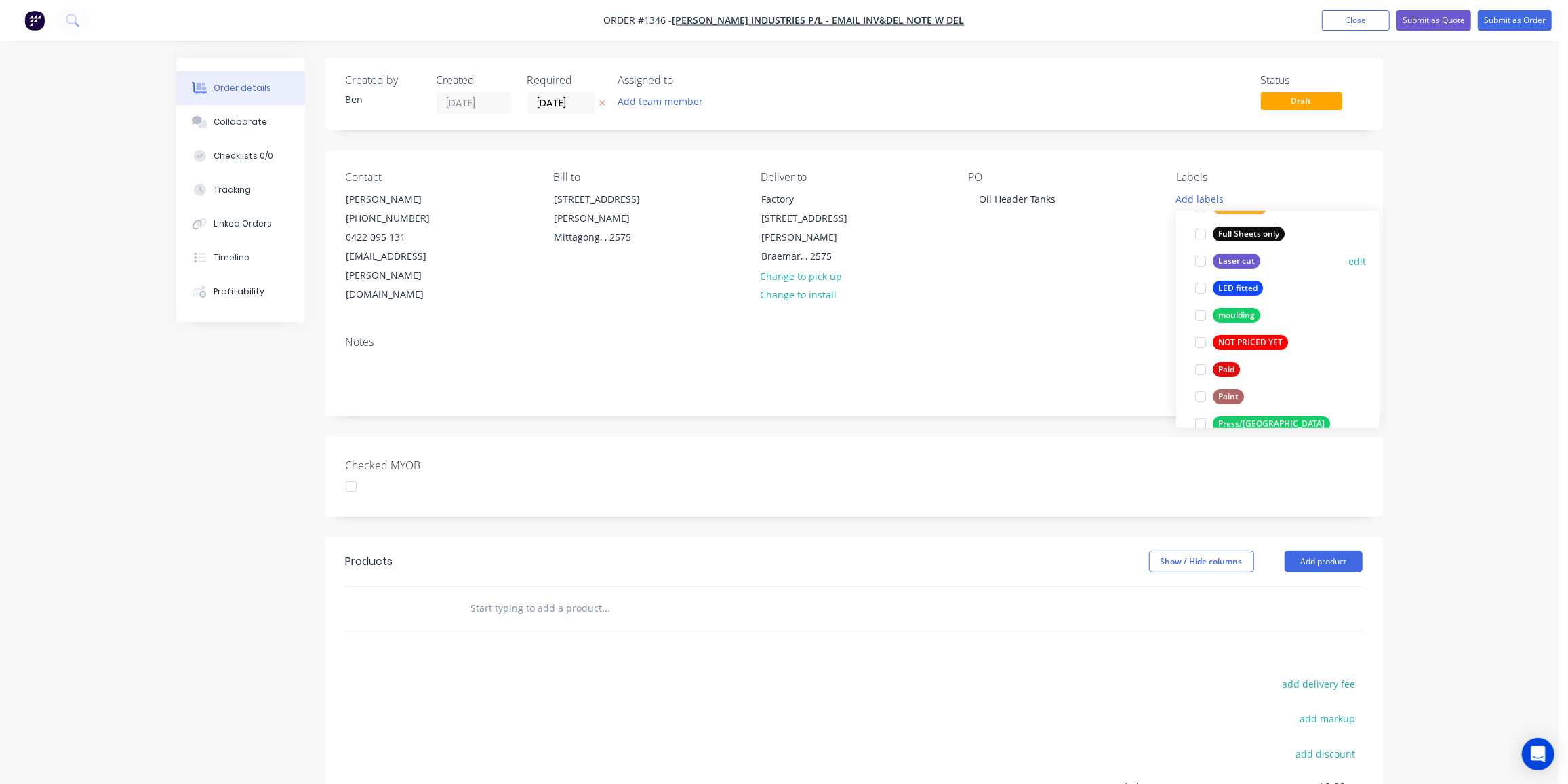
click at [1238, 255] on div "Laser cut" at bounding box center [1236, 261] width 48 height 15
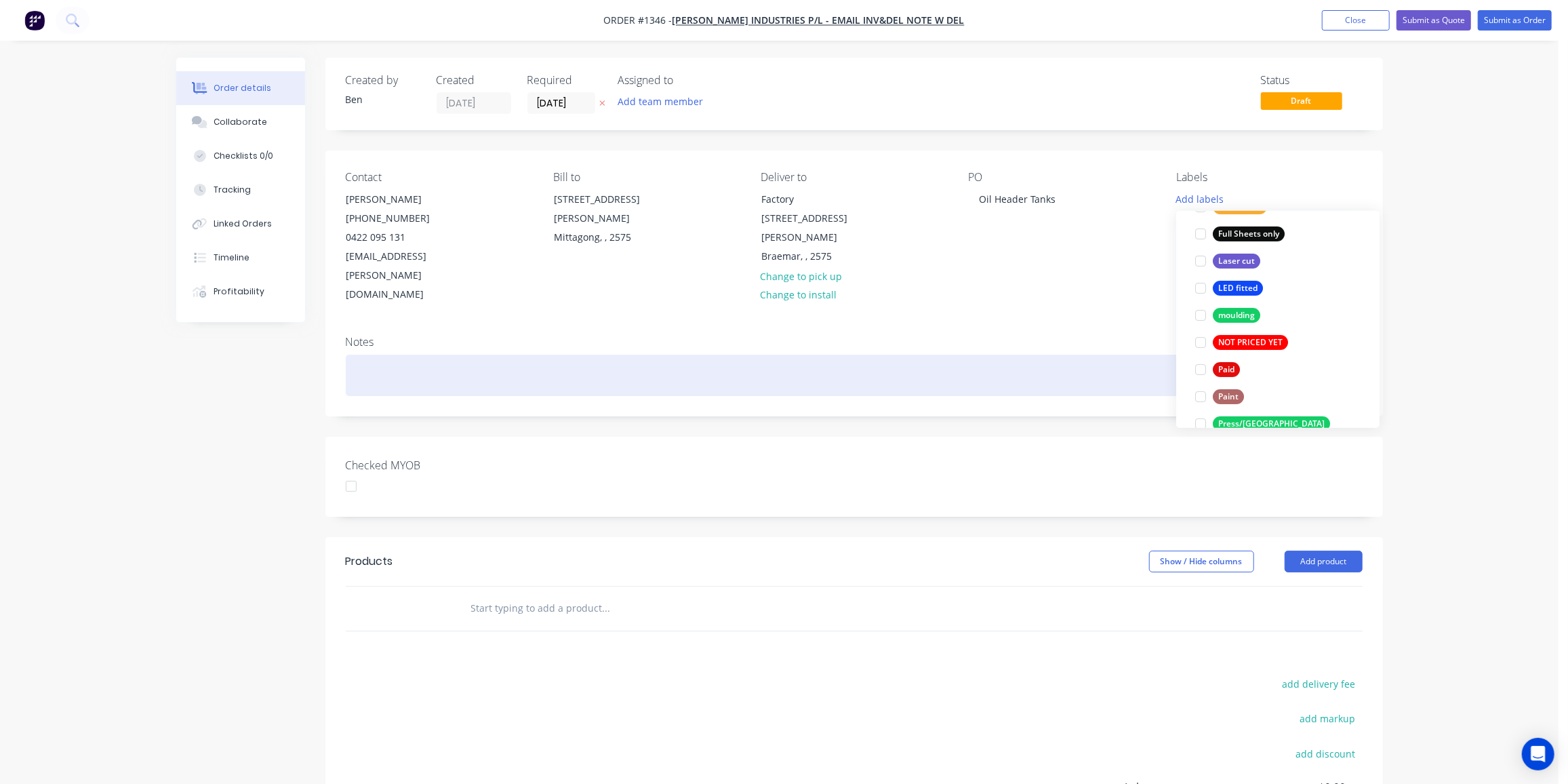
scroll to position [58, 0]
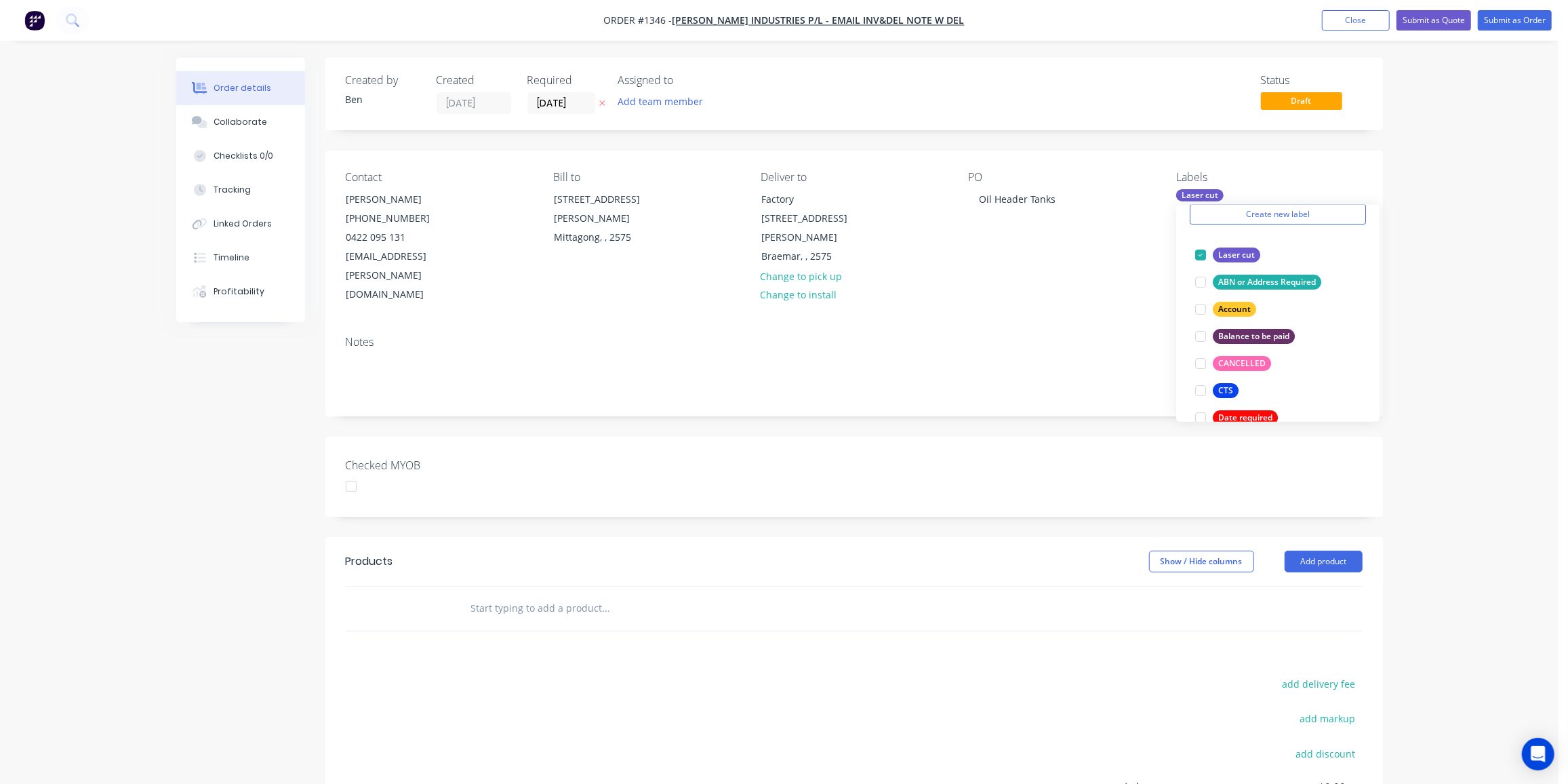
click at [547, 594] on input "text" at bounding box center [606, 608] width 271 height 27
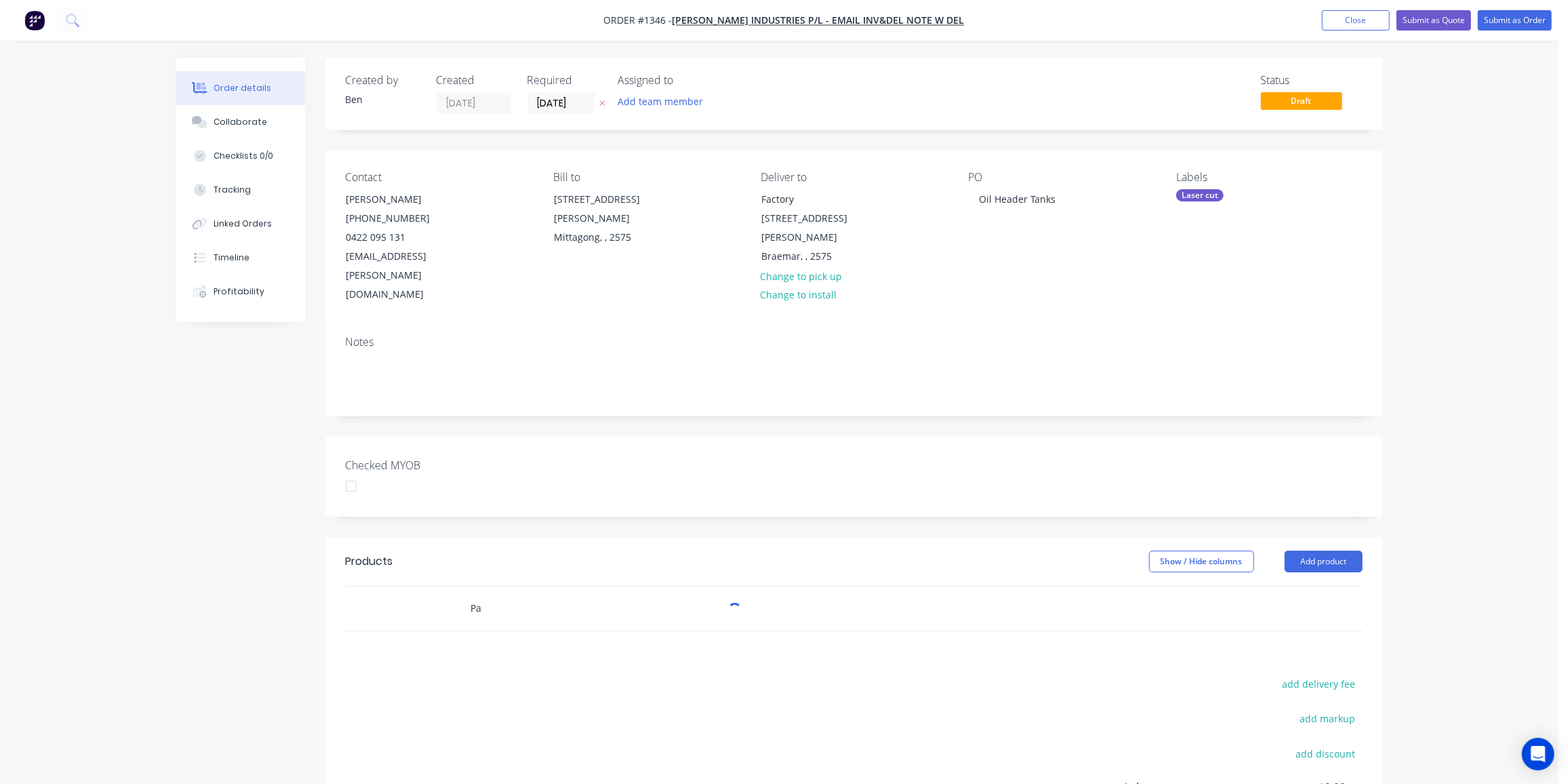
type input "P"
type input "m"
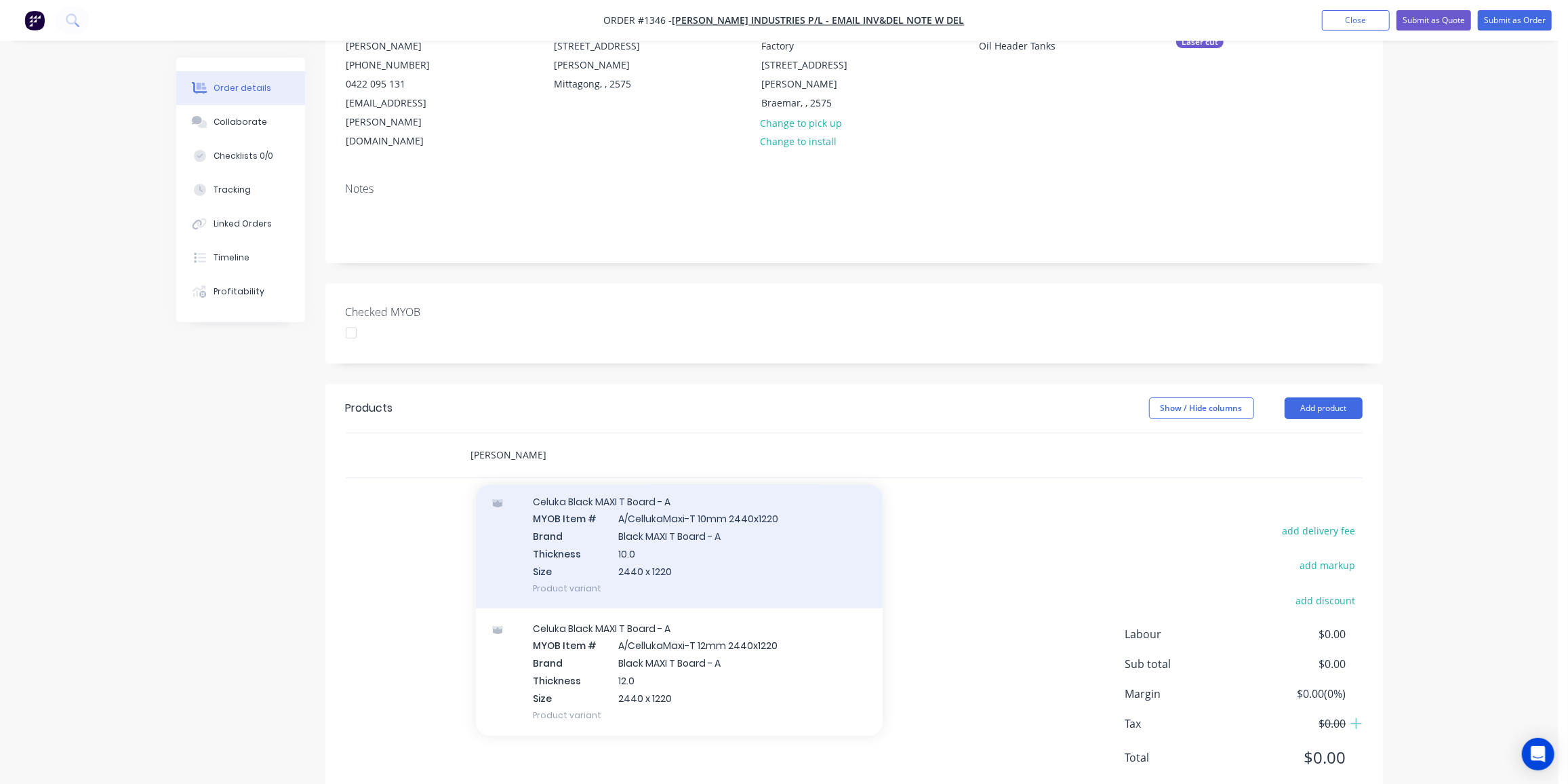
scroll to position [0, 0]
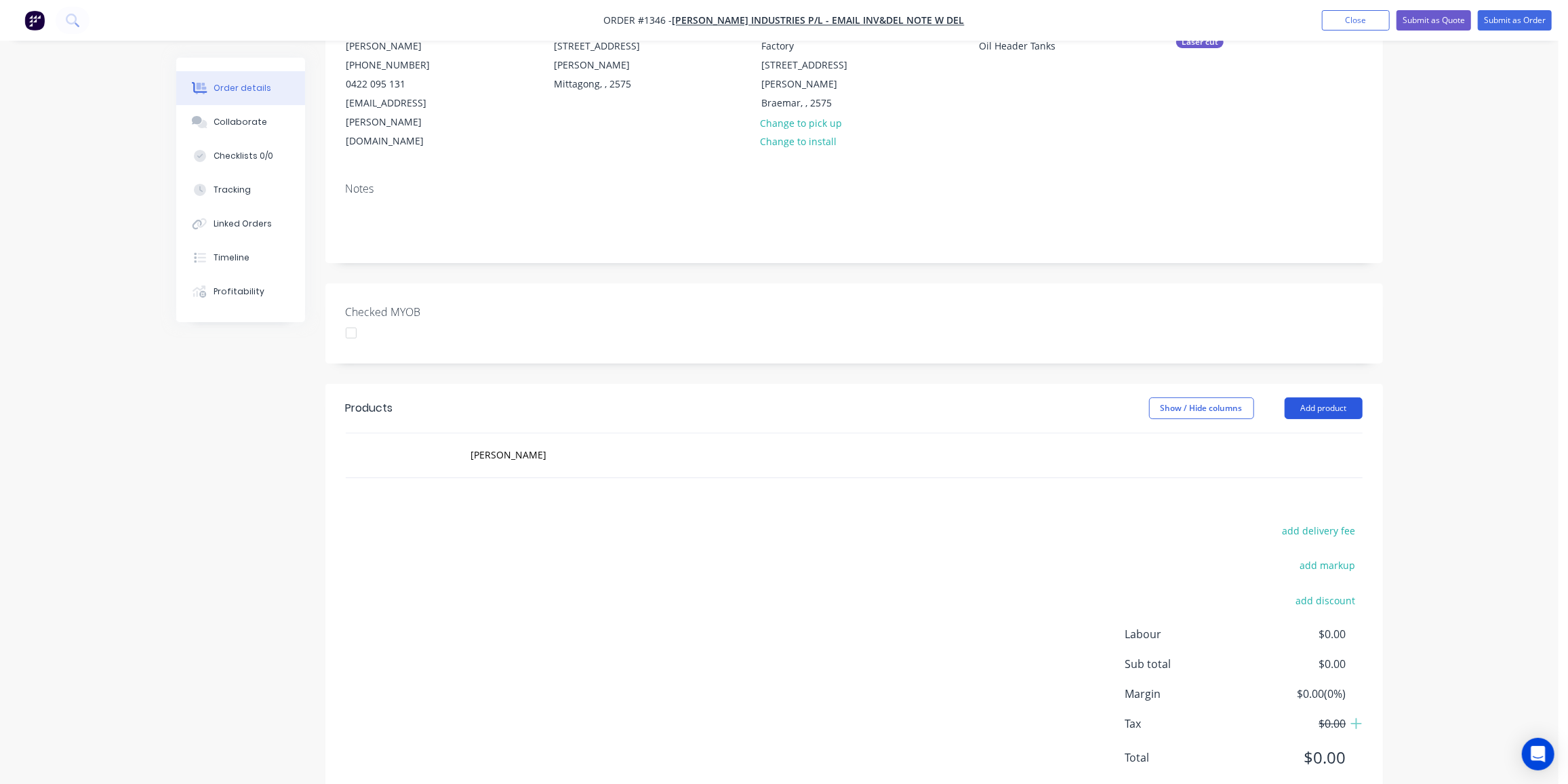
click at [1303, 397] on button "Add product" at bounding box center [1324, 408] width 78 height 22
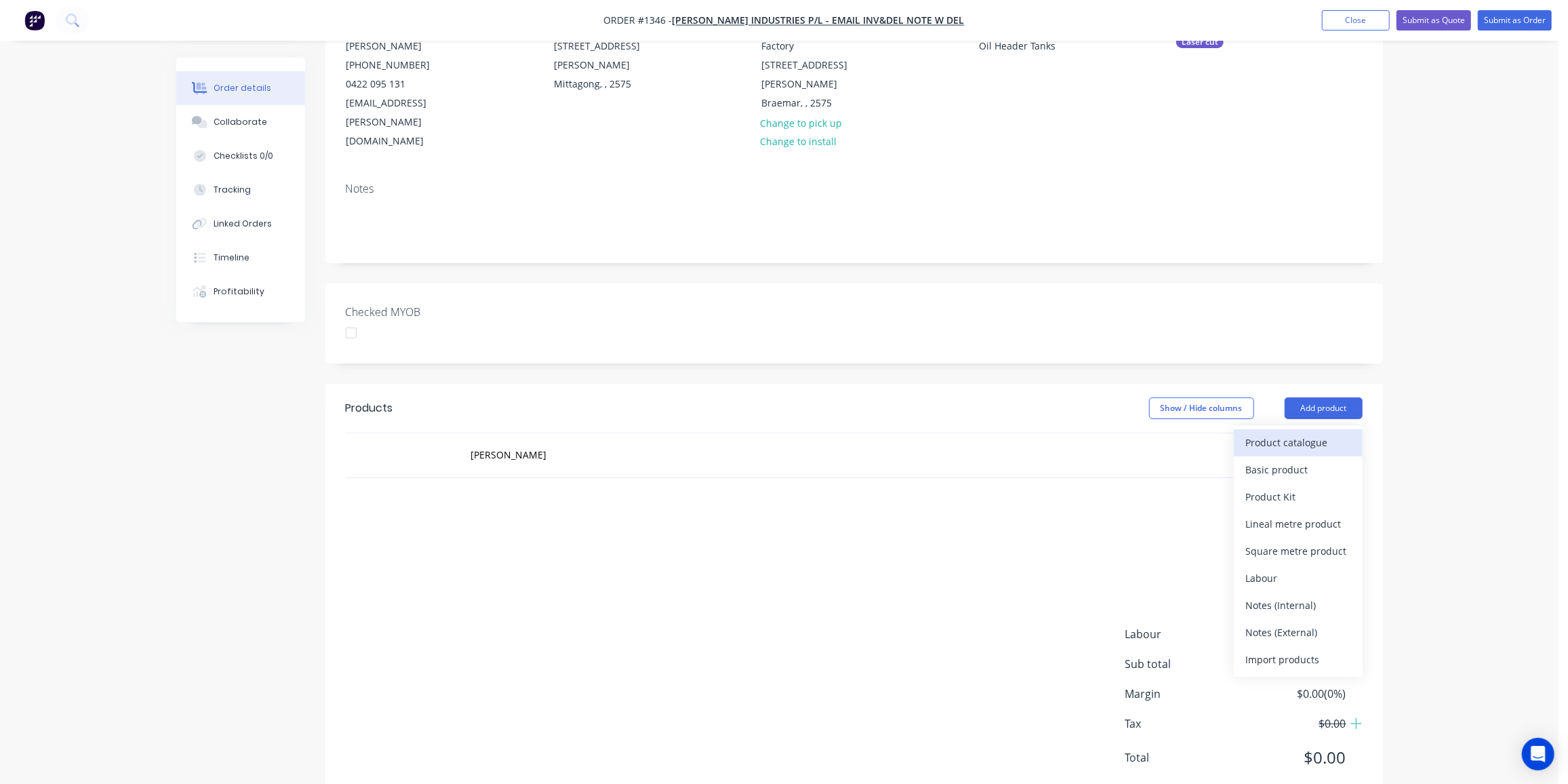
click at [1268, 432] on div "Product catalogue" at bounding box center [1298, 442] width 104 height 20
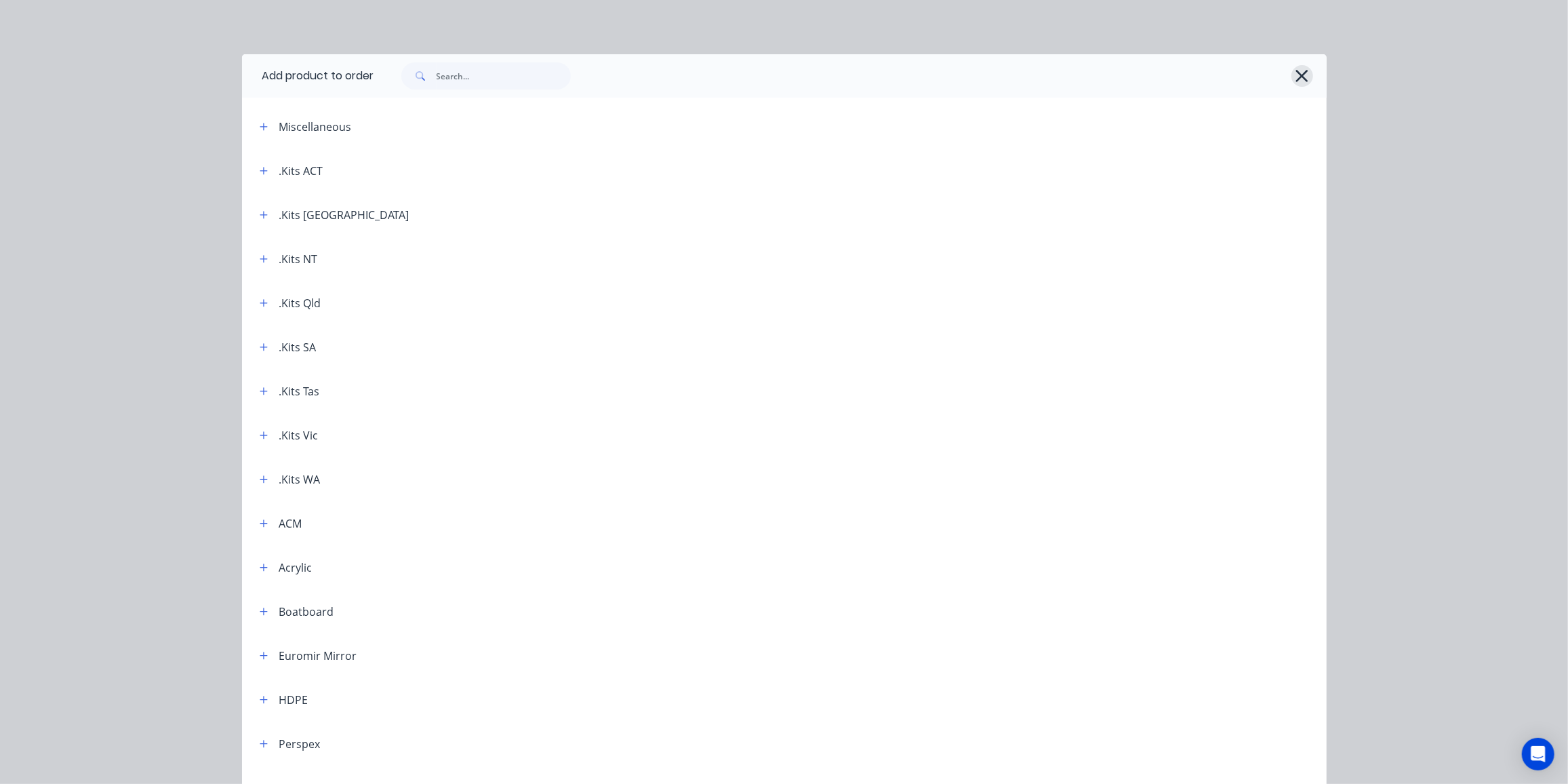
click at [1296, 74] on icon "button" at bounding box center [1303, 76] width 13 height 13
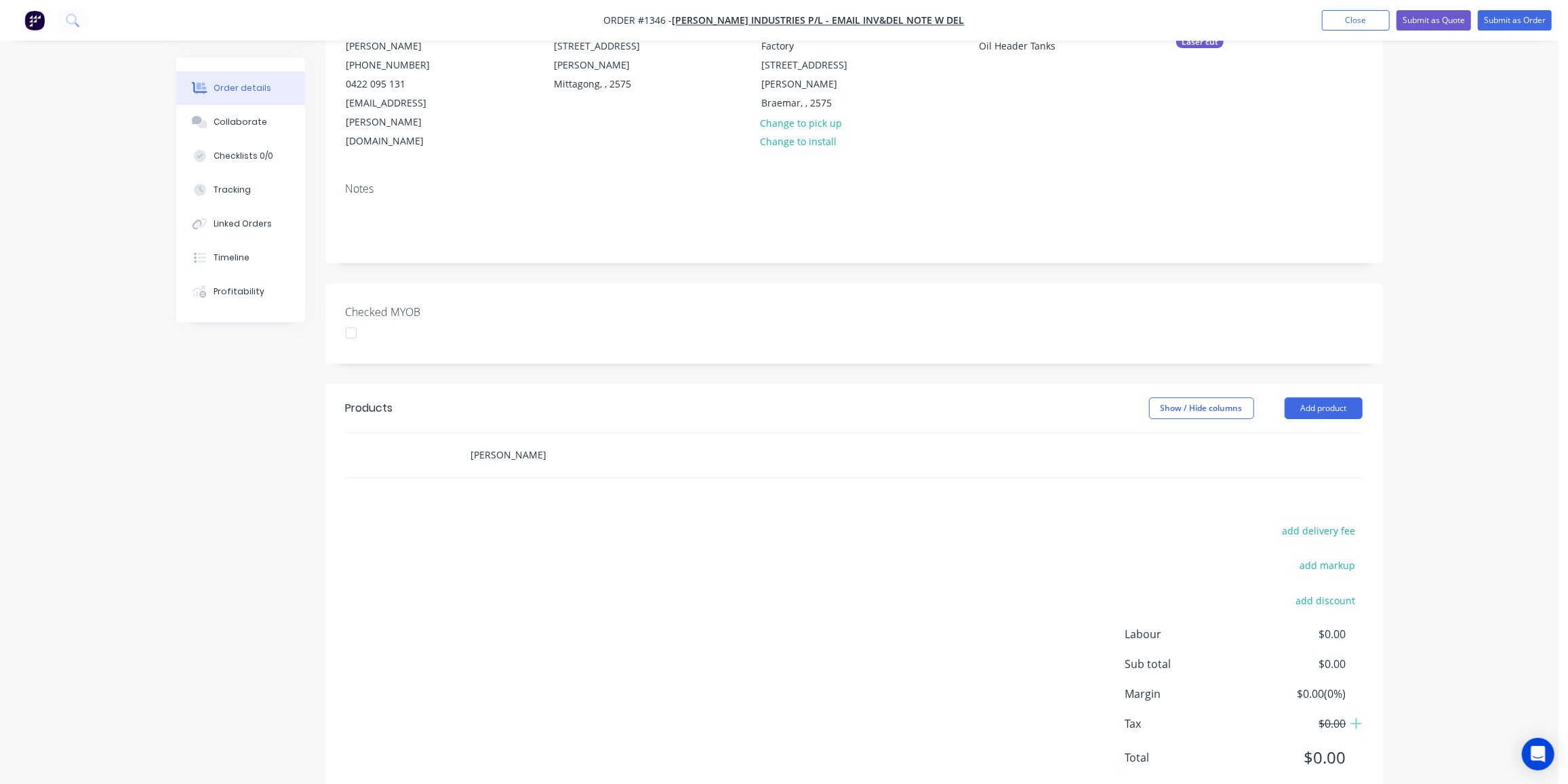
click at [425, 433] on div "[PERSON_NAME]" at bounding box center [854, 455] width 1017 height 44
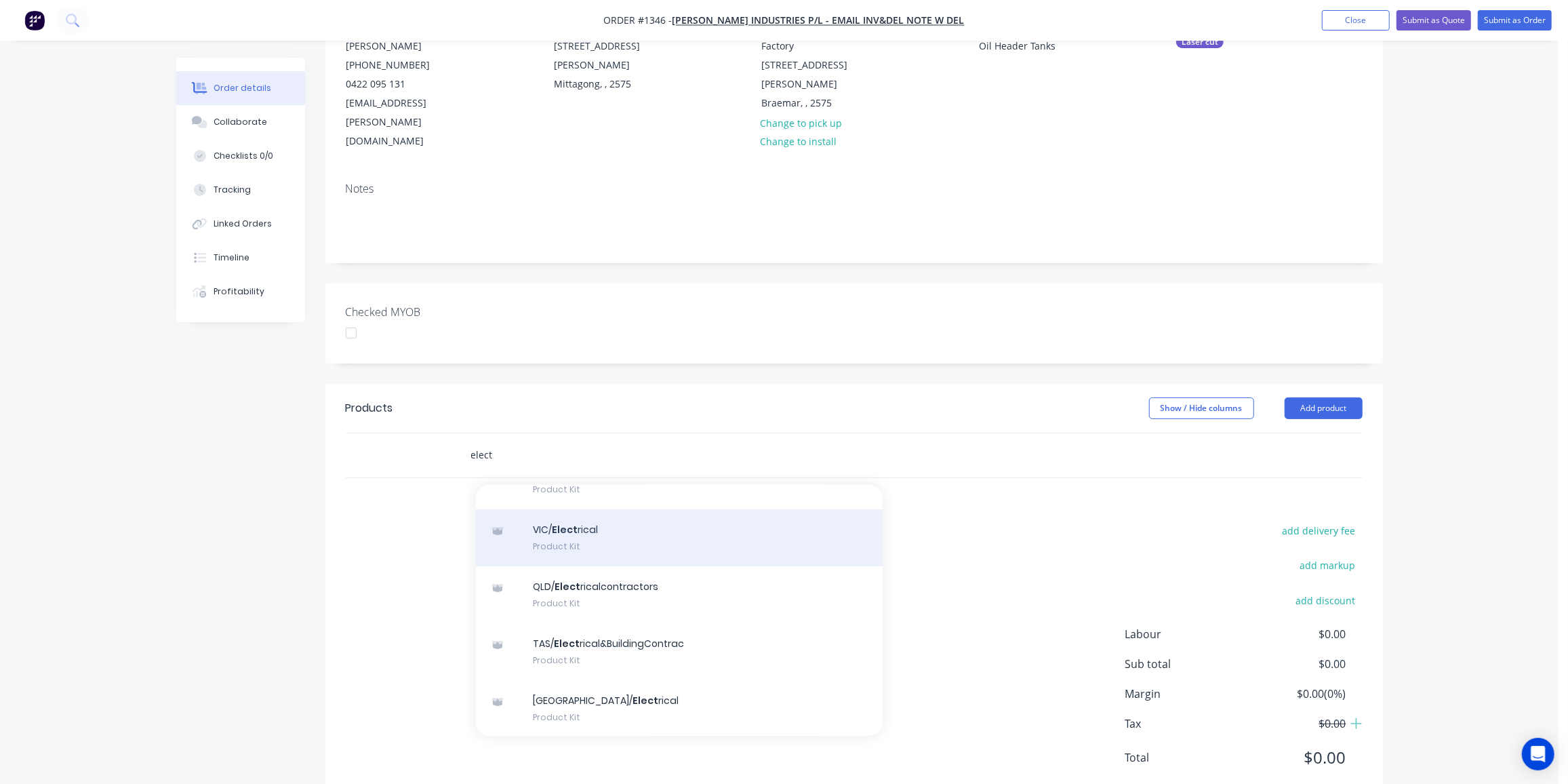
scroll to position [76, 0]
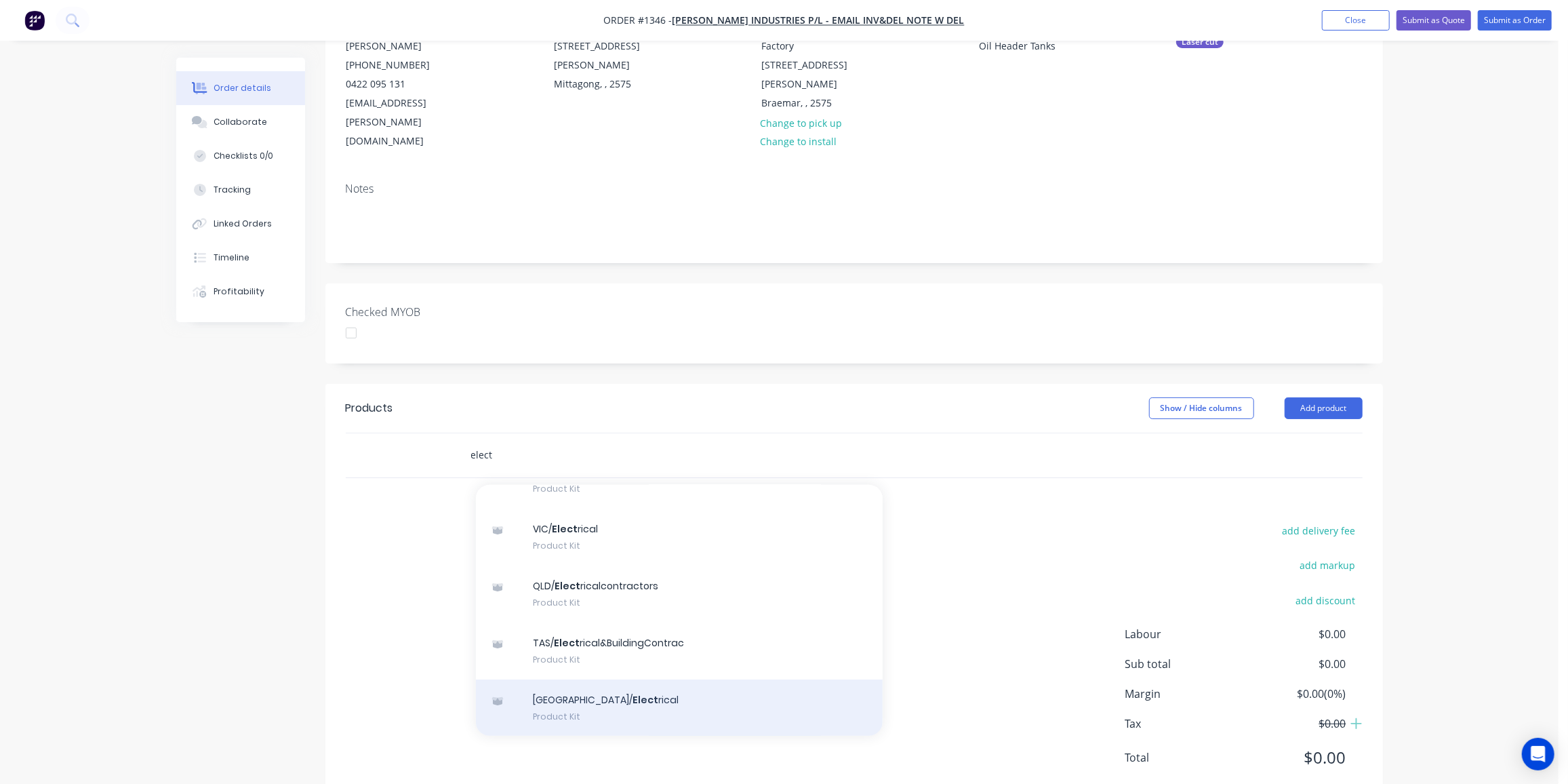
type input "elect"
click at [560, 680] on div "[GEOGRAPHIC_DATA]/ Elect rical Product Kit" at bounding box center [679, 708] width 407 height 57
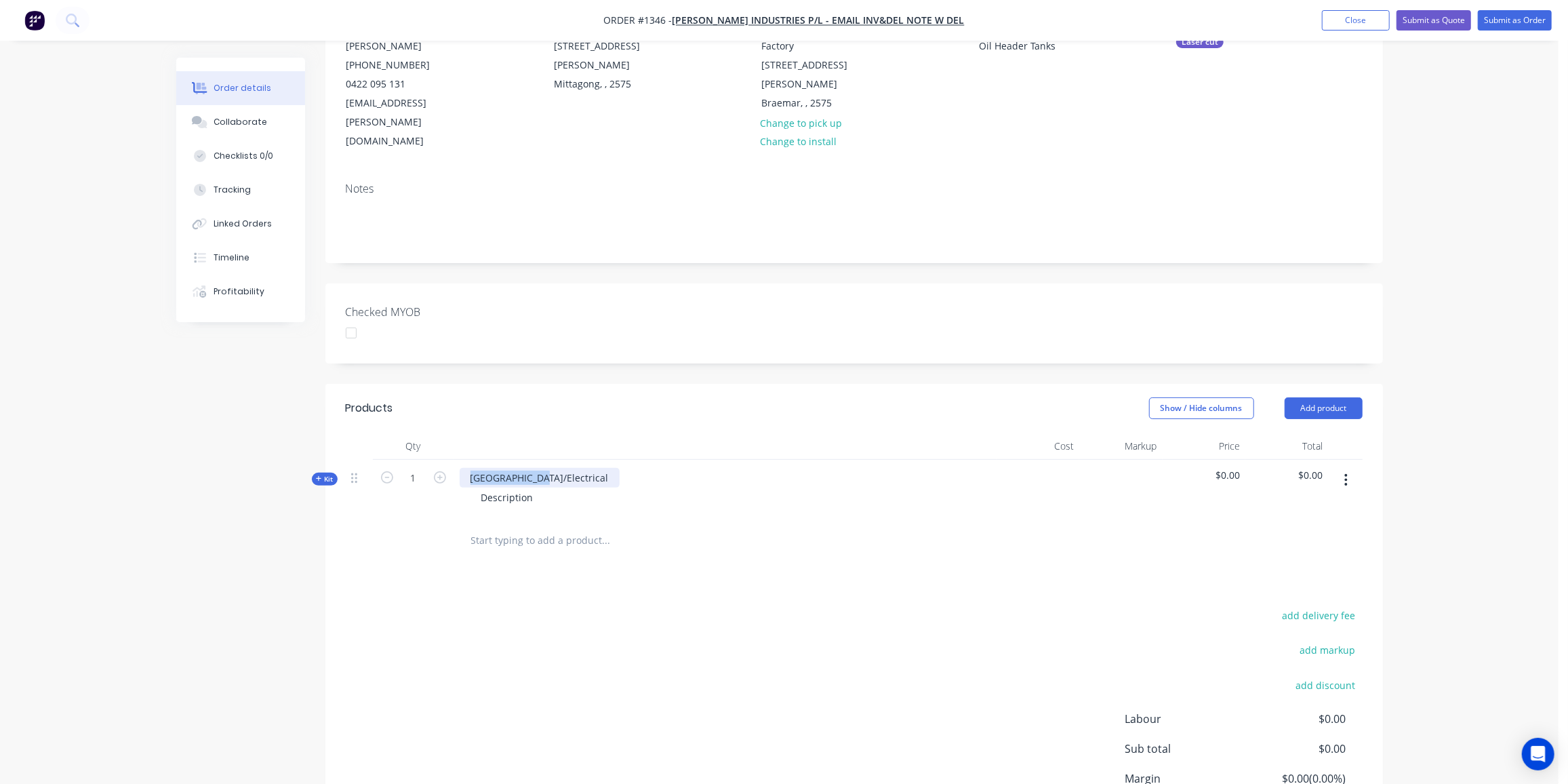
drag, startPoint x: 539, startPoint y: 438, endPoint x: 452, endPoint y: 438, distance: 87.0
click at [454, 460] on div "[GEOGRAPHIC_DATA]/Electrical Description" at bounding box center [725, 489] width 542 height 59
click at [410, 468] on input "1" at bounding box center [413, 479] width 35 height 20
type input "12"
click at [321, 474] on span "Kit" at bounding box center [325, 479] width 18 height 10
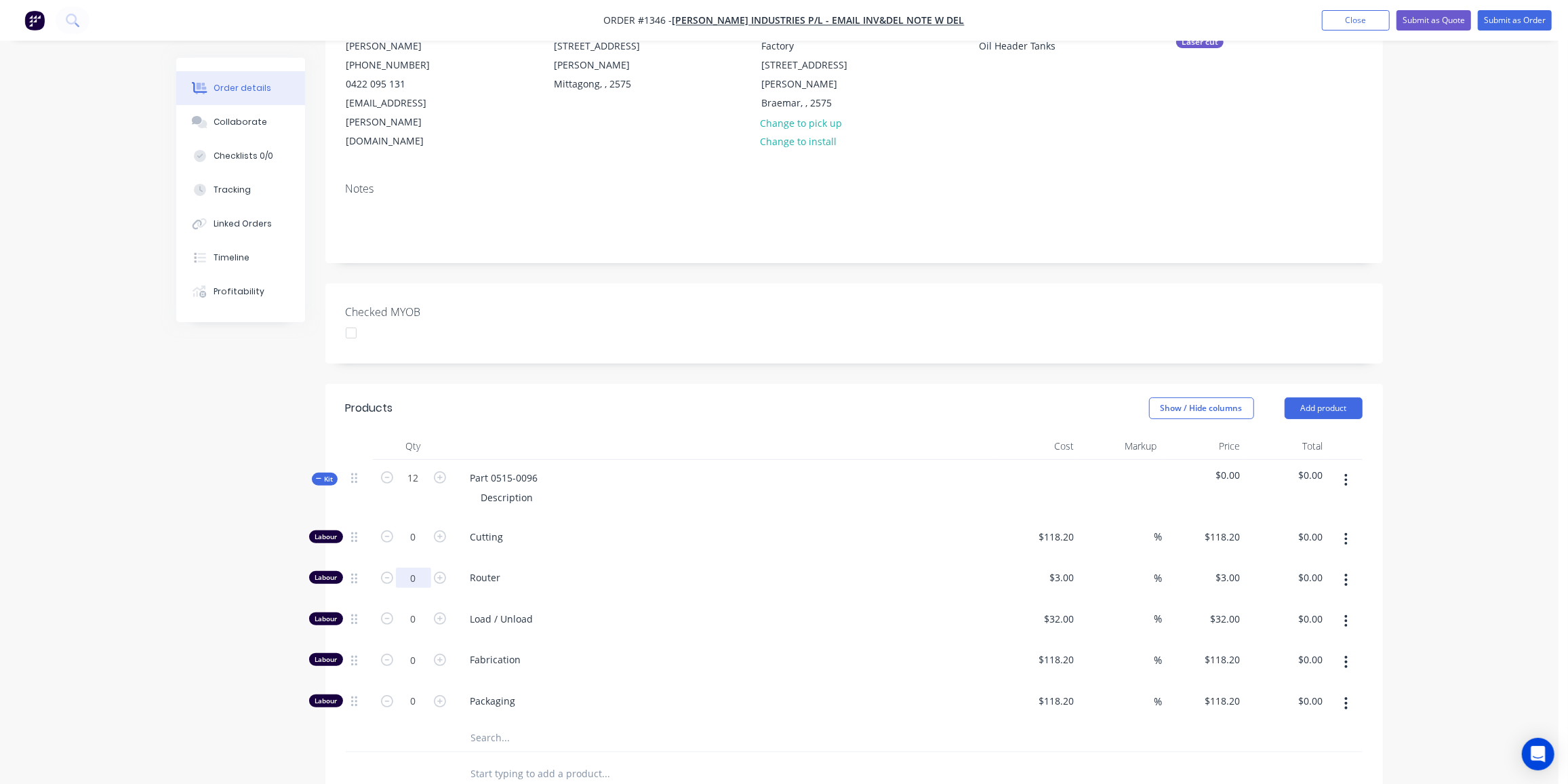
click at [416, 540] on input "0" at bounding box center [413, 537] width 35 height 20
type input "18"
type input "$54.00"
click at [406, 547] on input "0" at bounding box center [413, 537] width 35 height 20
type input "1"
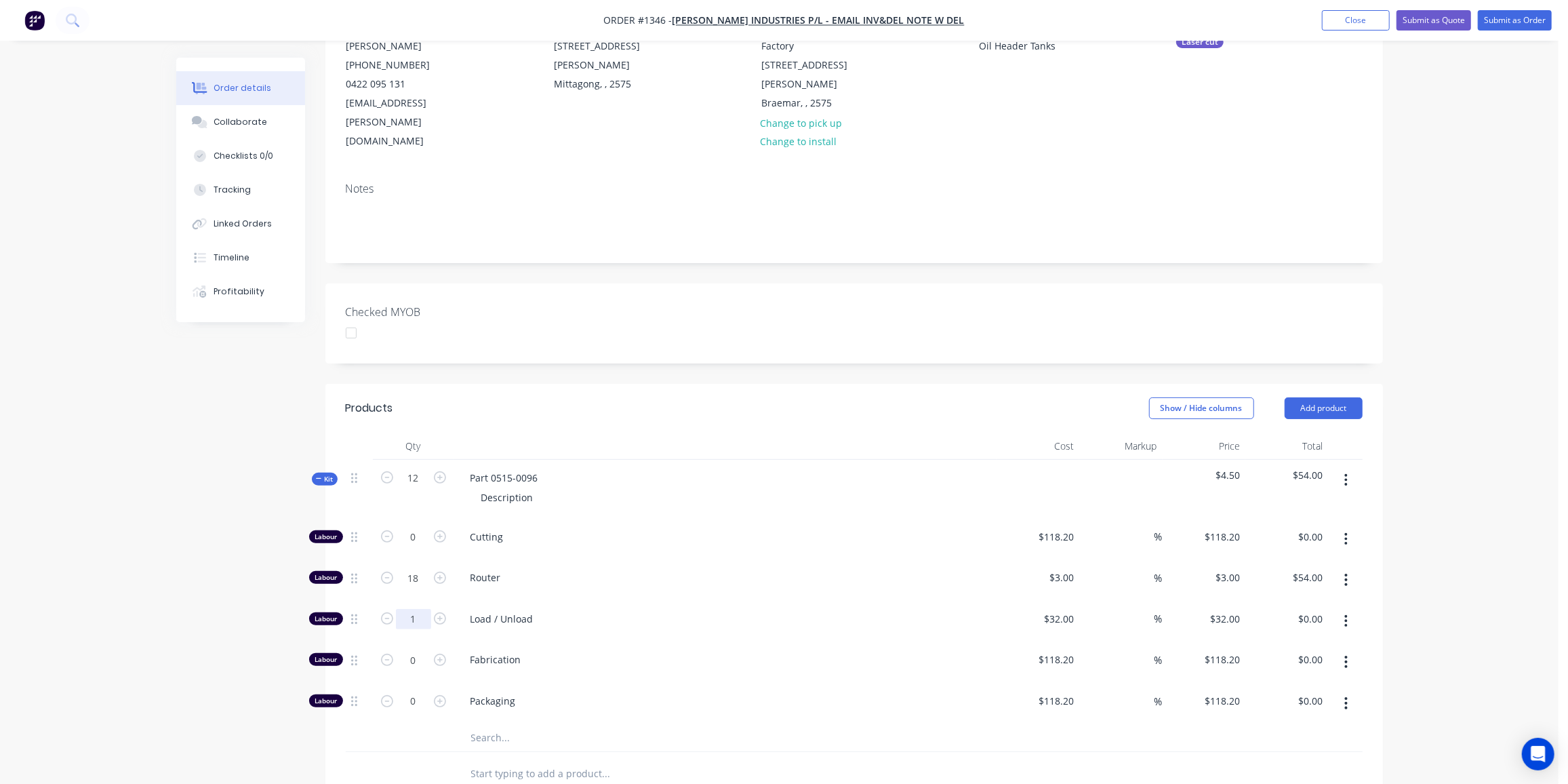
type input "$32.00"
click at [513, 724] on input "text" at bounding box center [606, 738] width 271 height 27
type input "000"
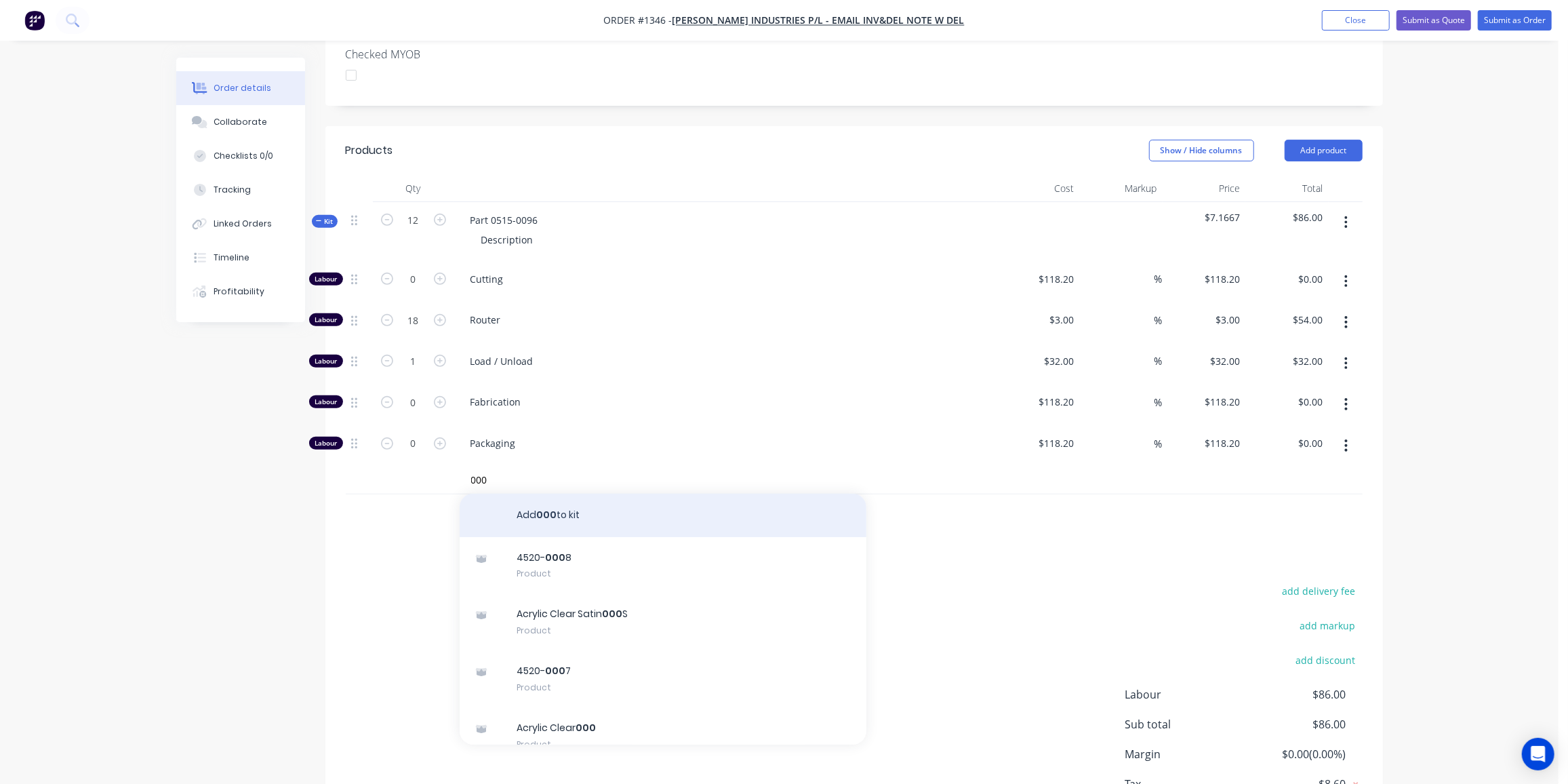
scroll to position [461, 0]
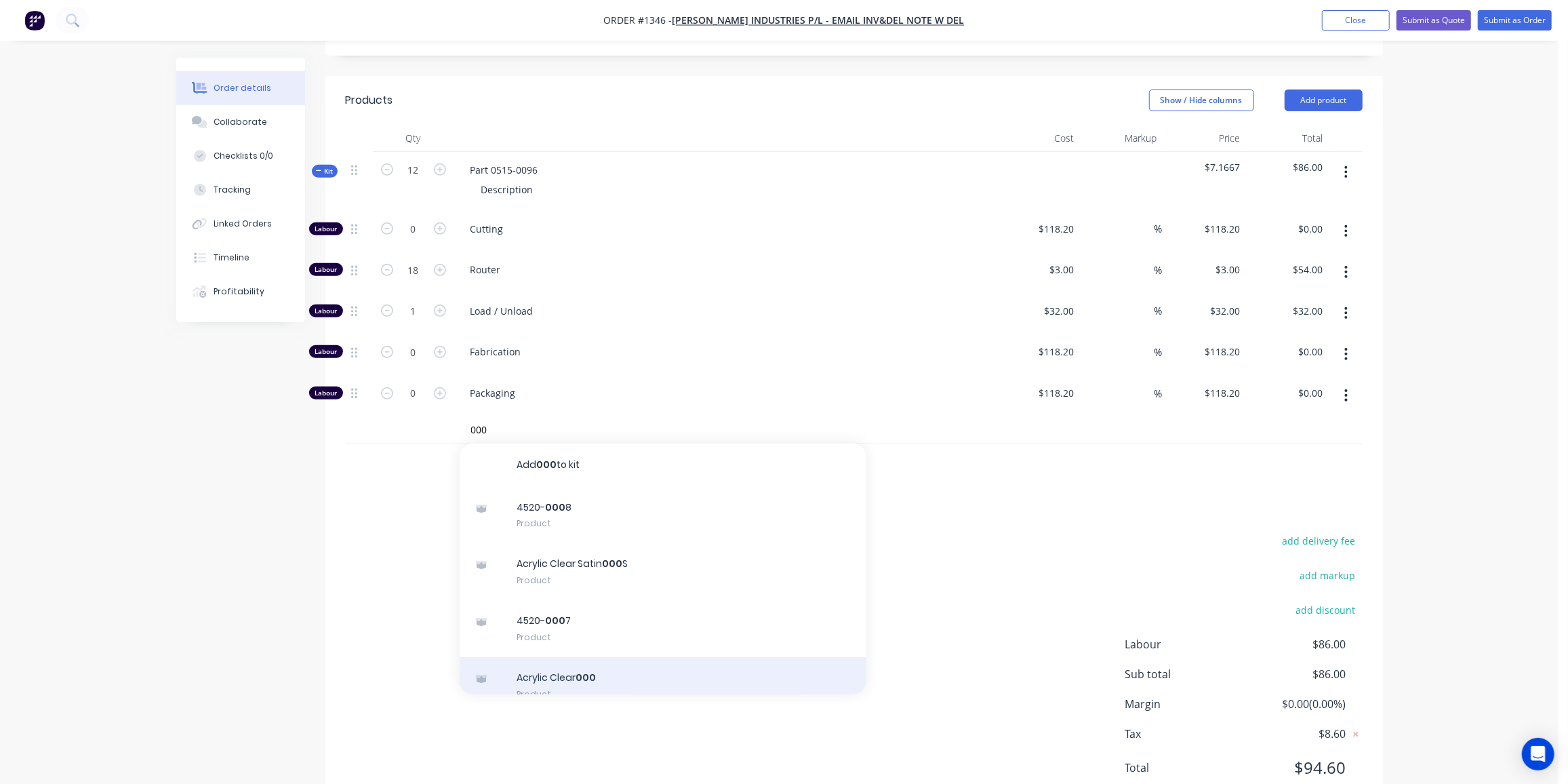
click at [595, 657] on div "Acrylic Clear 000 Product" at bounding box center [663, 685] width 407 height 57
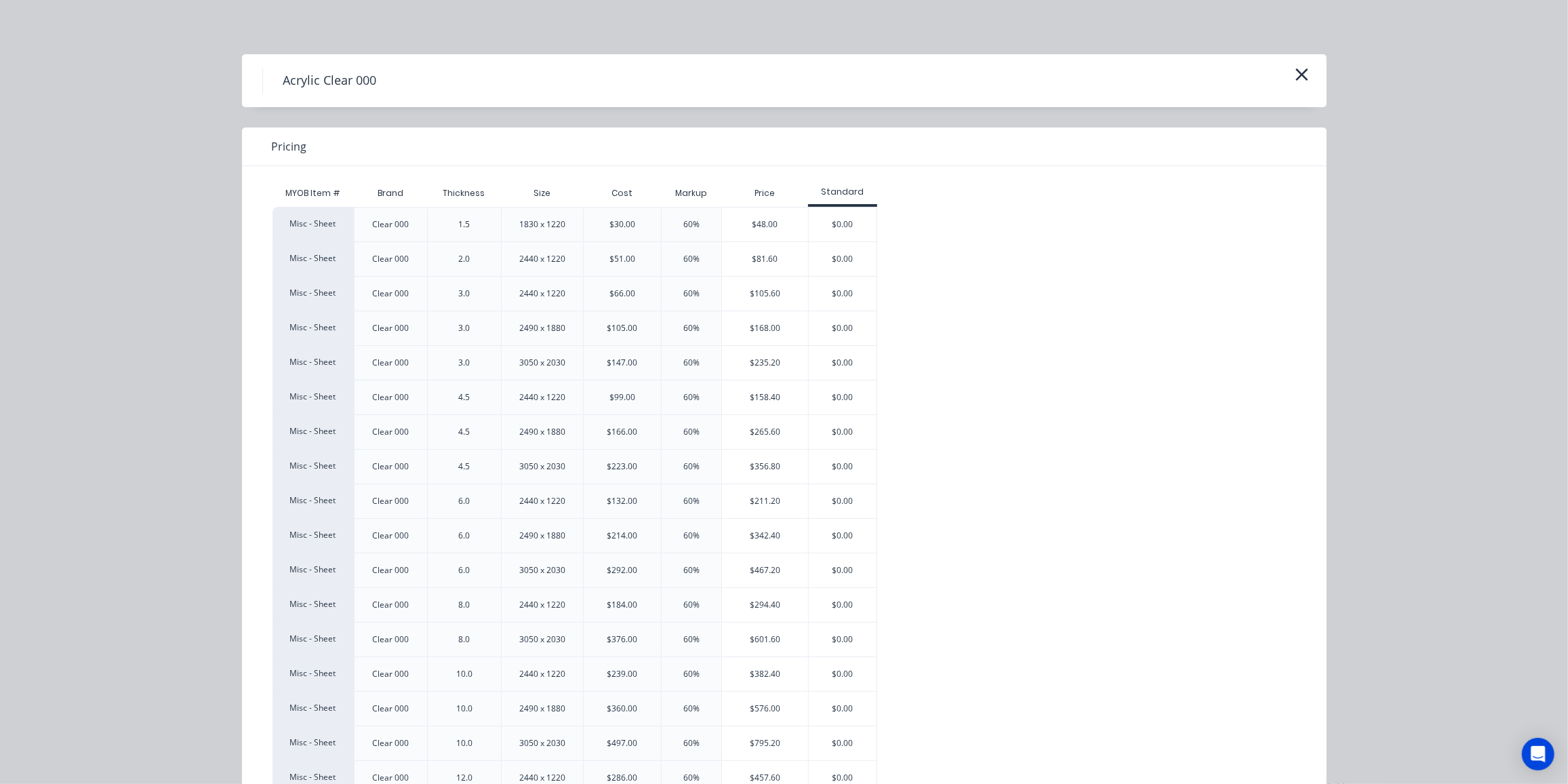
click at [742, 291] on div "$105.60" at bounding box center [765, 293] width 86 height 34
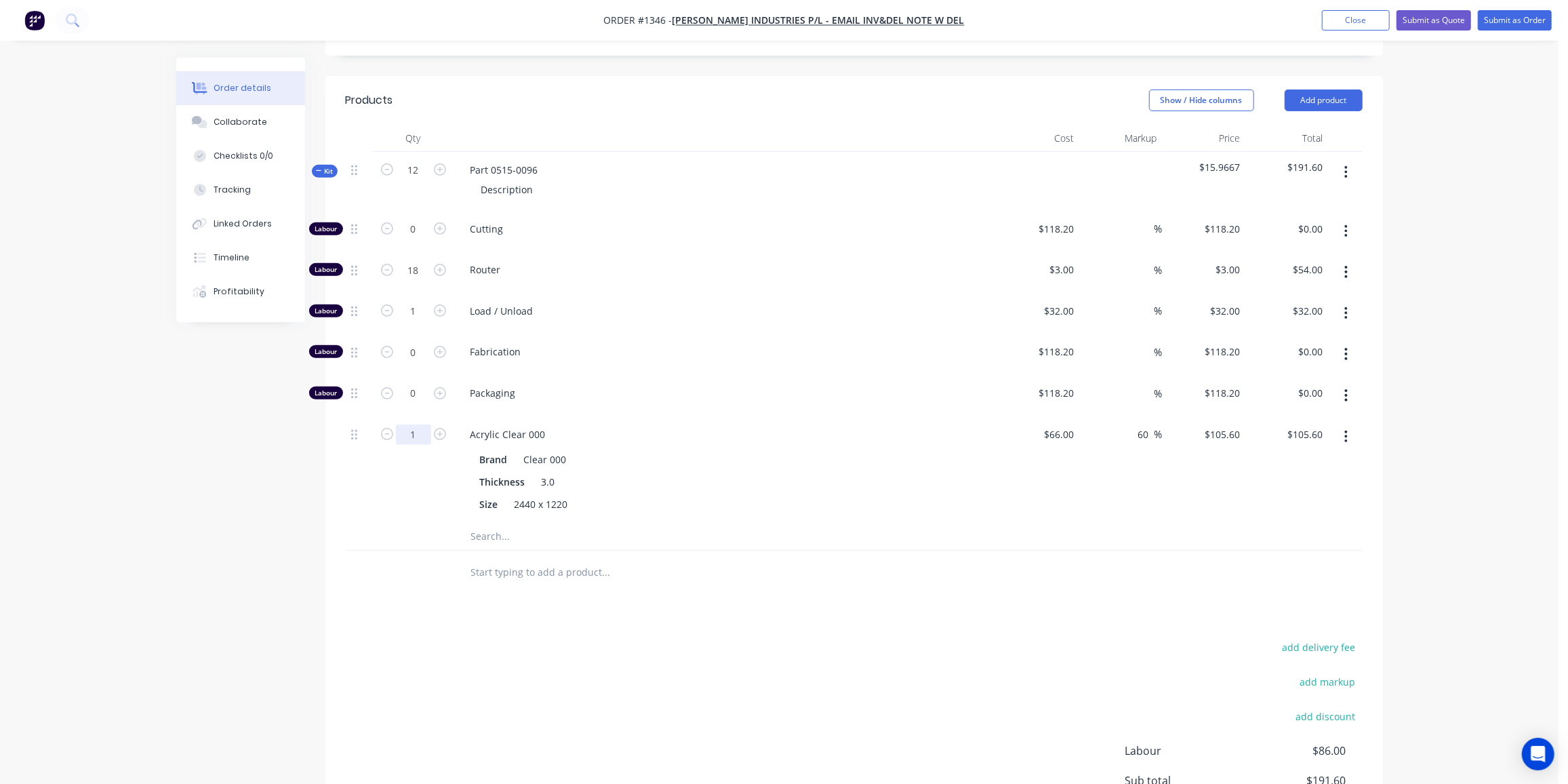
click at [415, 240] on input "1" at bounding box center [413, 229] width 35 height 20
type input "0.25"
type input "$26.40"
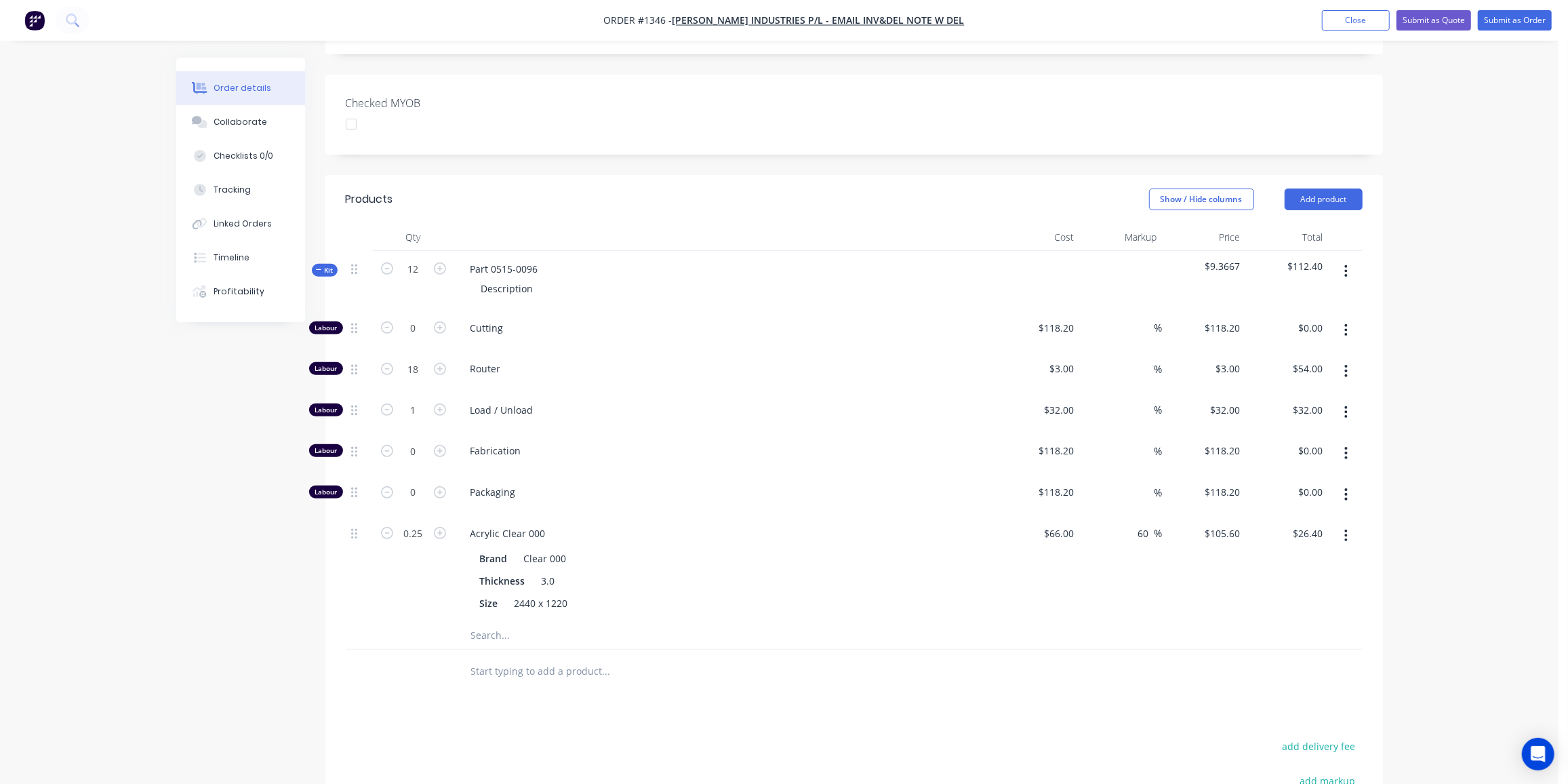
scroll to position [338, 0]
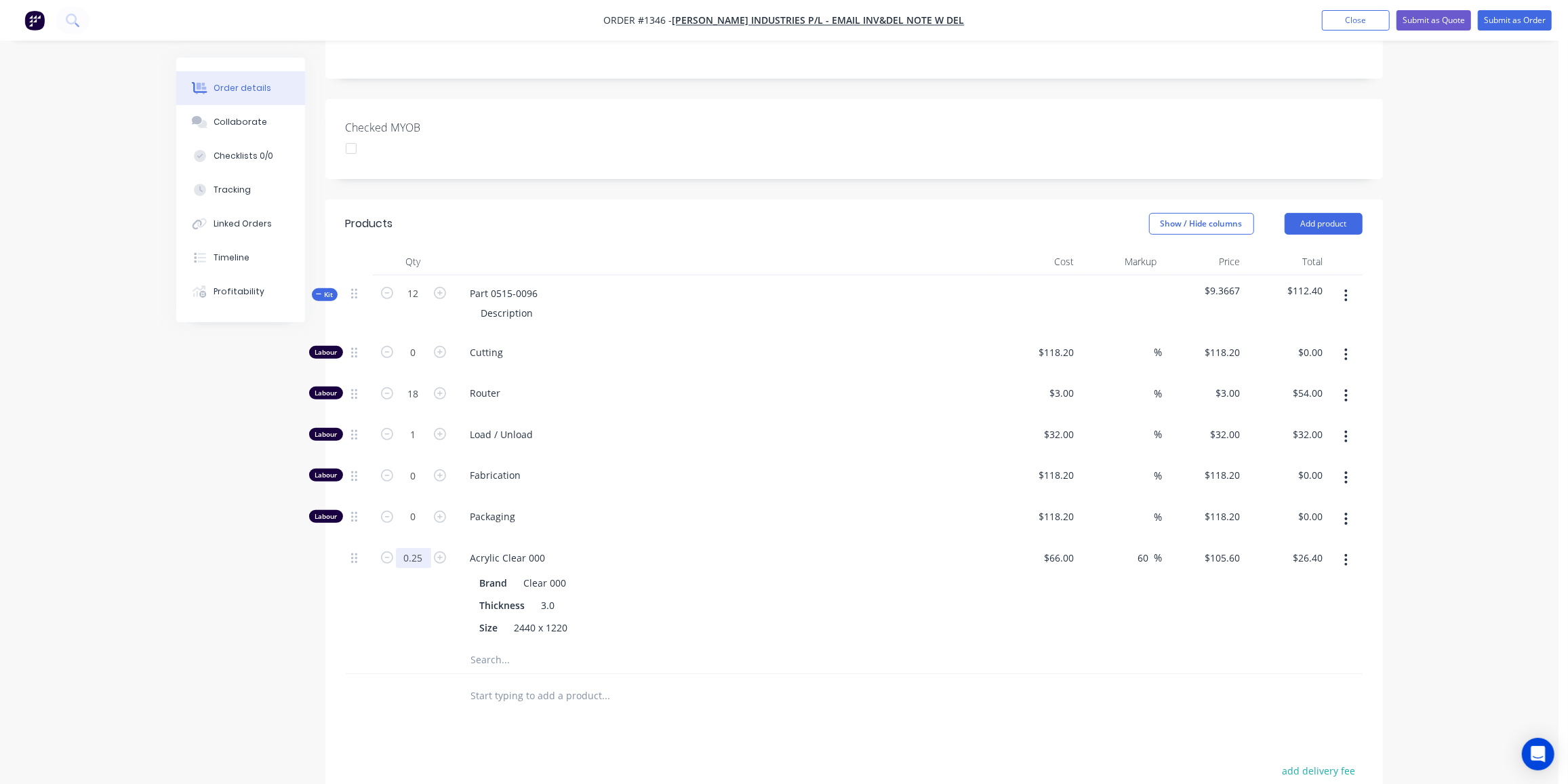
click at [427, 363] on input "0.25" at bounding box center [413, 352] width 35 height 20
type input "0.5"
type input "$52.80"
click at [394, 646] on div at bounding box center [413, 659] width 81 height 27
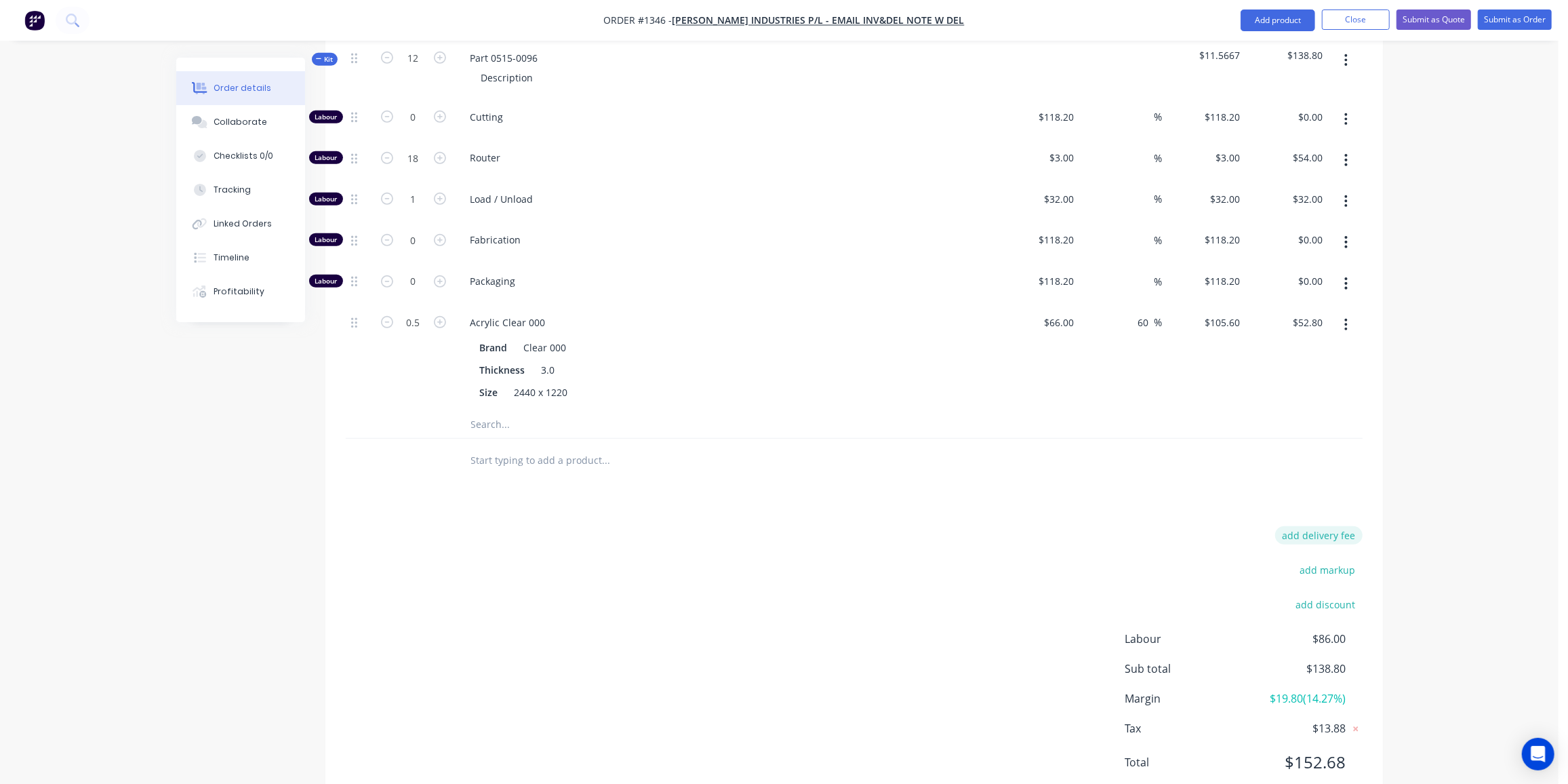
click at [1332, 526] on button "add delivery fee" at bounding box center [1319, 535] width 88 height 18
type input "30"
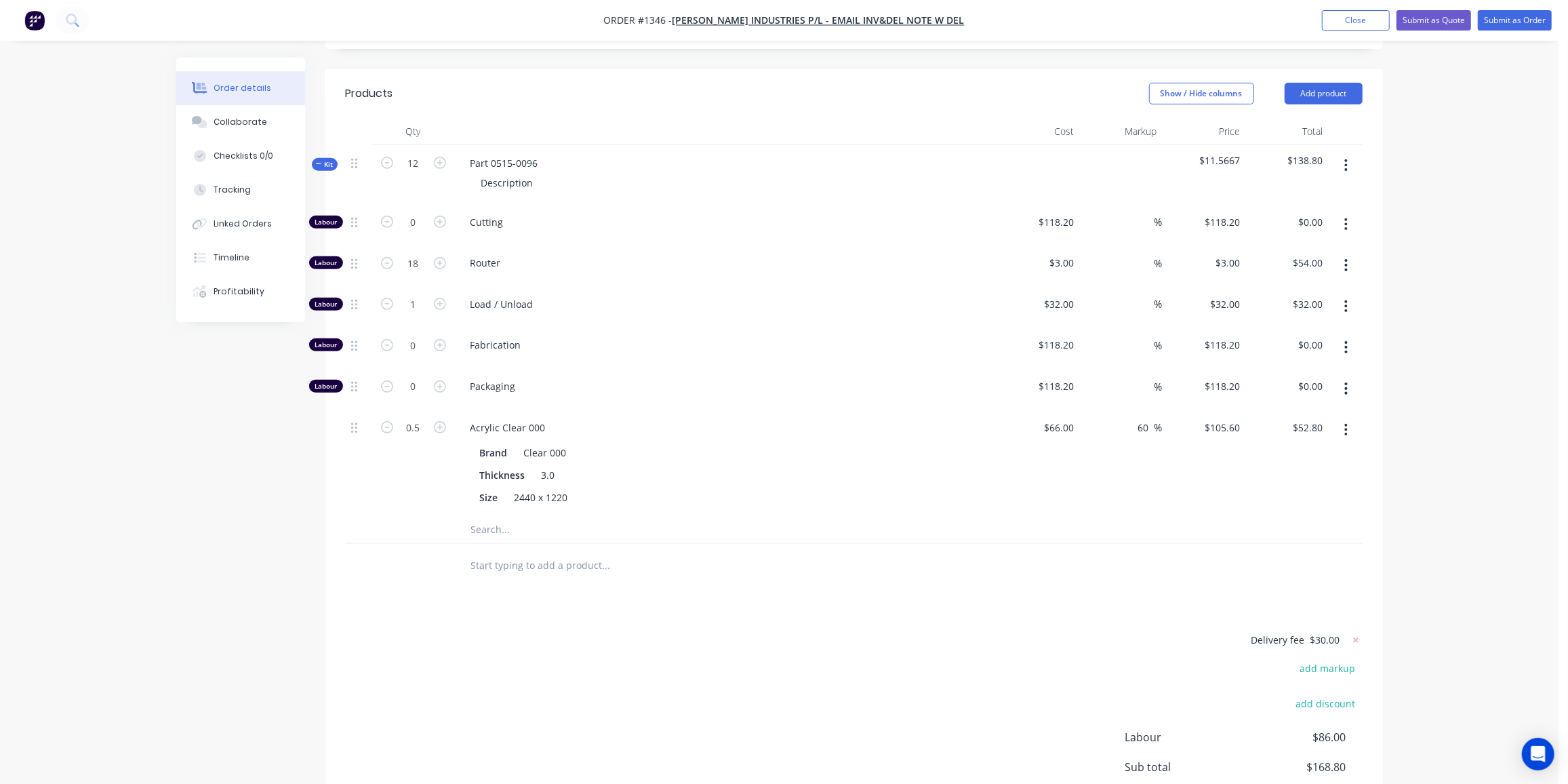
scroll to position [382, 0]
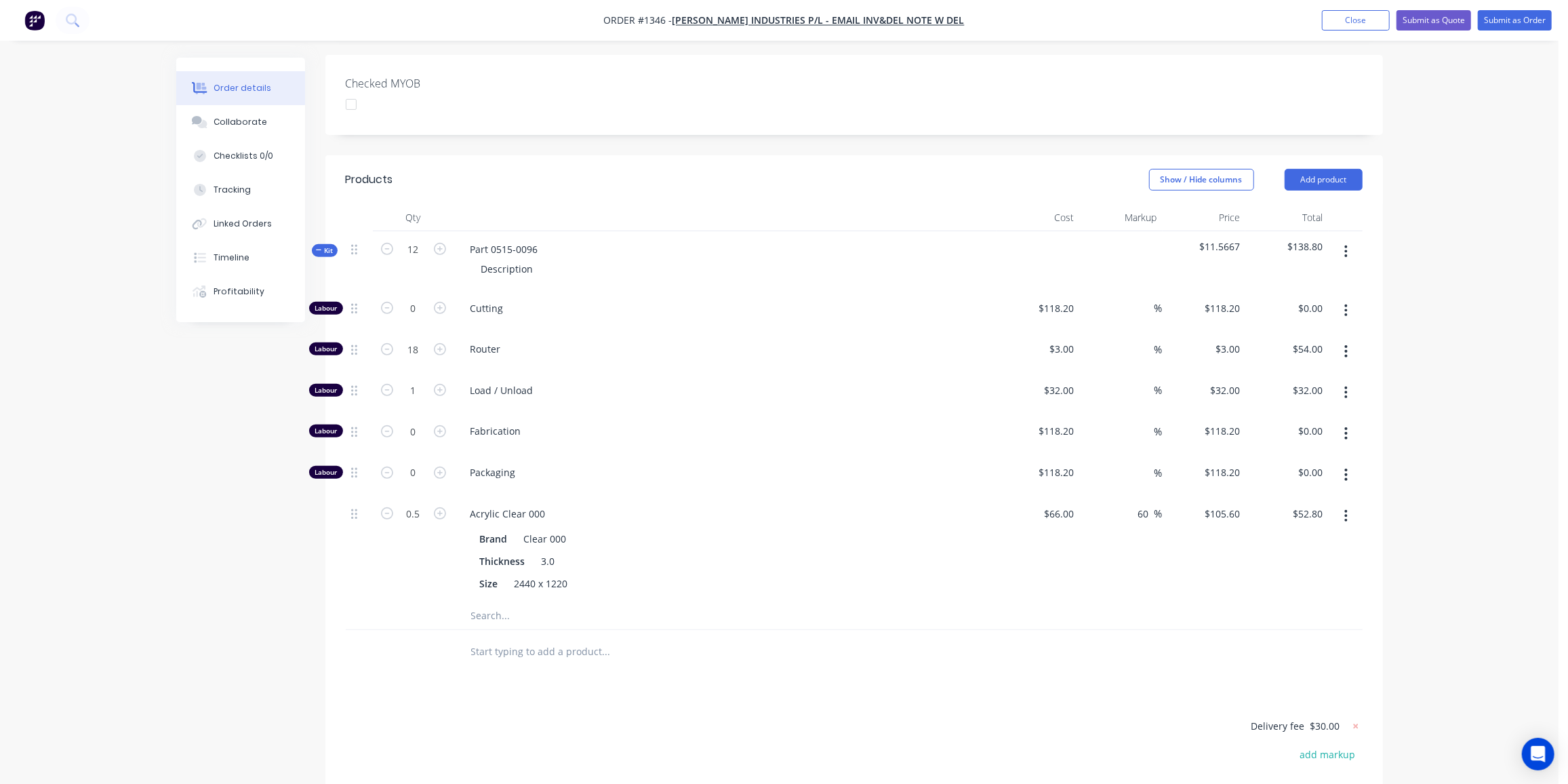
click at [330, 245] on span "Kit" at bounding box center [325, 250] width 18 height 10
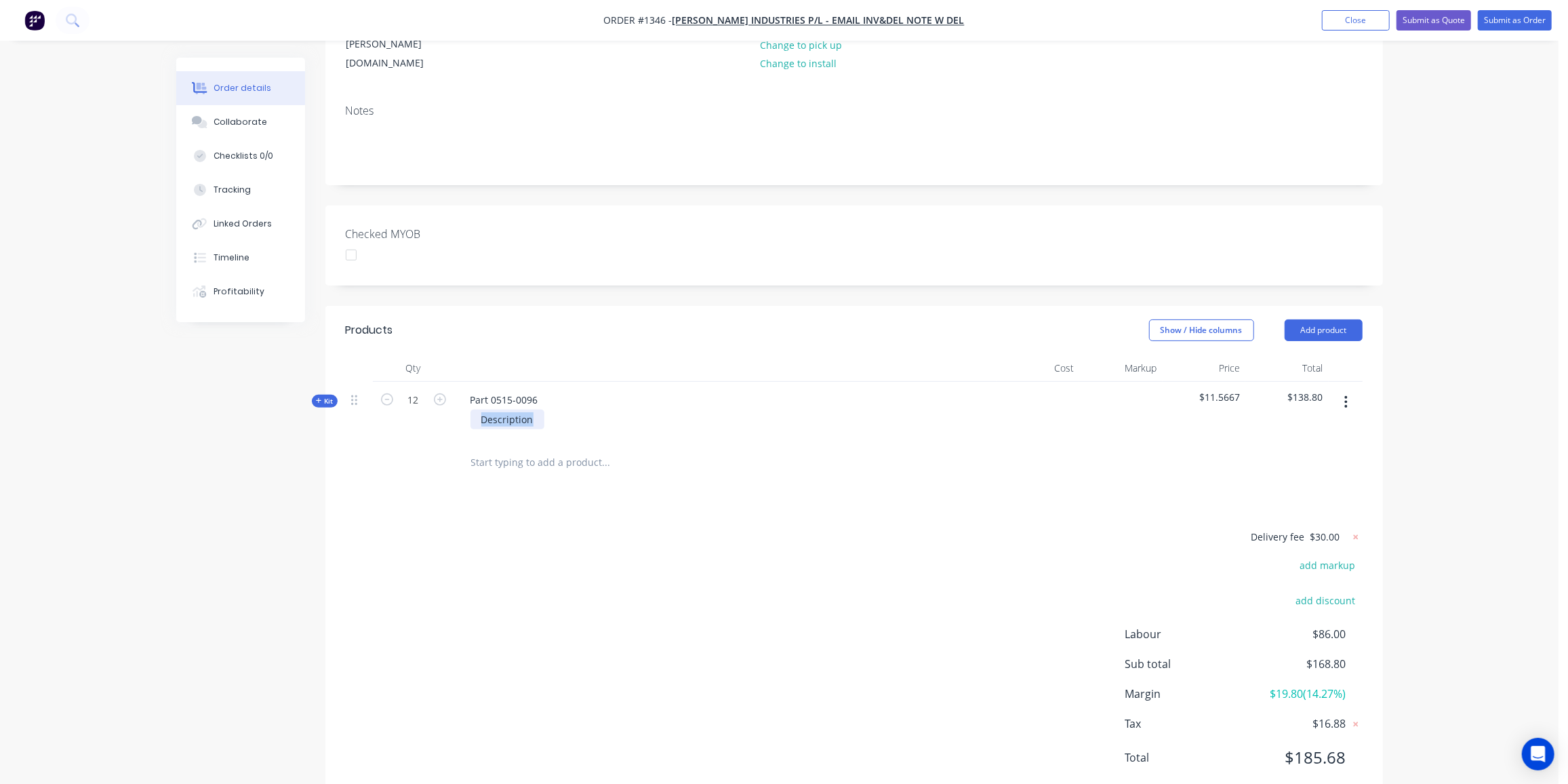
drag, startPoint x: 535, startPoint y: 382, endPoint x: 473, endPoint y: 383, distance: 62.0
click at [473, 410] on div "Description" at bounding box center [507, 419] width 74 height 20
click at [547, 390] on div "Part 0515-0096" at bounding box center [504, 399] width 89 height 20
click at [676, 449] on div "Products Show / Hide columns Add product Qty Cost Markup Price Total Kit 12 Par…" at bounding box center [854, 555] width 1058 height 498
click at [544, 534] on div "Delivery fee $30.00 add markup add discount Labour $86.00 Sub total $168.80 Mar…" at bounding box center [854, 656] width 1017 height 255
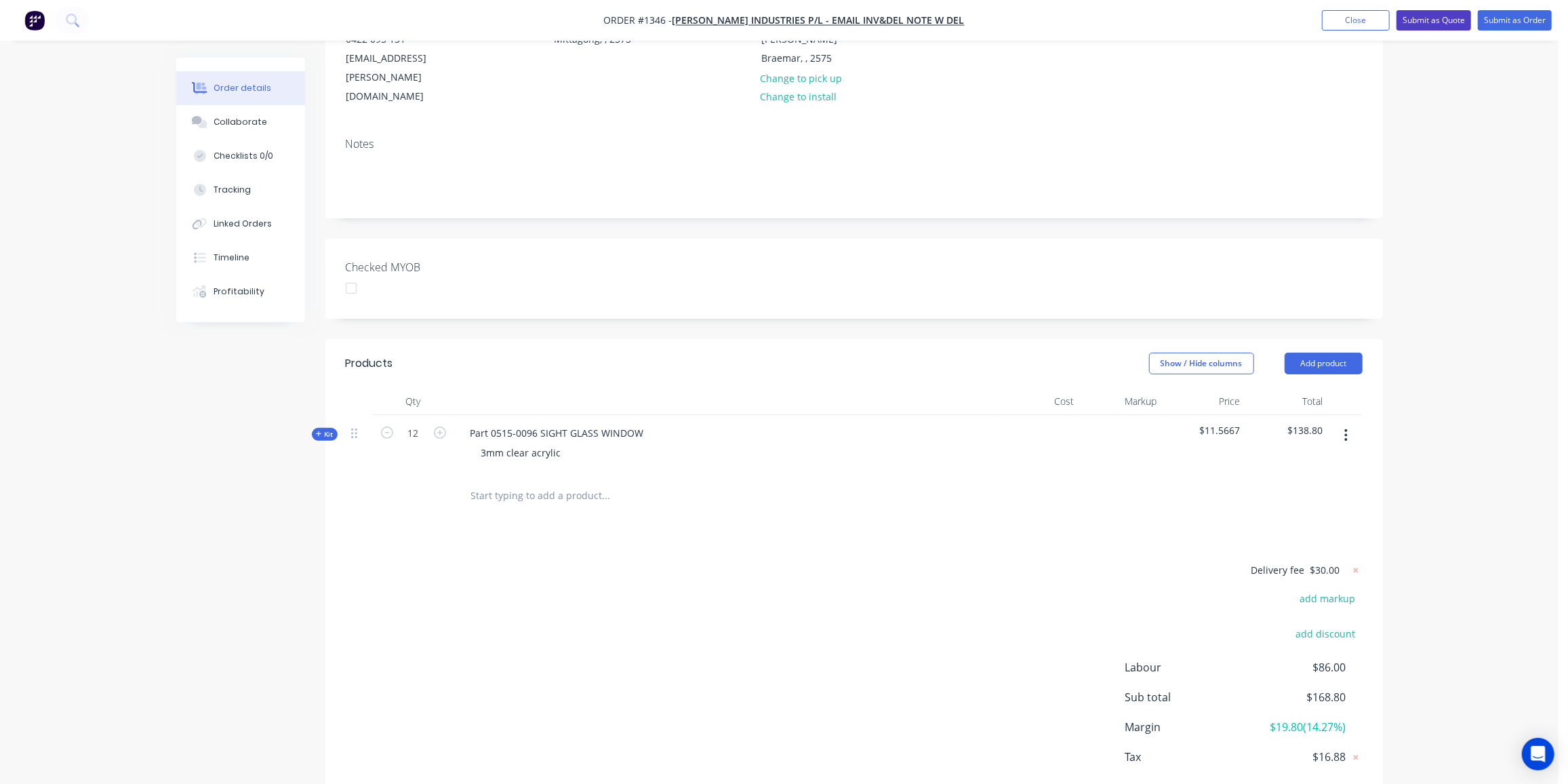
scroll to position [169, 0]
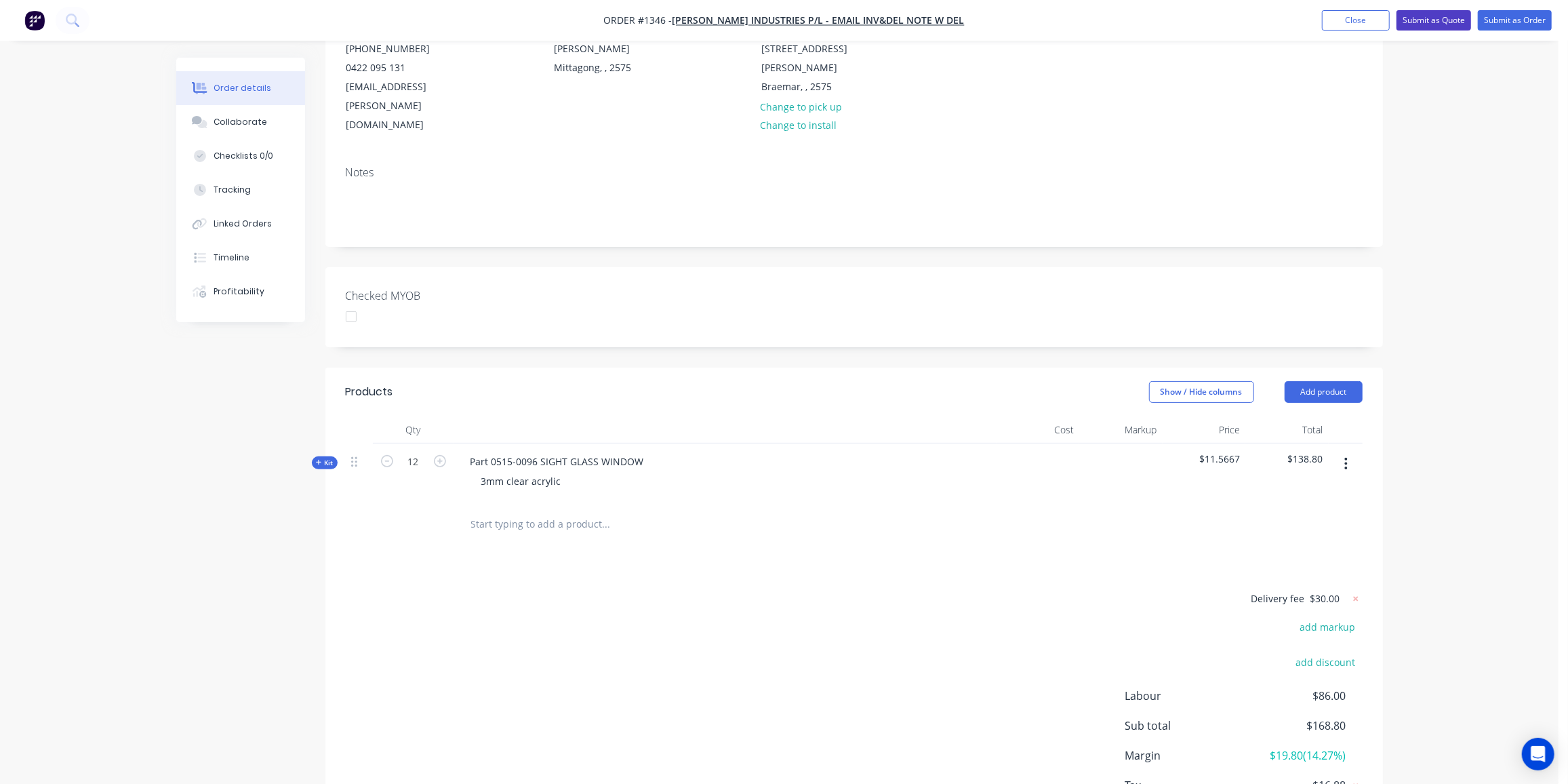
click at [1454, 18] on button "Submit as Quote" at bounding box center [1433, 20] width 74 height 20
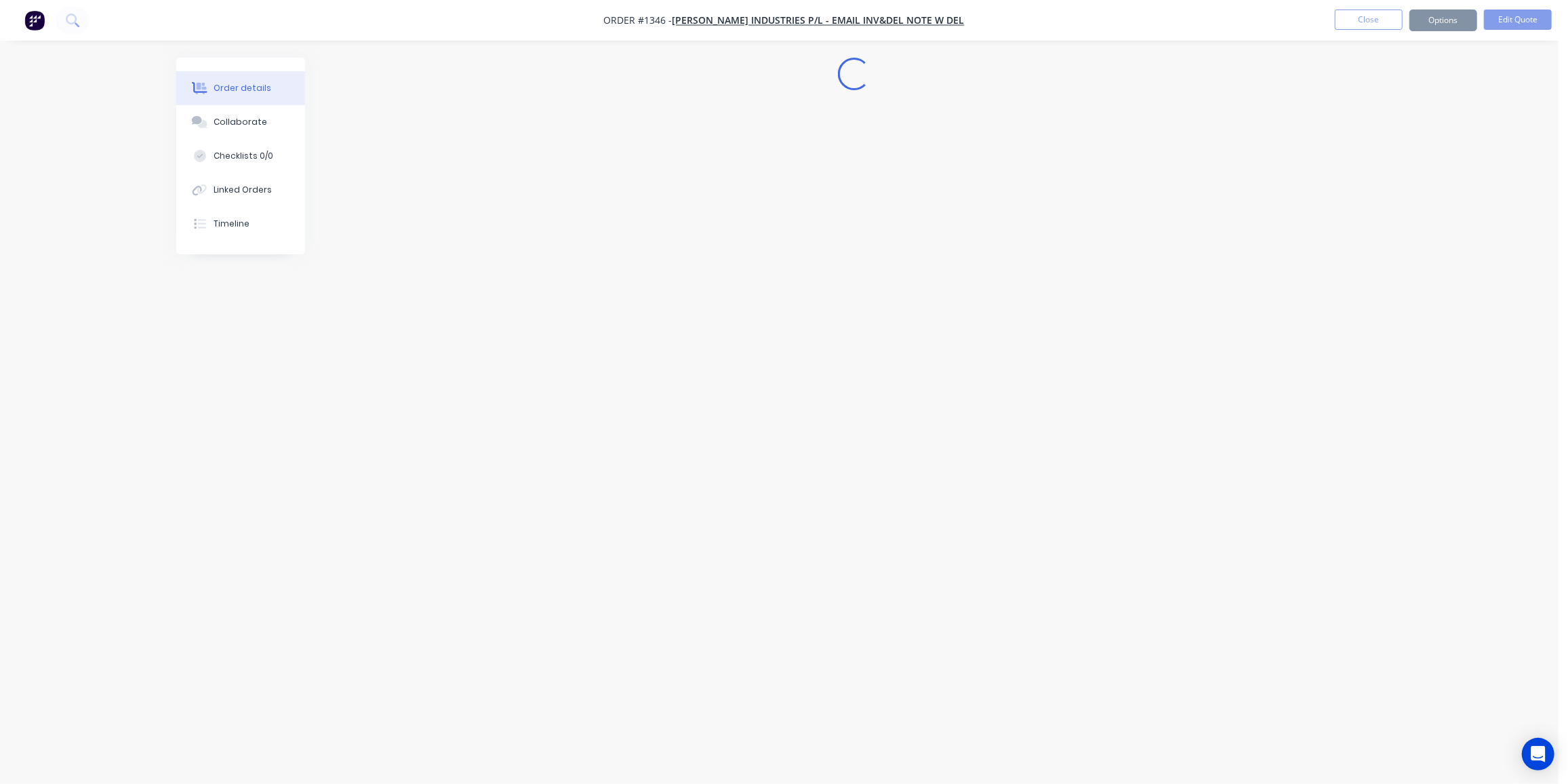
scroll to position [0, 0]
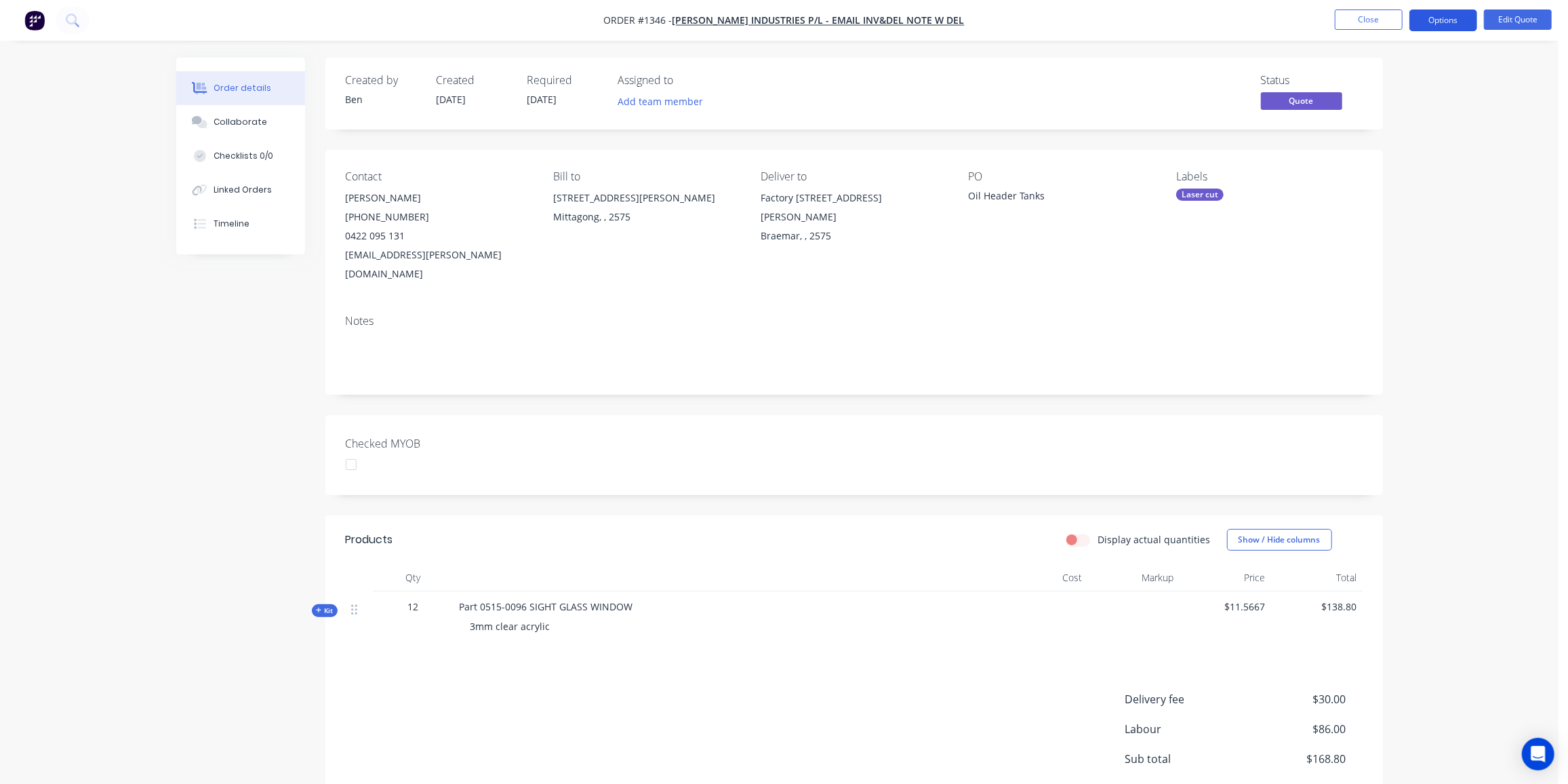
click at [1447, 20] on button "Options" at bounding box center [1443, 20] width 68 height 22
click at [1347, 78] on div "Quote" at bounding box center [1402, 82] width 124 height 20
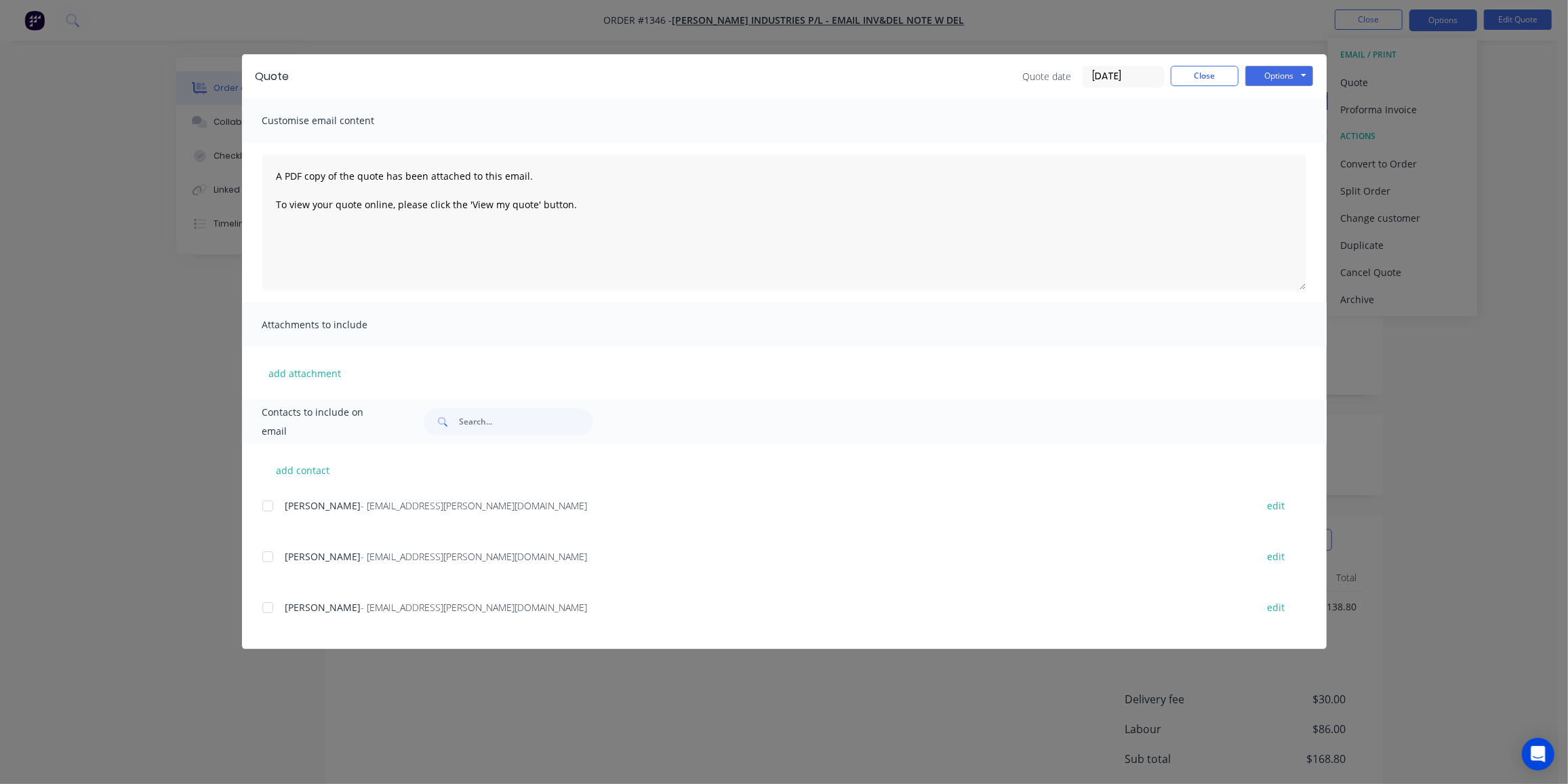
drag, startPoint x: 271, startPoint y: 504, endPoint x: 327, endPoint y: 480, distance: 60.9
click at [271, 504] on div at bounding box center [268, 506] width 27 height 27
click at [1303, 68] on button "Options" at bounding box center [1279, 76] width 68 height 20
click at [1280, 89] on button "Preview" at bounding box center [1289, 99] width 87 height 23
click at [1267, 77] on button "Options" at bounding box center [1279, 76] width 68 height 20
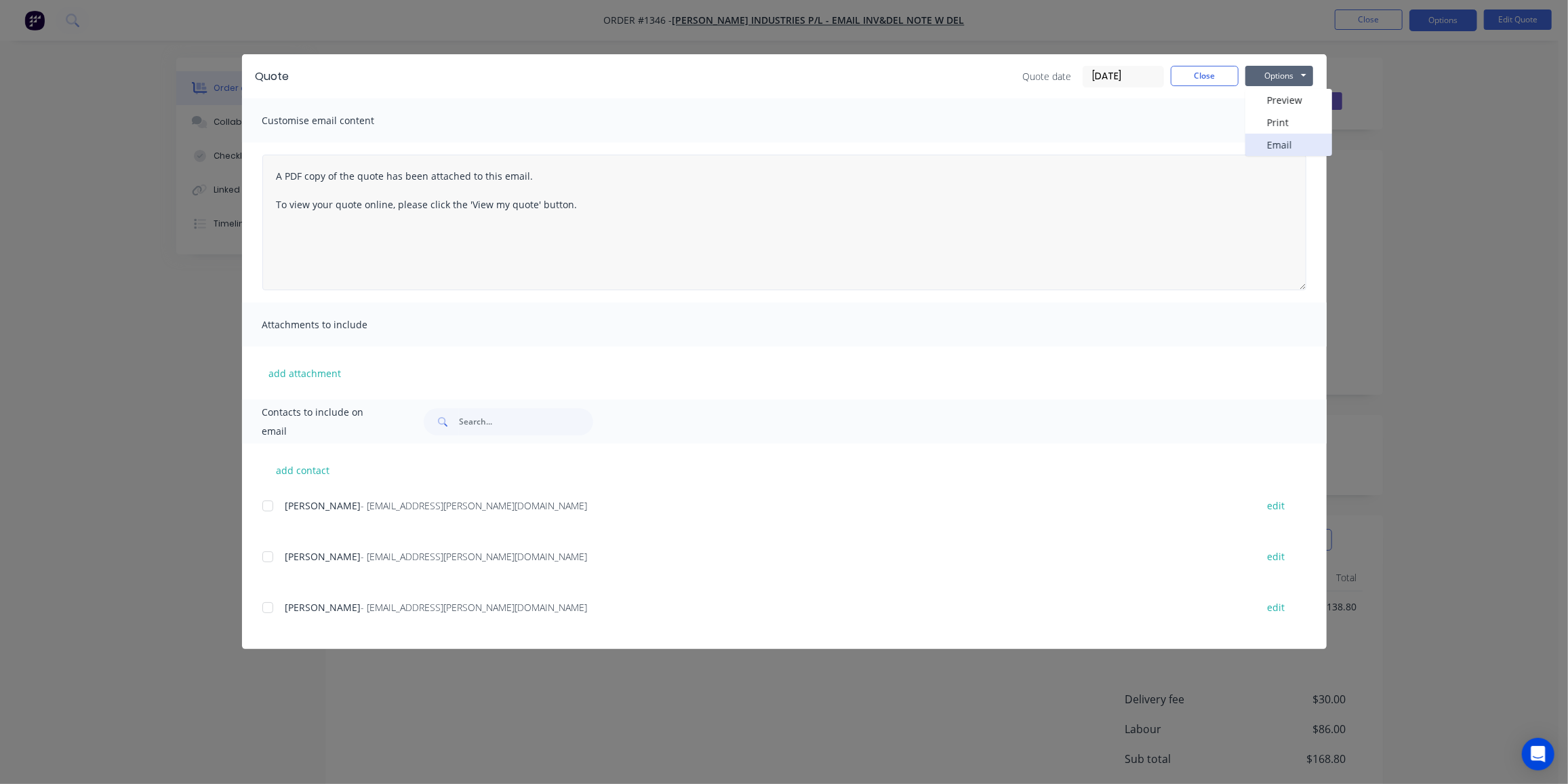
drag, startPoint x: 1284, startPoint y: 153, endPoint x: 1231, endPoint y: 159, distance: 53.3
click at [1283, 151] on button "Email" at bounding box center [1289, 145] width 87 height 23
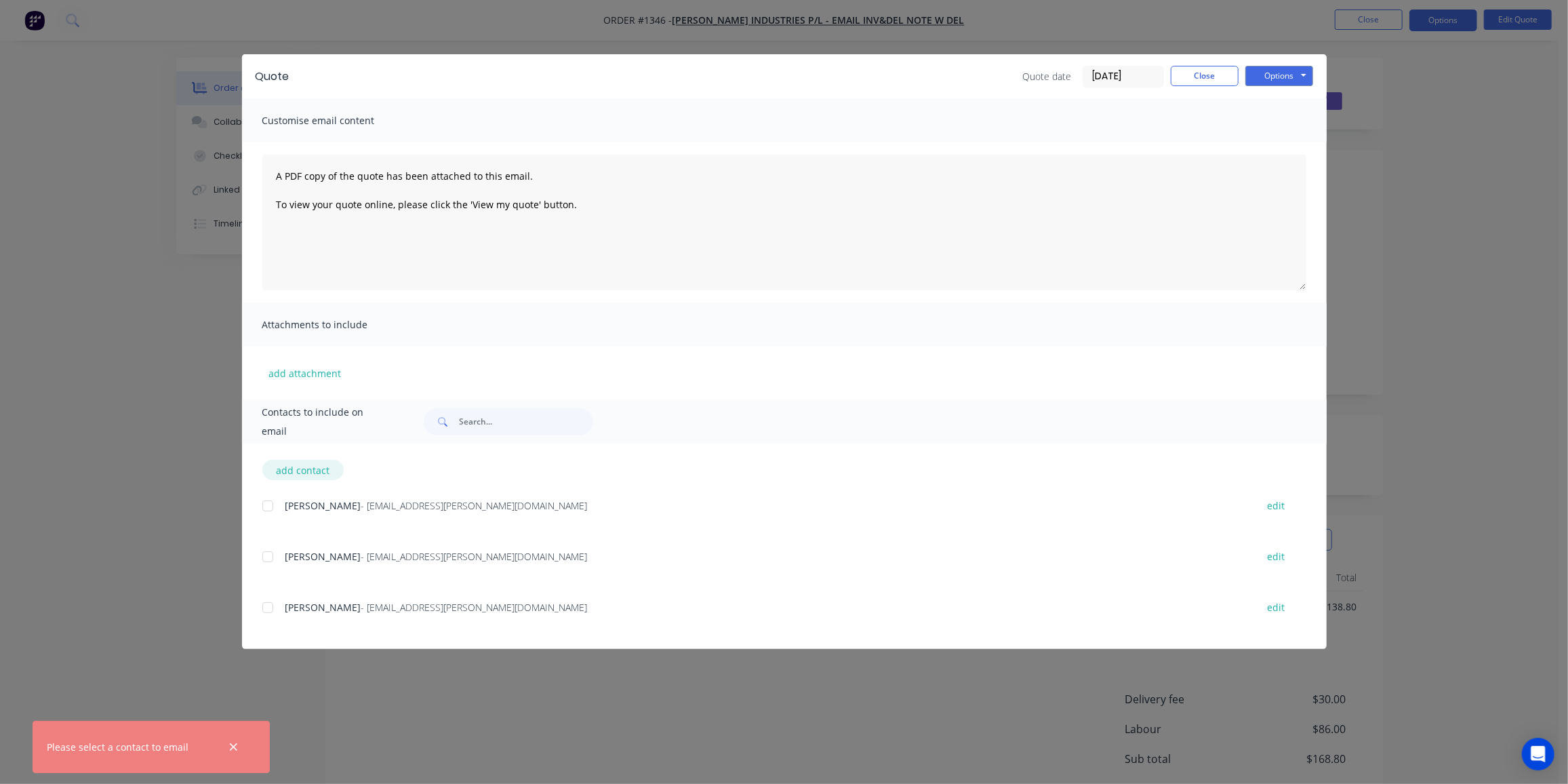
drag, startPoint x: 271, startPoint y: 508, endPoint x: 317, endPoint y: 471, distance: 59.0
click at [271, 508] on div at bounding box center [268, 506] width 27 height 27
click at [1285, 74] on button "Options" at bounding box center [1279, 76] width 68 height 20
click at [1290, 135] on button "Email" at bounding box center [1289, 145] width 87 height 23
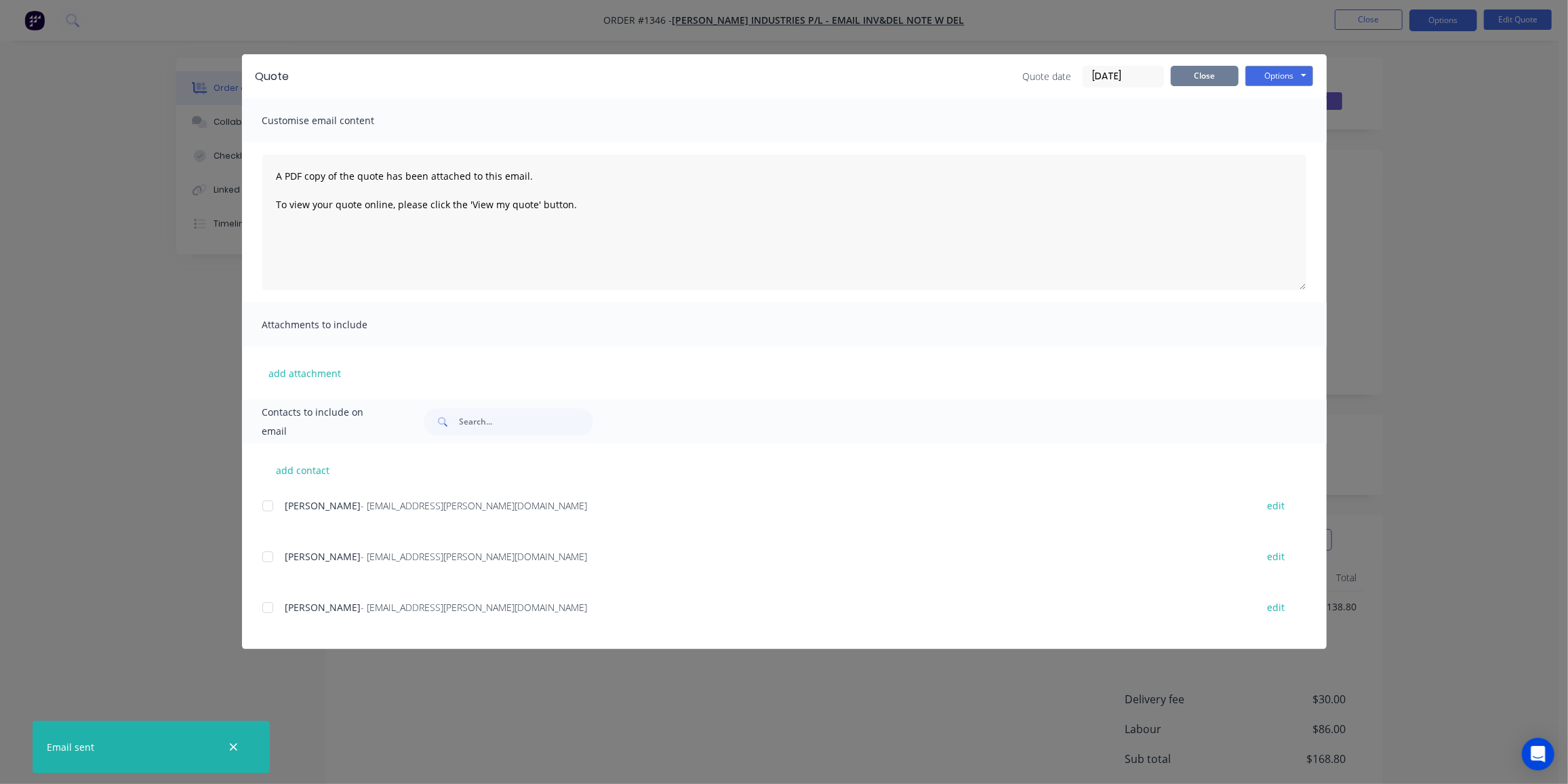
click at [1181, 78] on button "Close" at bounding box center [1205, 76] width 68 height 20
